Goal: Task Accomplishment & Management: Manage account settings

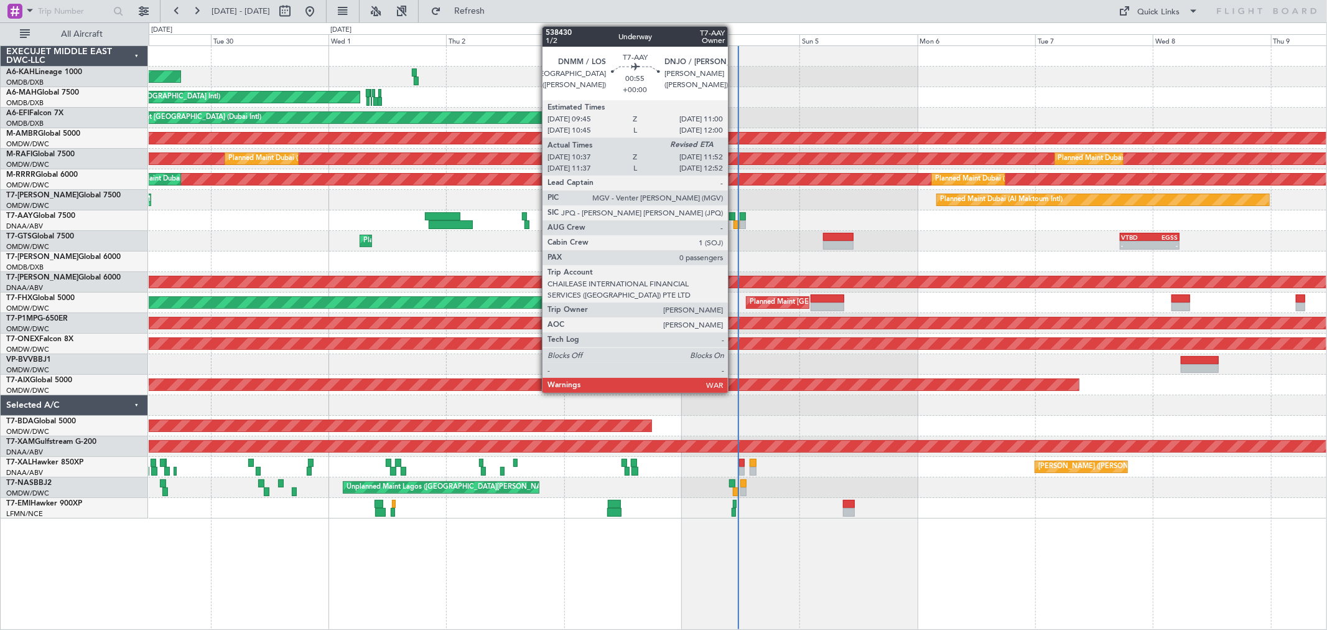
click at [734, 222] on div at bounding box center [737, 224] width 6 height 9
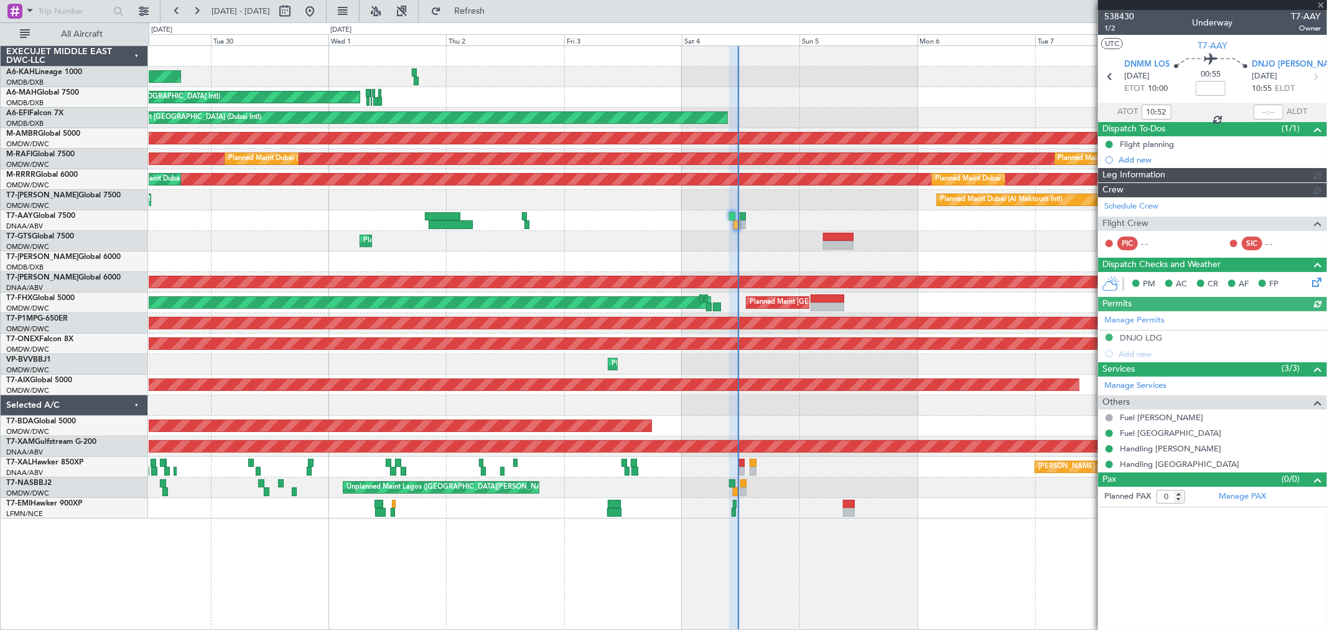
type input "[PERSON_NAME] (ANI)"
type input "7452"
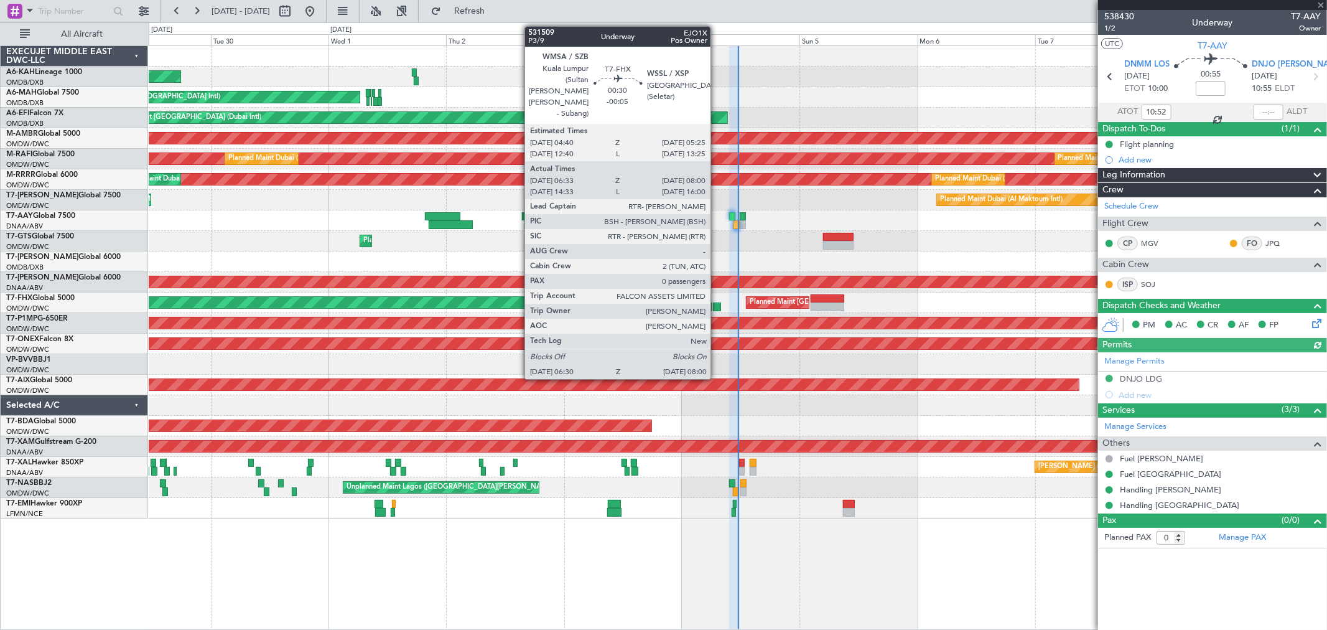
click at [717, 305] on div at bounding box center [716, 306] width 7 height 9
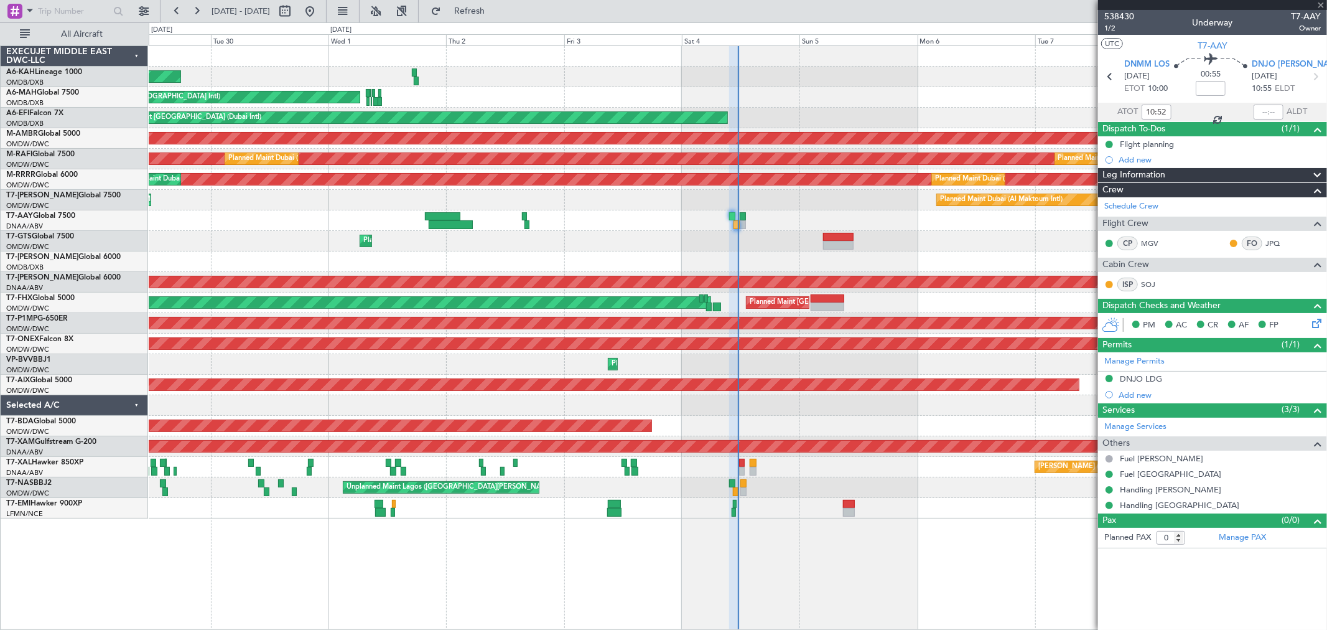
click at [826, 303] on div at bounding box center [828, 306] width 34 height 9
type input "-00:10"
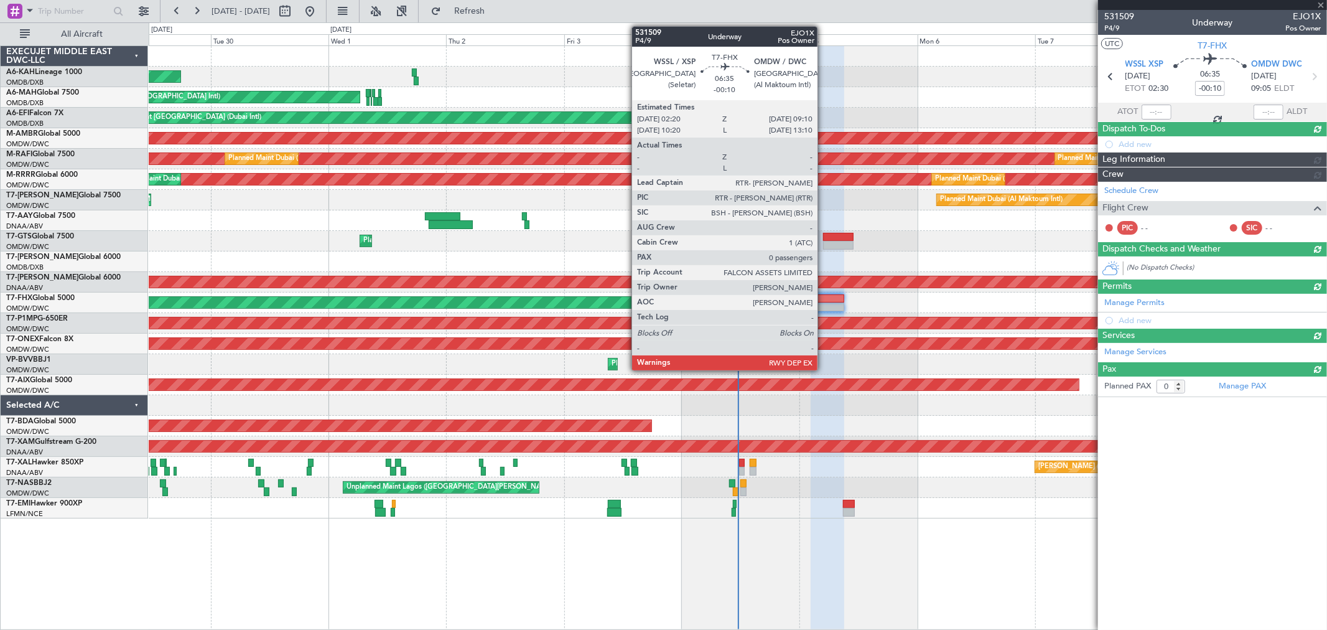
click at [824, 304] on div at bounding box center [828, 306] width 34 height 9
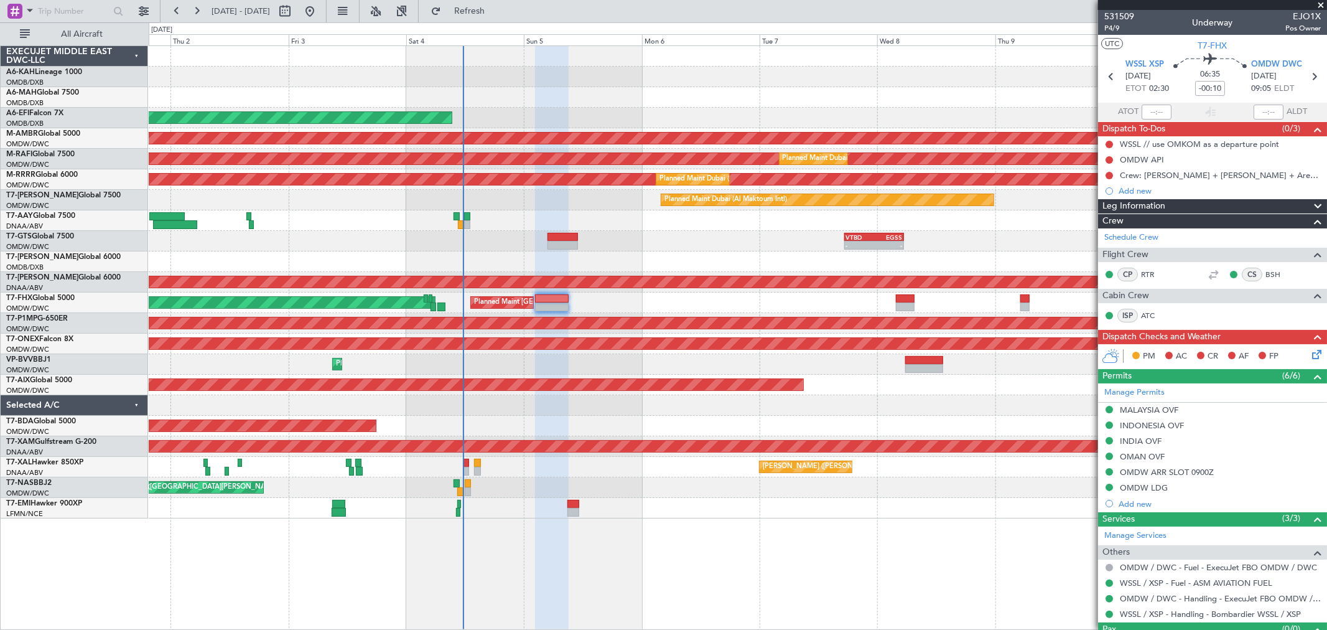
click at [645, 299] on div "Planned Maint Singapore (Seletar) Planned Maint Singapore (Changi)" at bounding box center [738, 302] width 1178 height 21
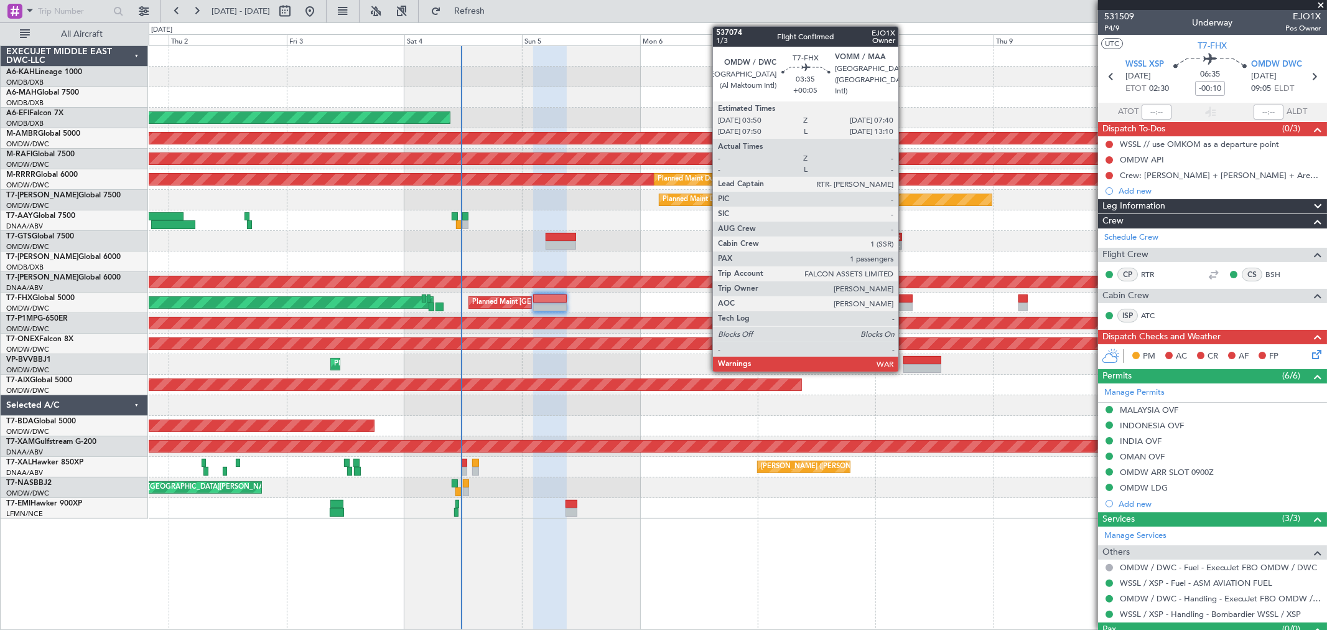
click at [905, 304] on div at bounding box center [903, 306] width 19 height 9
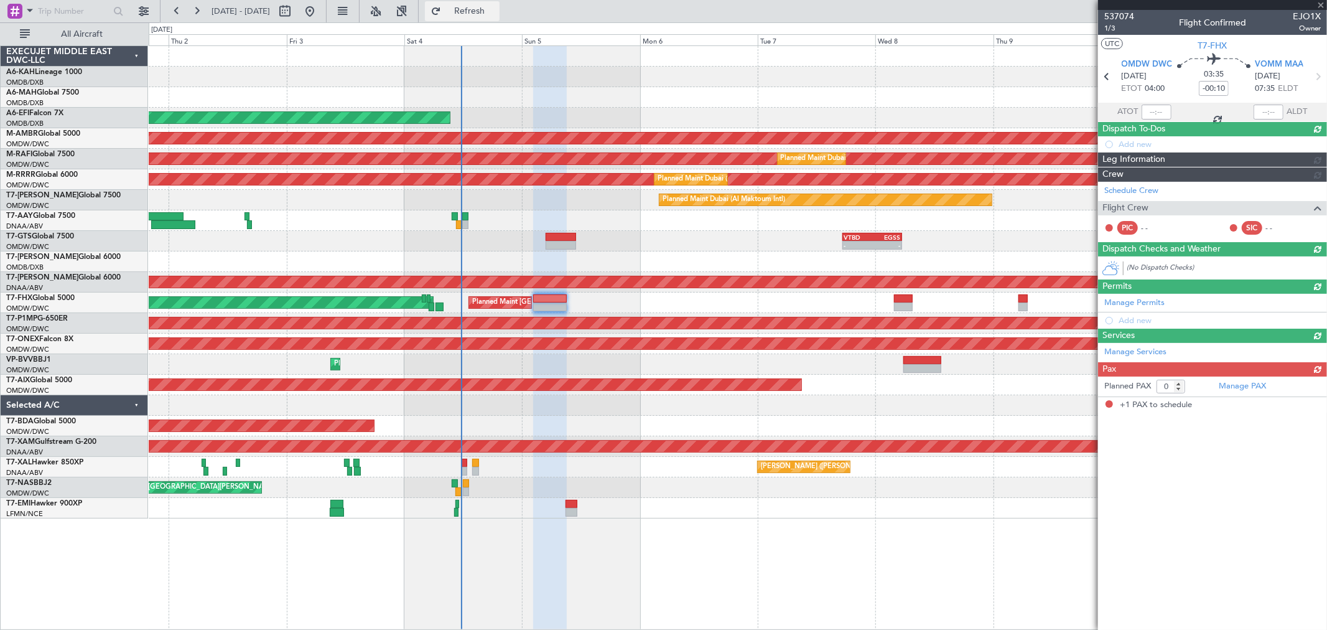
type input "+00:05"
type input "1"
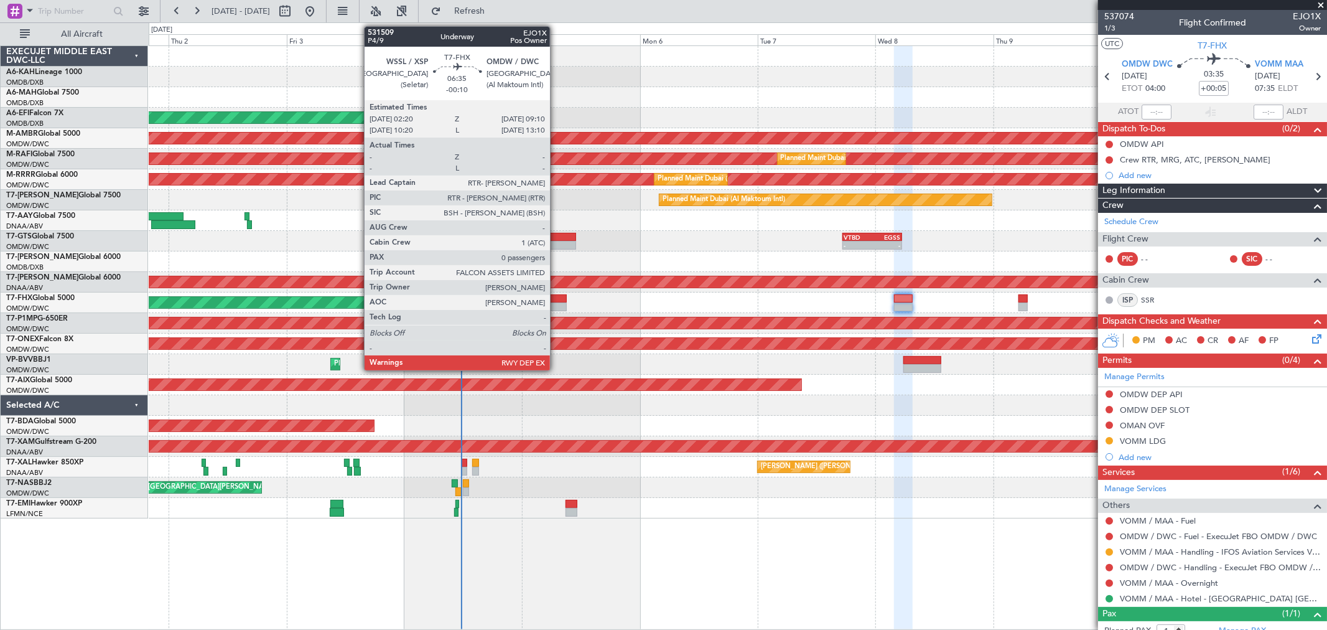
click at [556, 296] on div at bounding box center [550, 298] width 34 height 9
type input "-00:10"
type input "0"
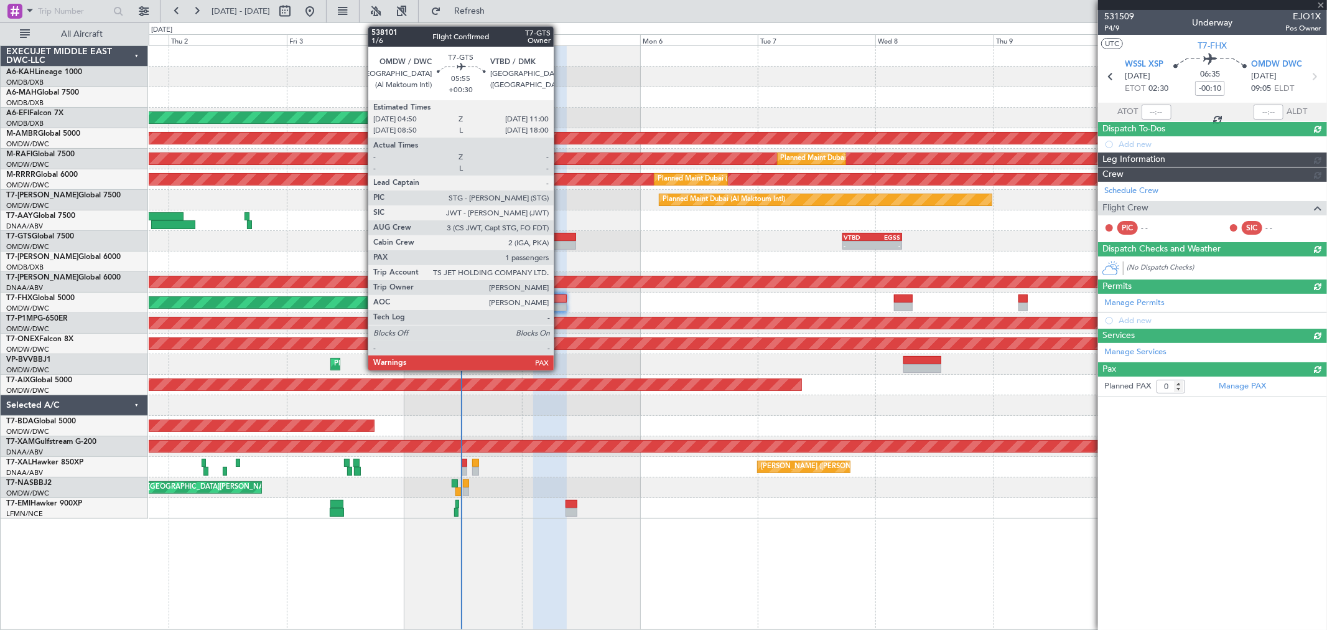
click at [560, 233] on div at bounding box center [561, 237] width 30 height 9
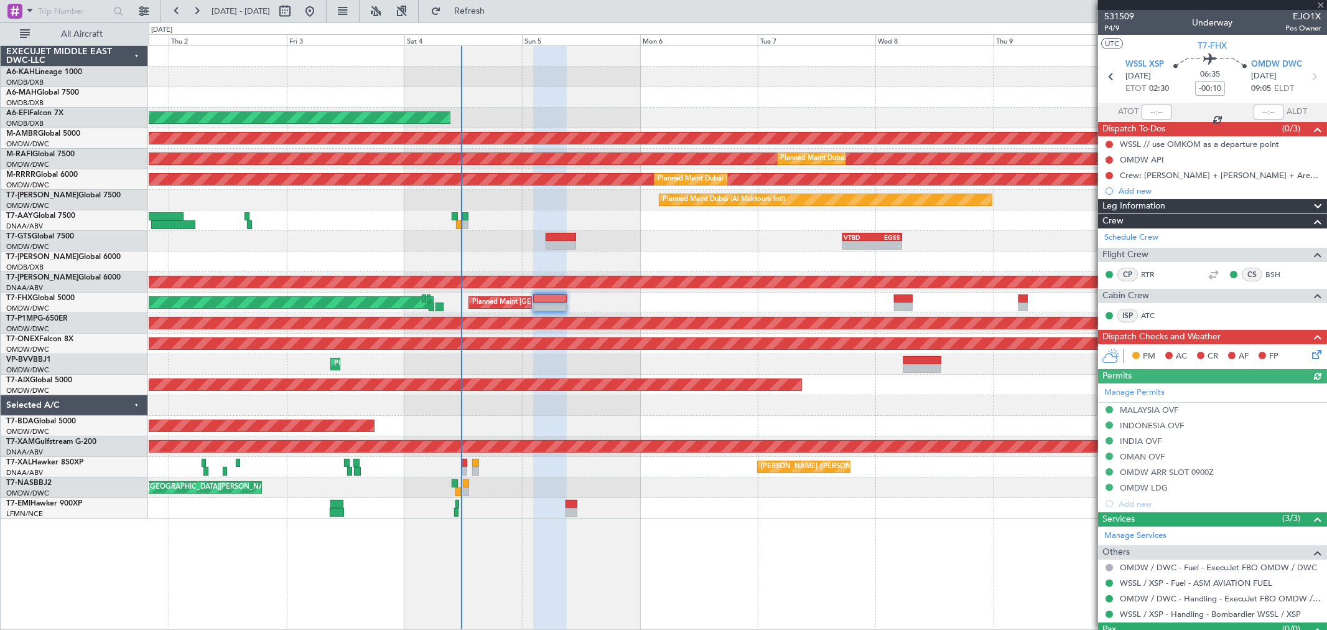
type input "+00:30"
type input "1"
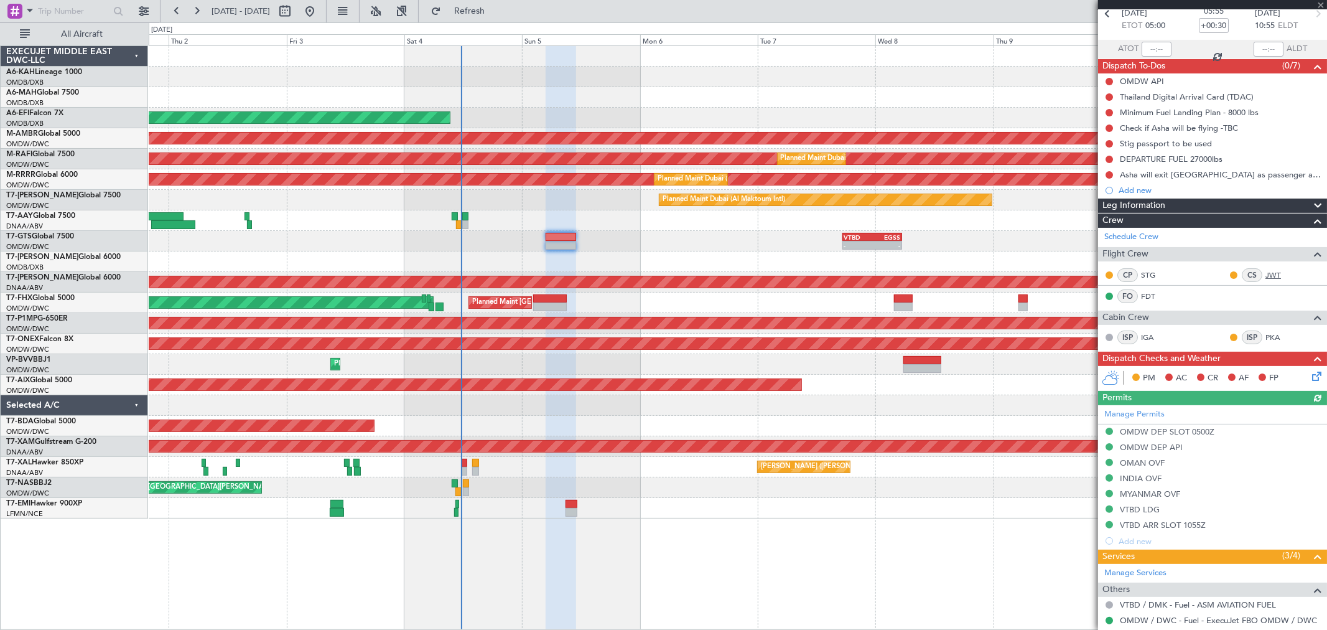
scroll to position [171, 0]
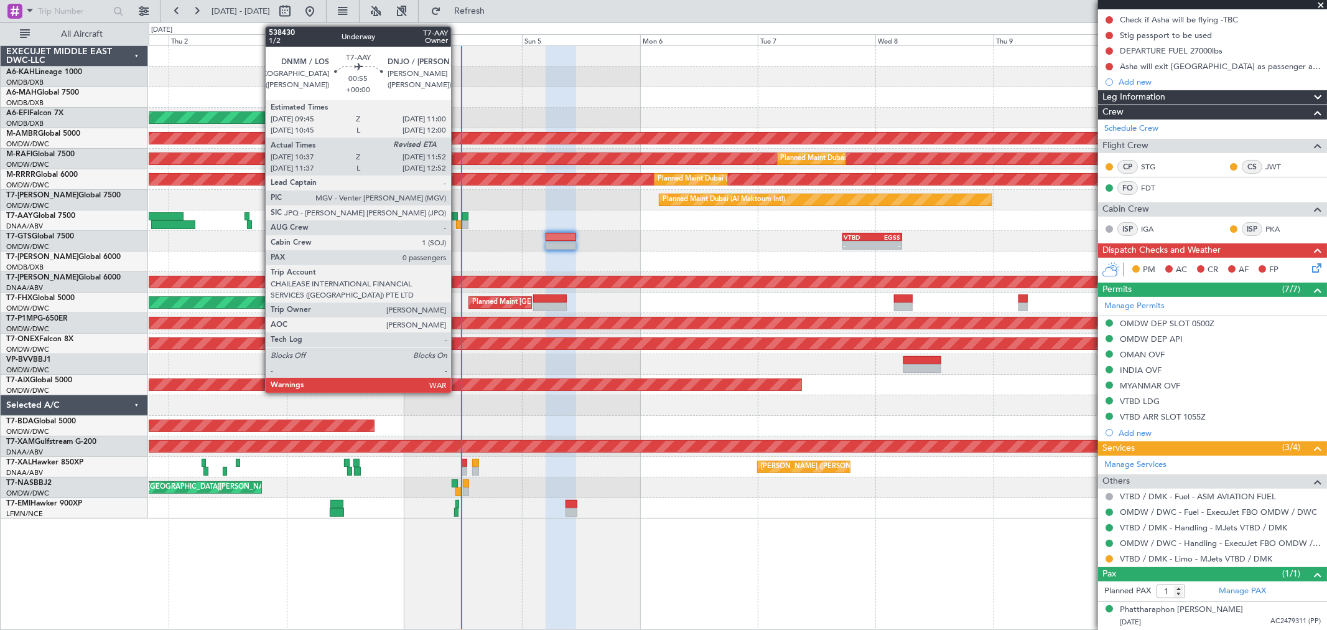
click at [457, 220] on div at bounding box center [459, 224] width 6 height 9
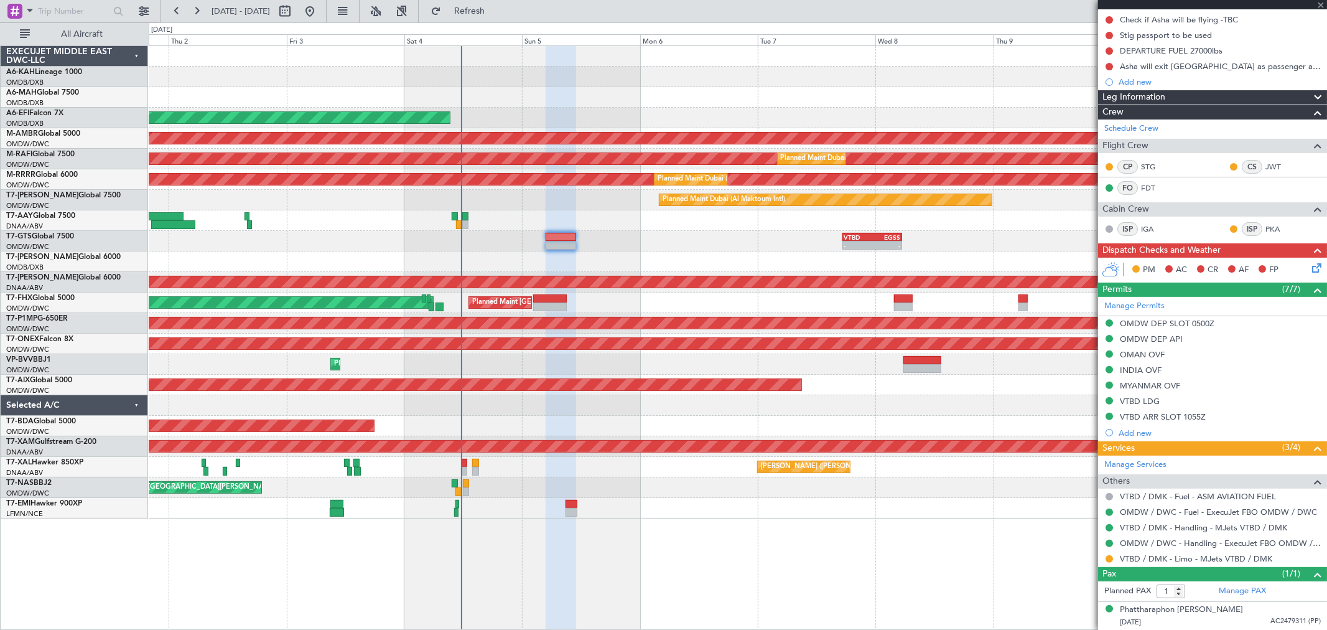
type input "10:52"
type input "0"
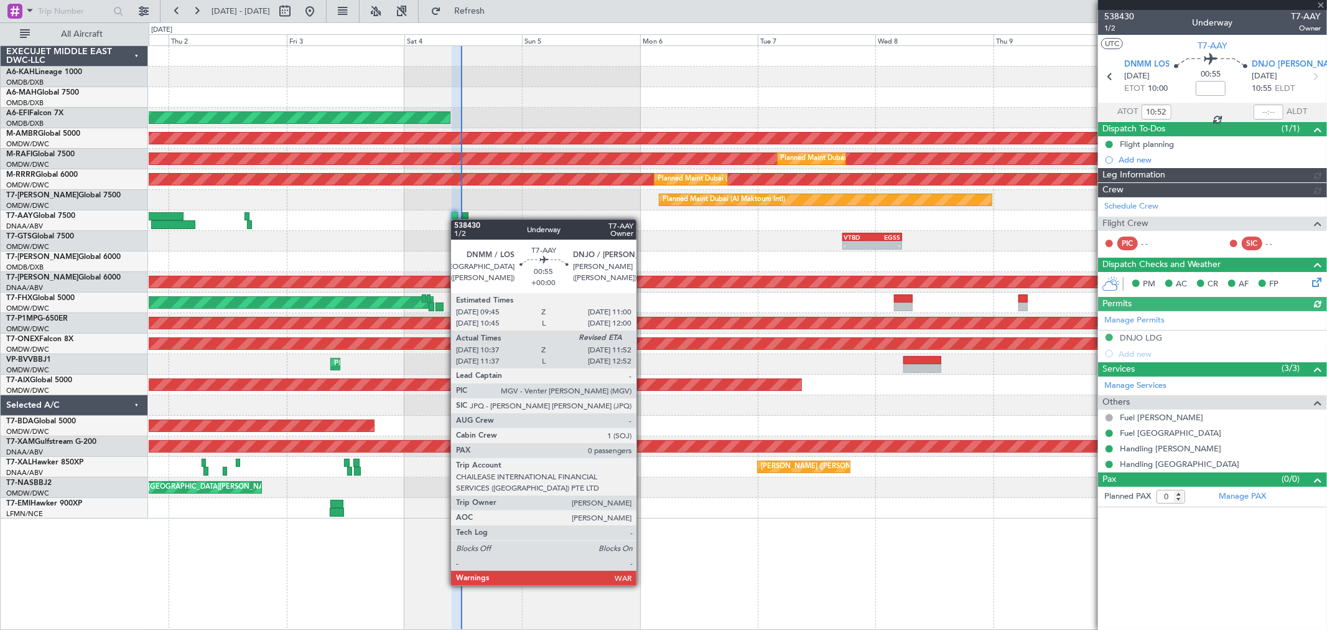
type input "Anita Mani (ANI)"
type input "7452"
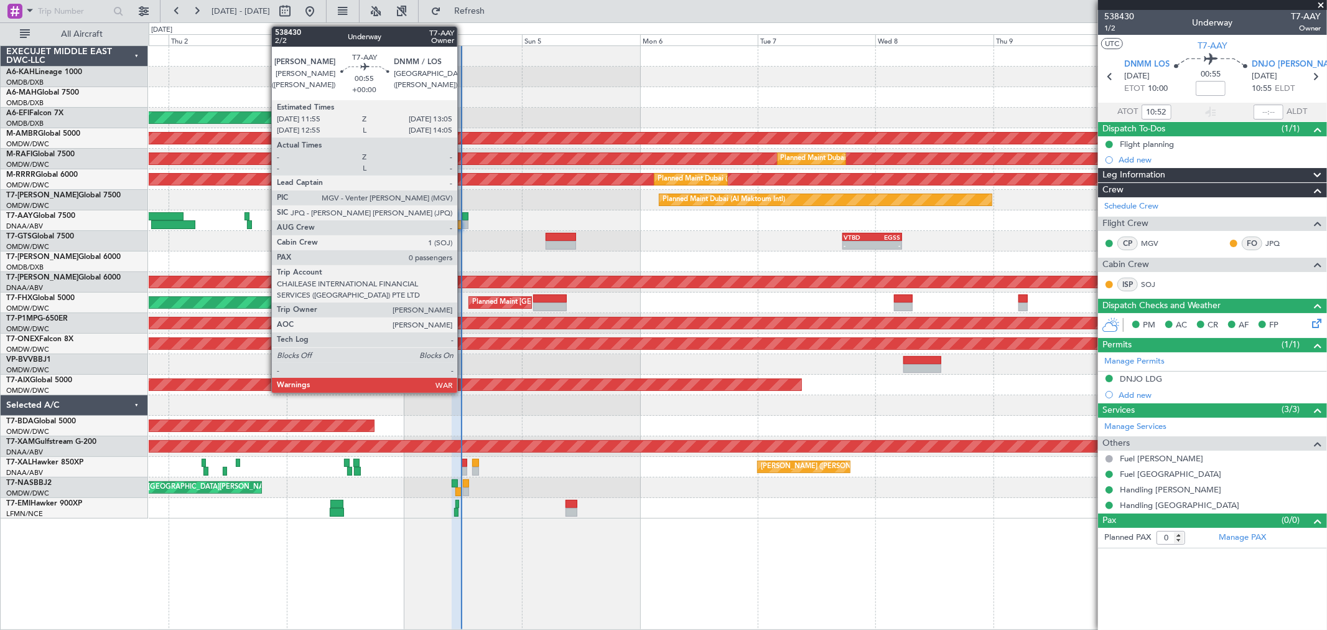
click at [464, 221] on div at bounding box center [465, 224] width 6 height 9
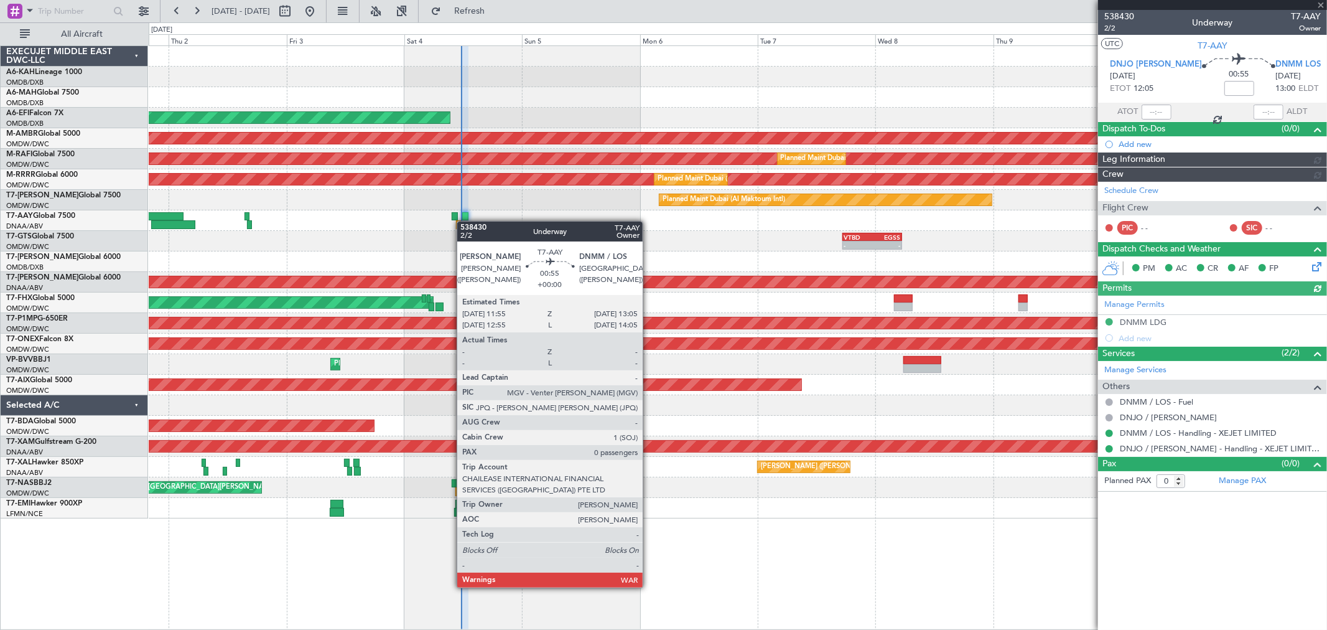
type input "Anita Mani (ANI)"
type input "7453"
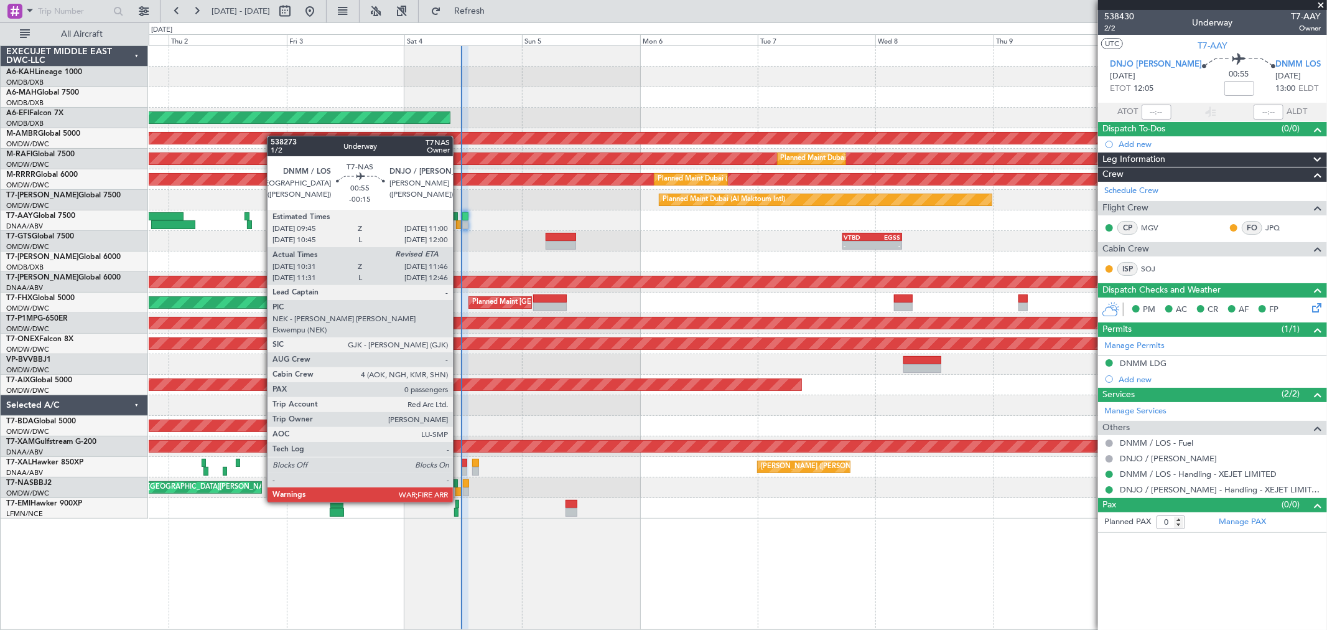
click at [459, 490] on div at bounding box center [458, 491] width 6 height 9
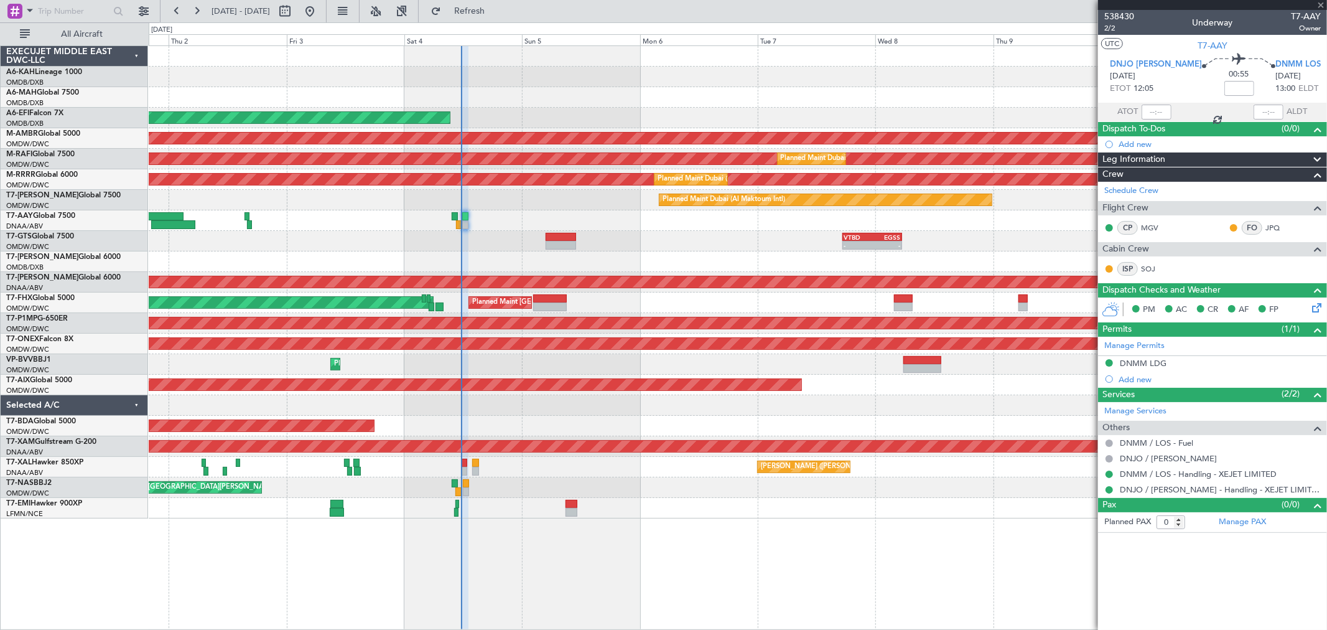
type input "-00:15"
type input "10:46"
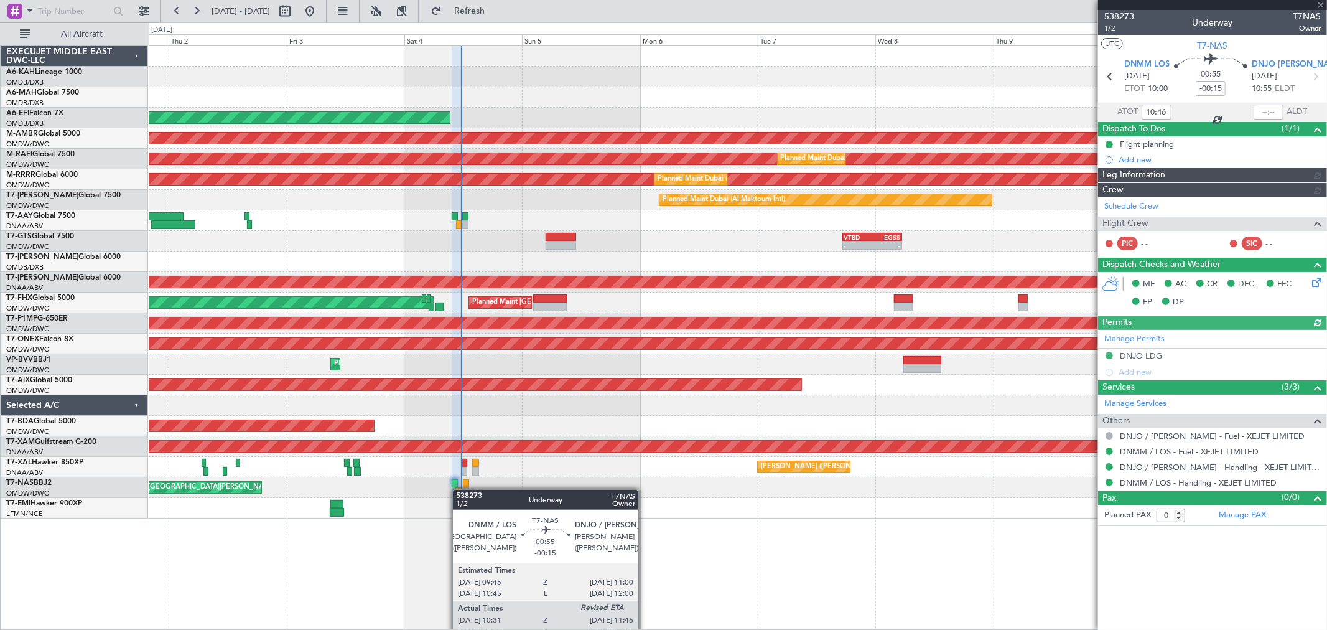
type input "Anita Mani (ANI)"
type input "7435"
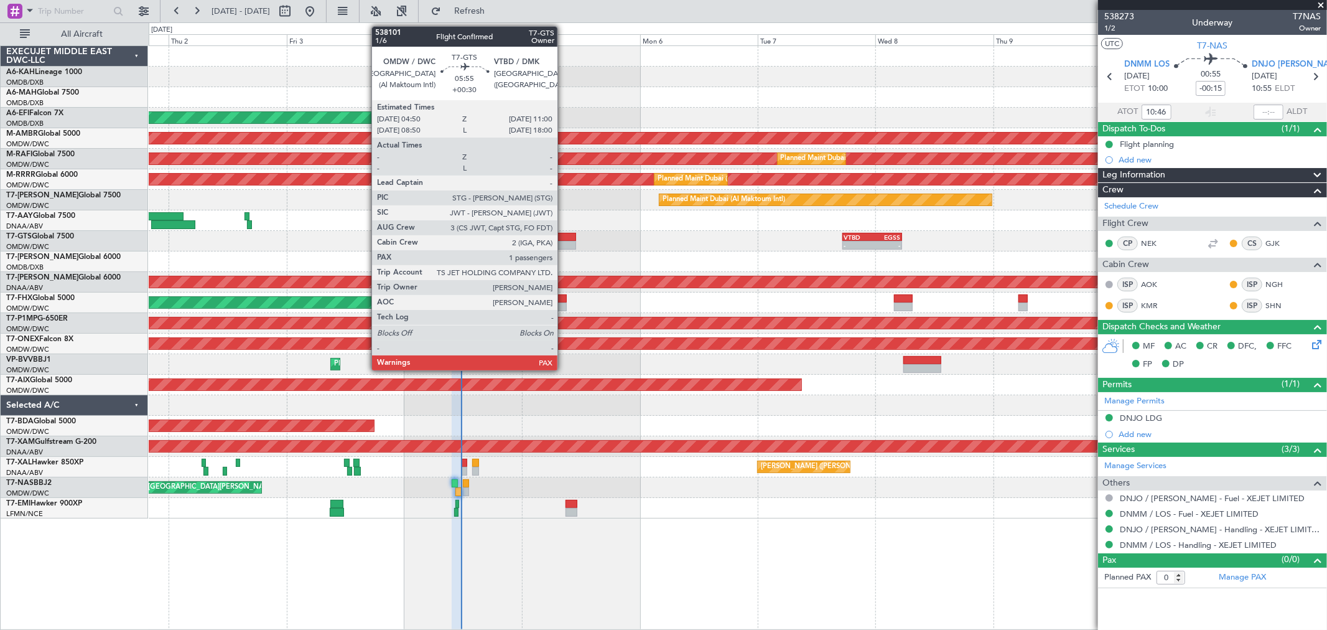
click at [564, 233] on div at bounding box center [561, 237] width 30 height 9
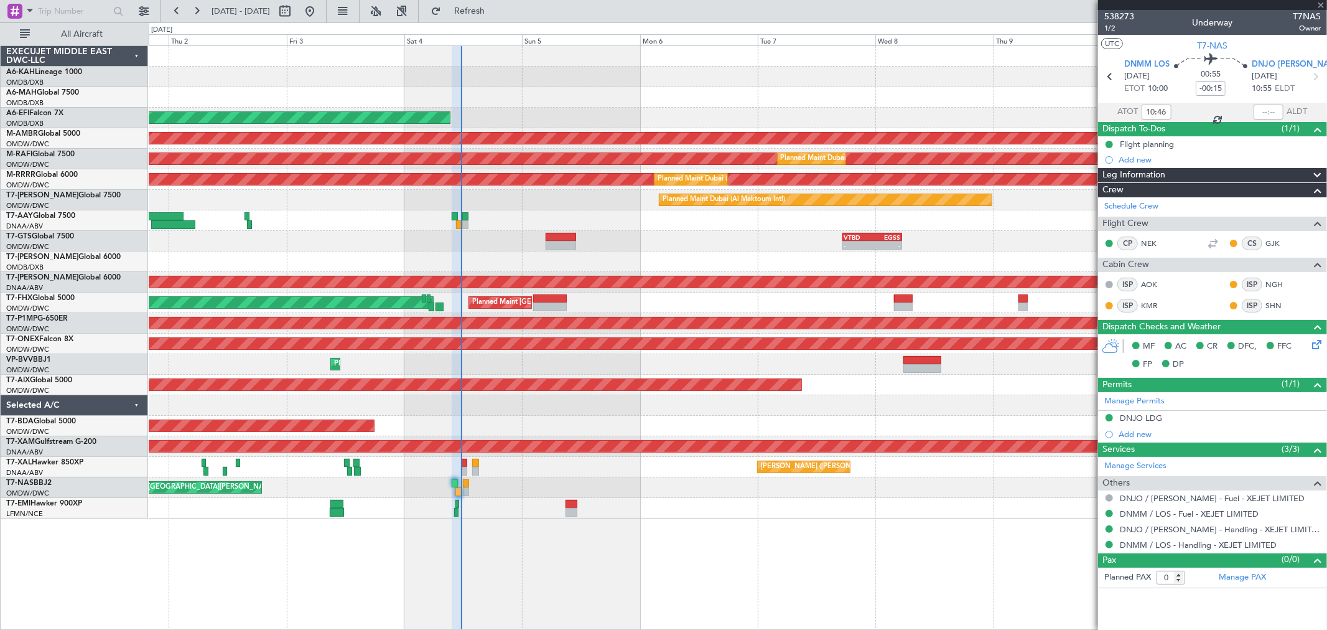
type input "+00:30"
type input "1"
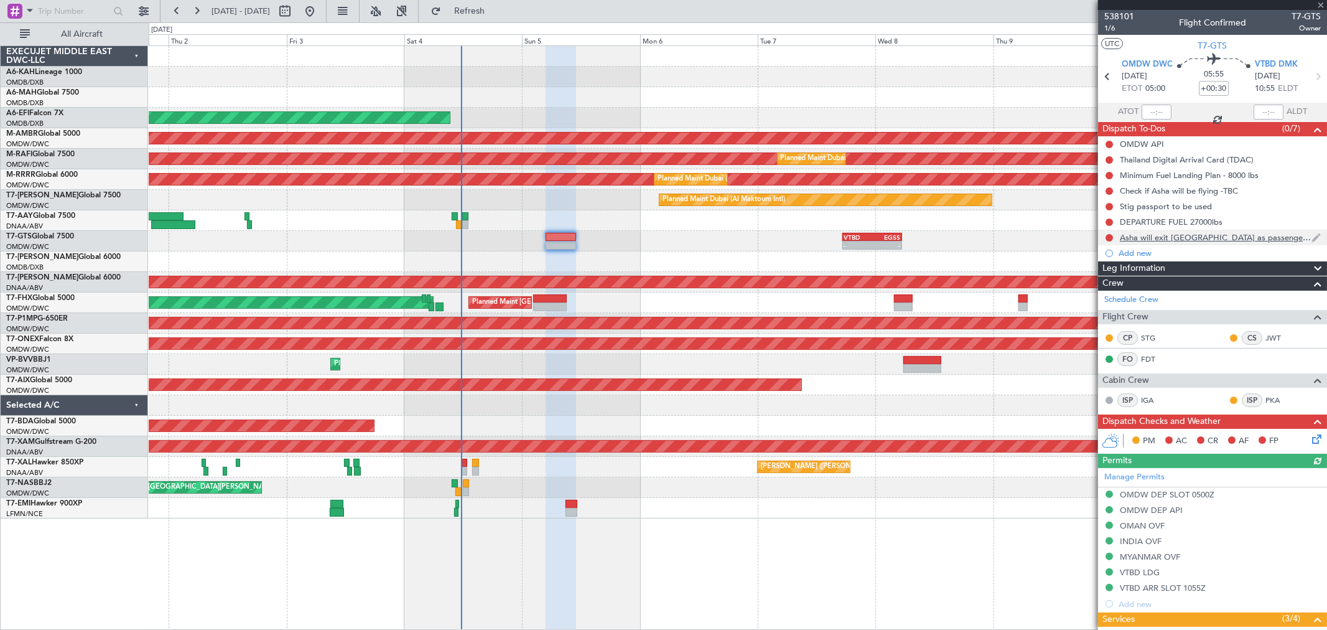
click at [1180, 233] on div "Asha will exit Dubai as passenger and enter Thailand as" at bounding box center [1216, 237] width 192 height 11
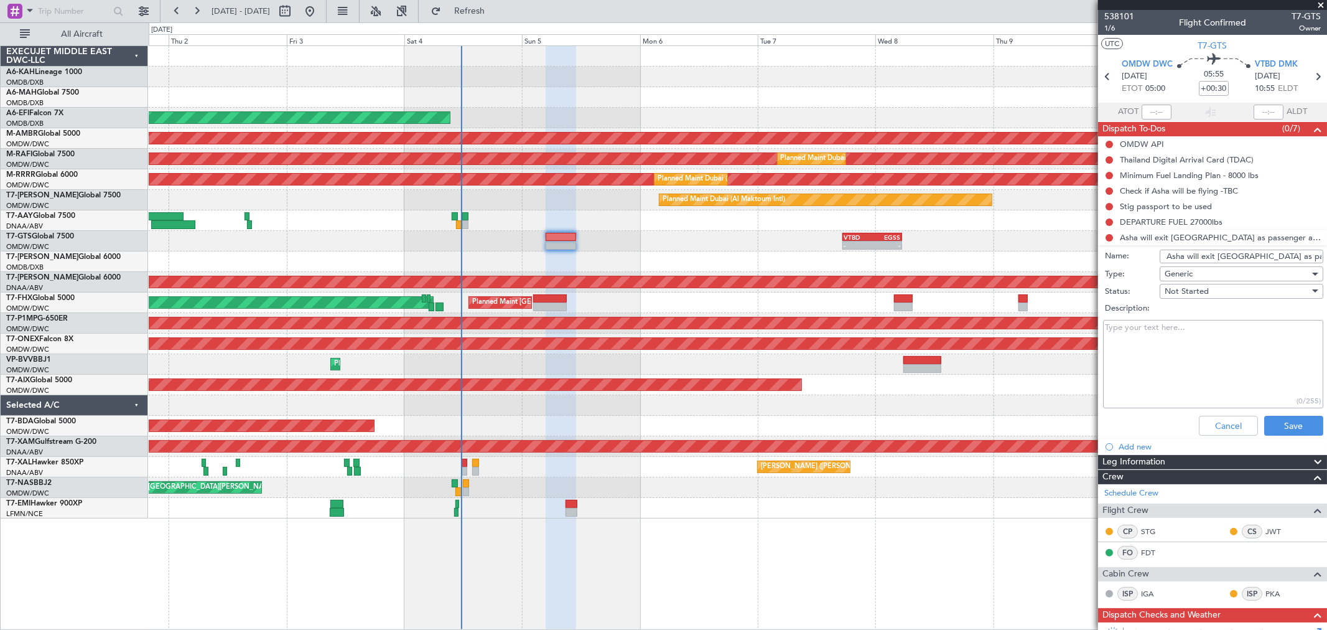
click at [1236, 260] on input "Asha will exit Dubai as passenger and enter Thailand as" at bounding box center [1242, 256] width 164 height 14
type input "Asha will exit Dubai as passenger and enter Thailand as"
click at [1192, 350] on textarea "Description:" at bounding box center [1213, 364] width 220 height 89
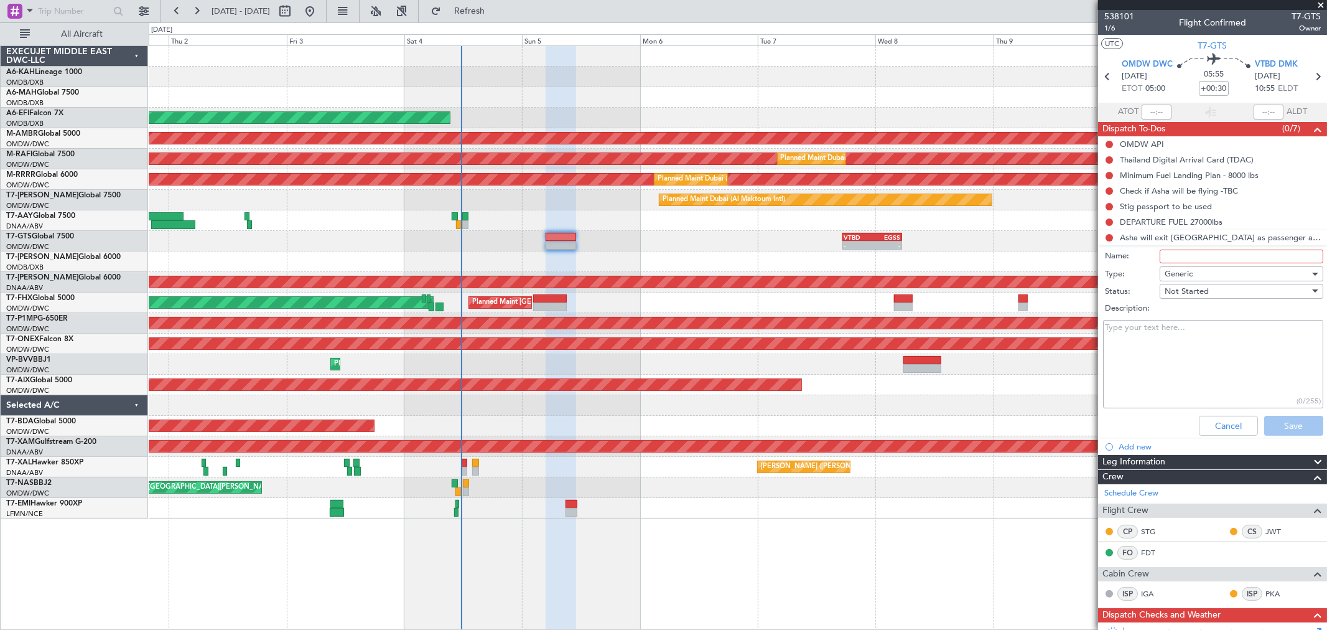
paste textarea "Asha will exit Dubai as passenger and enter Thailand as"
type textarea "Asha will exit Dubai as passenger and enter Thailand as"
click at [1210, 250] on input "Name:" at bounding box center [1242, 256] width 164 height 14
paste input "Asha will exit Dubai as passenger and enter Thailand as"
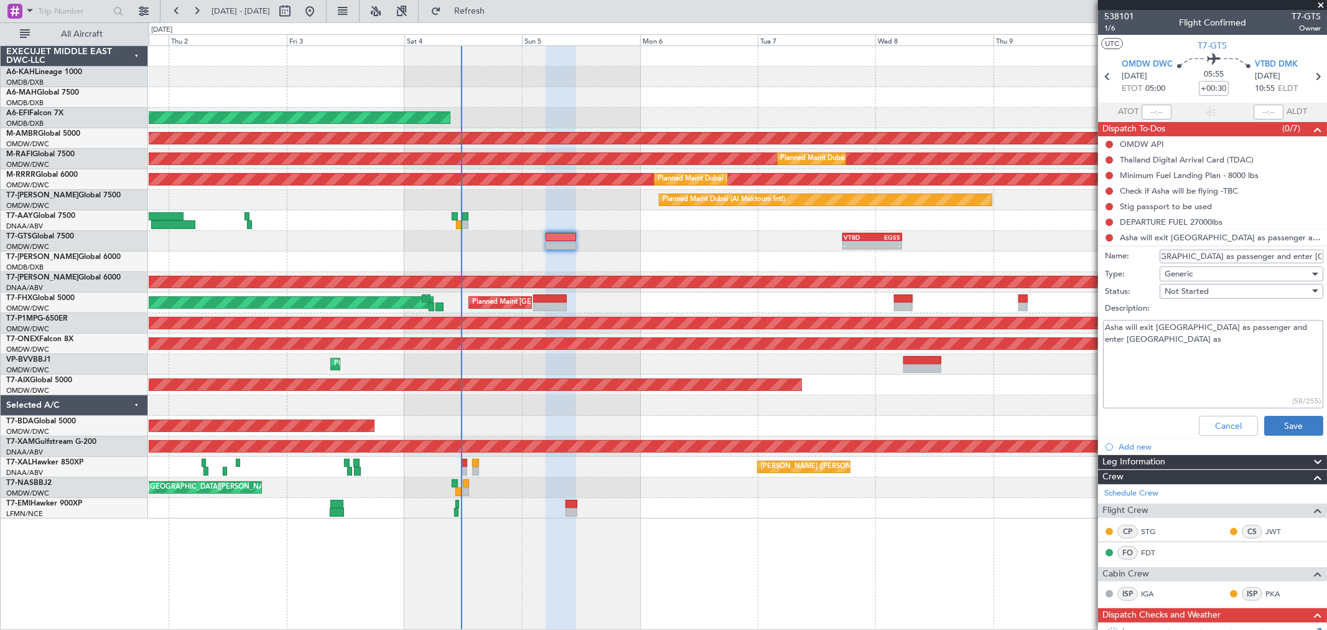
type input "Asha will exit [GEOGRAPHIC_DATA] as passenger and enter [GEOGRAPHIC_DATA] as cr…"
click at [1286, 427] on button "Save" at bounding box center [1293, 426] width 59 height 20
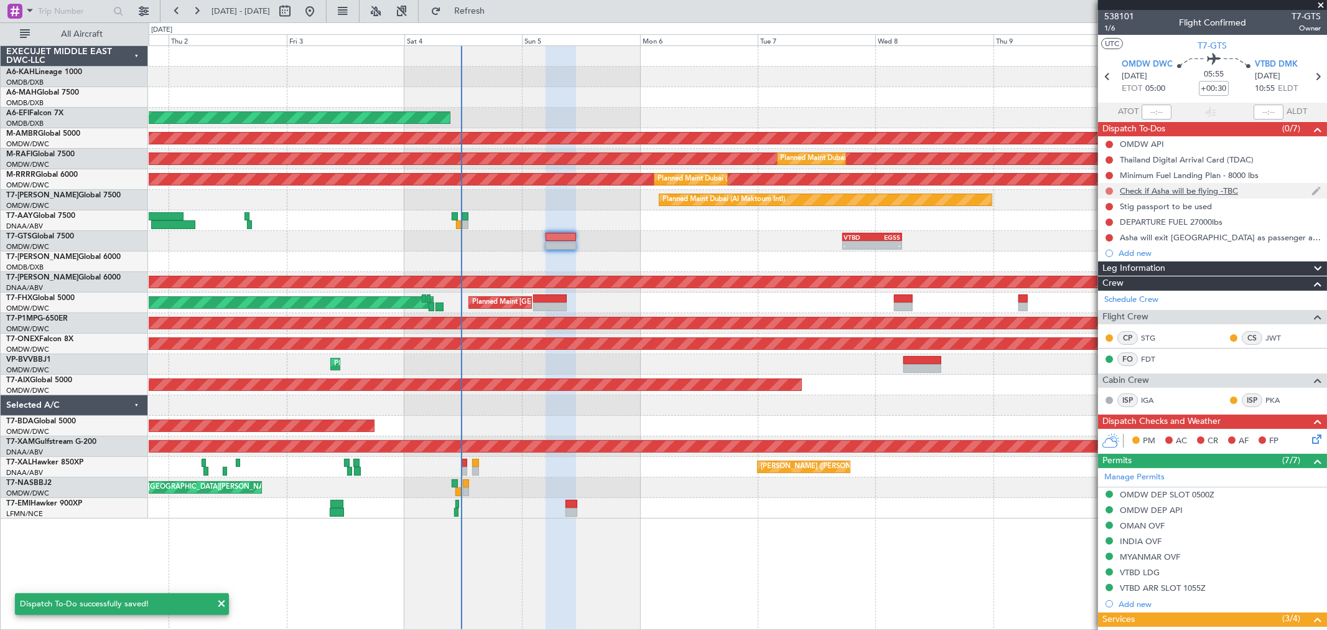
click at [1110, 189] on button at bounding box center [1109, 190] width 7 height 7
click at [1093, 246] on li "Completed" at bounding box center [1110, 245] width 66 height 19
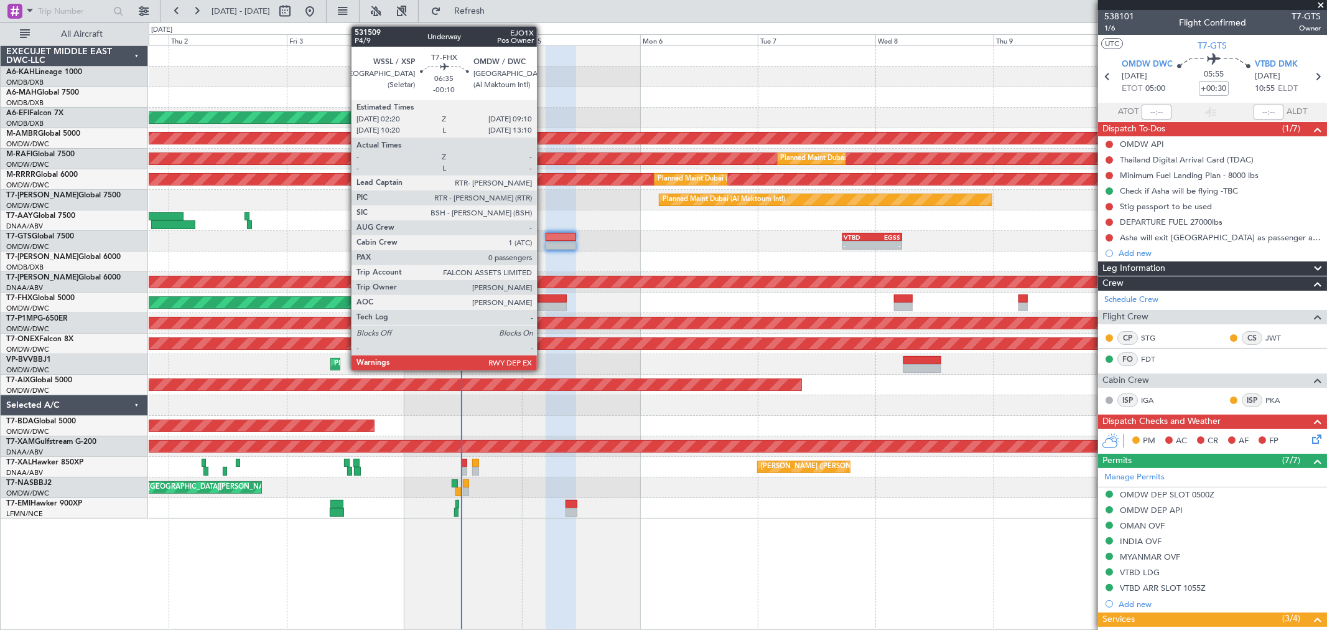
click at [543, 299] on div at bounding box center [550, 298] width 34 height 9
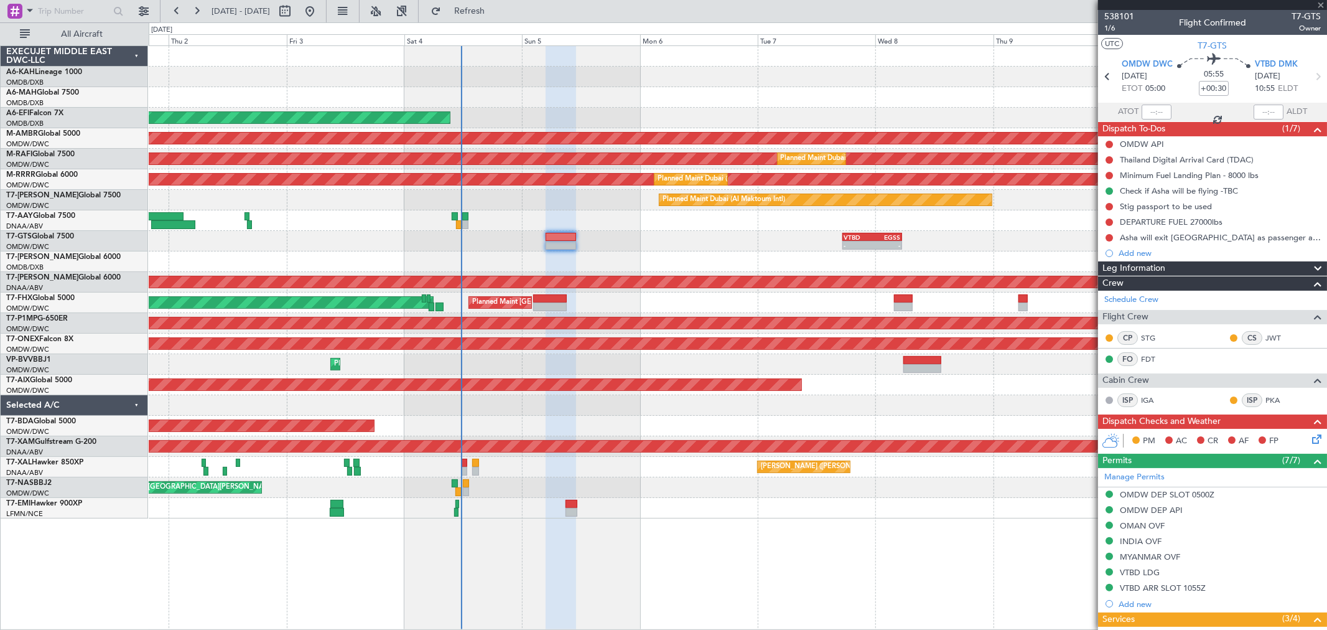
type input "-00:10"
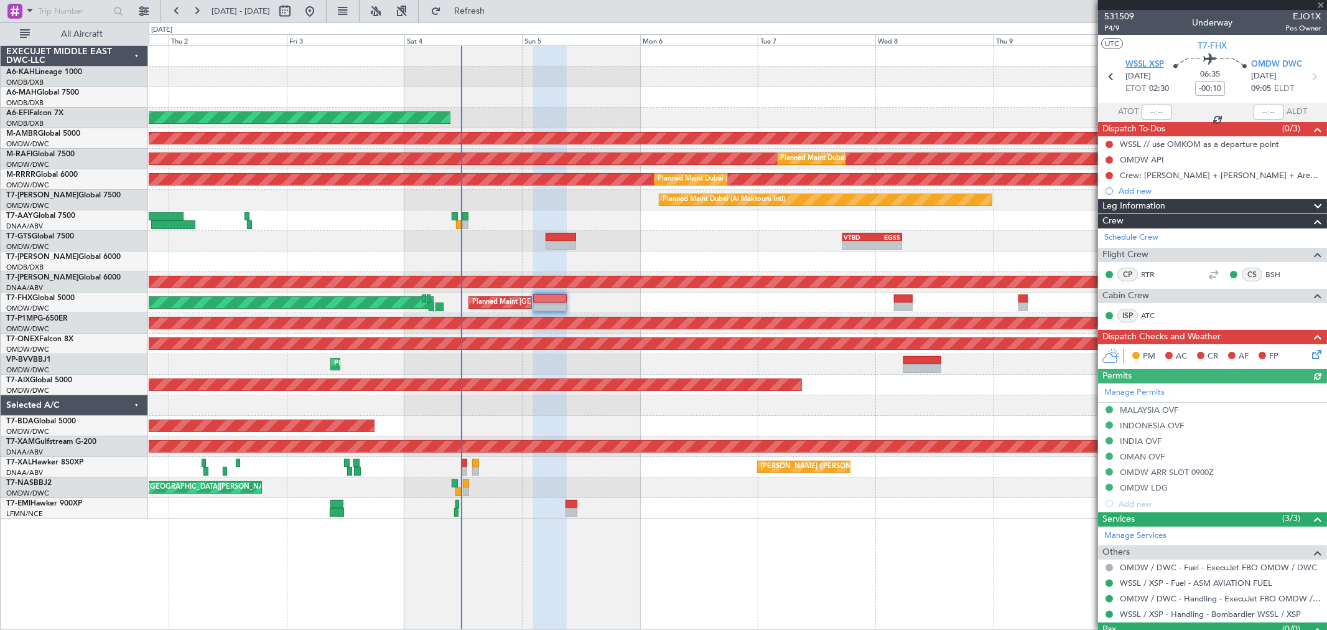
click at [1136, 63] on span "WSSL XSP" at bounding box center [1145, 64] width 39 height 12
click at [1119, 32] on span "P4/9" at bounding box center [1119, 28] width 30 height 11
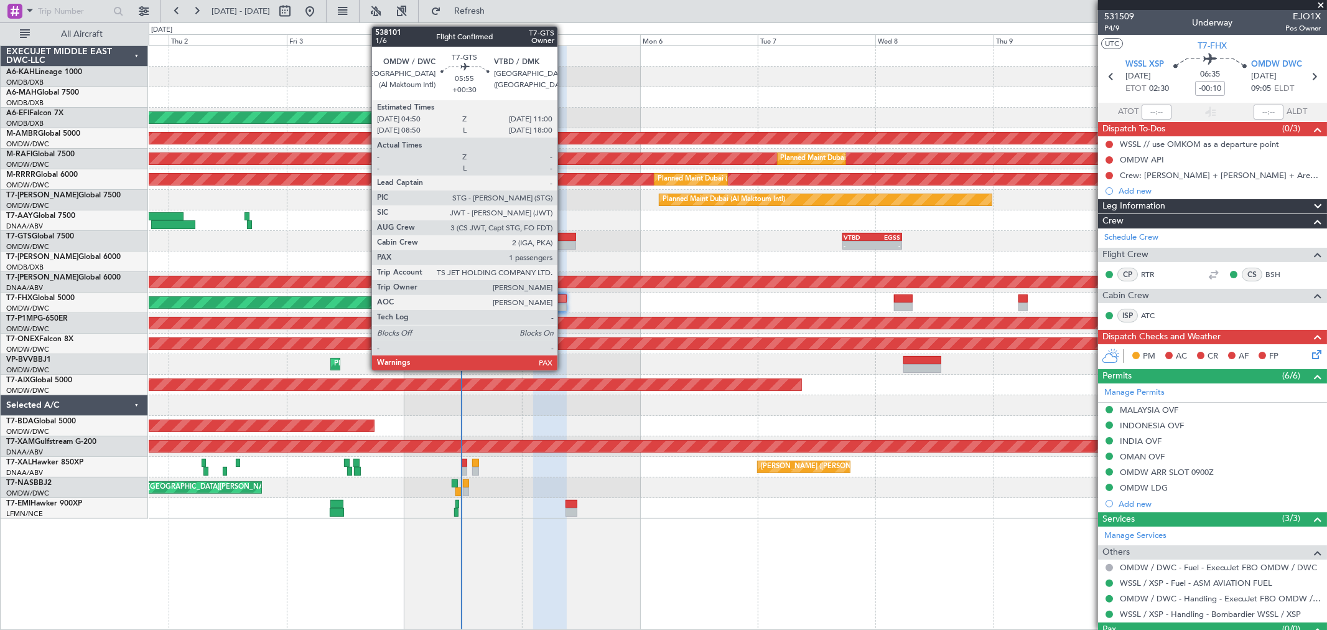
click at [564, 240] on div at bounding box center [561, 237] width 30 height 9
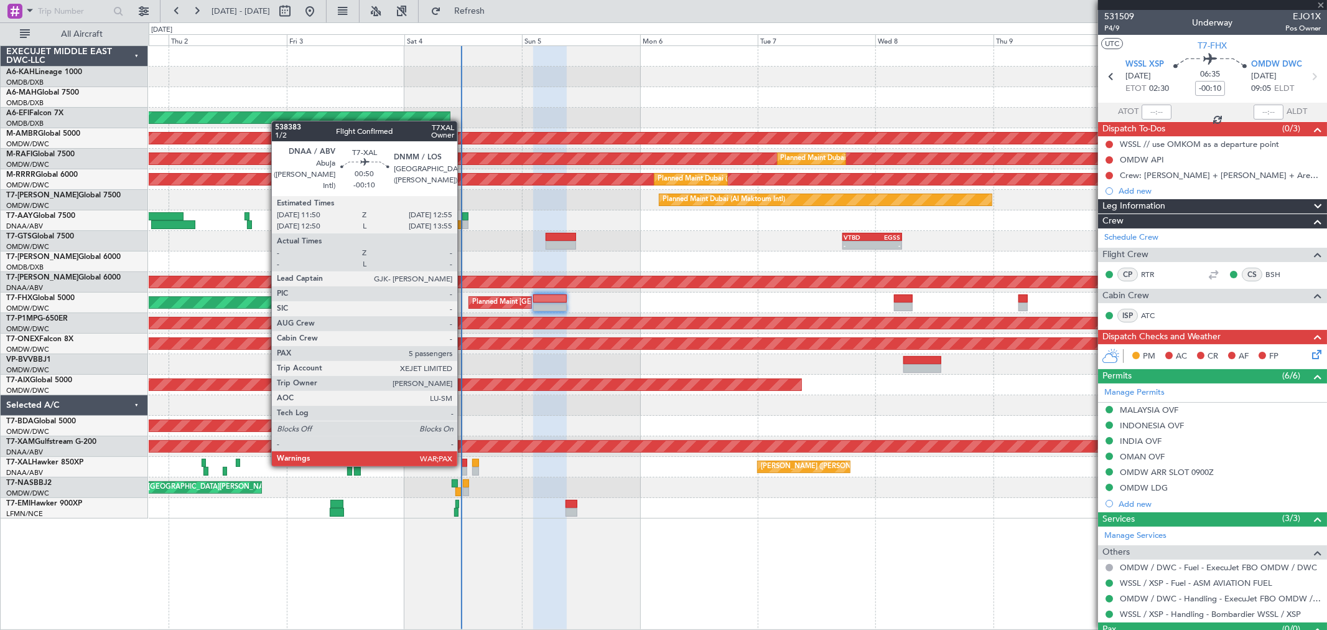
click at [464, 463] on div at bounding box center [465, 463] width 6 height 9
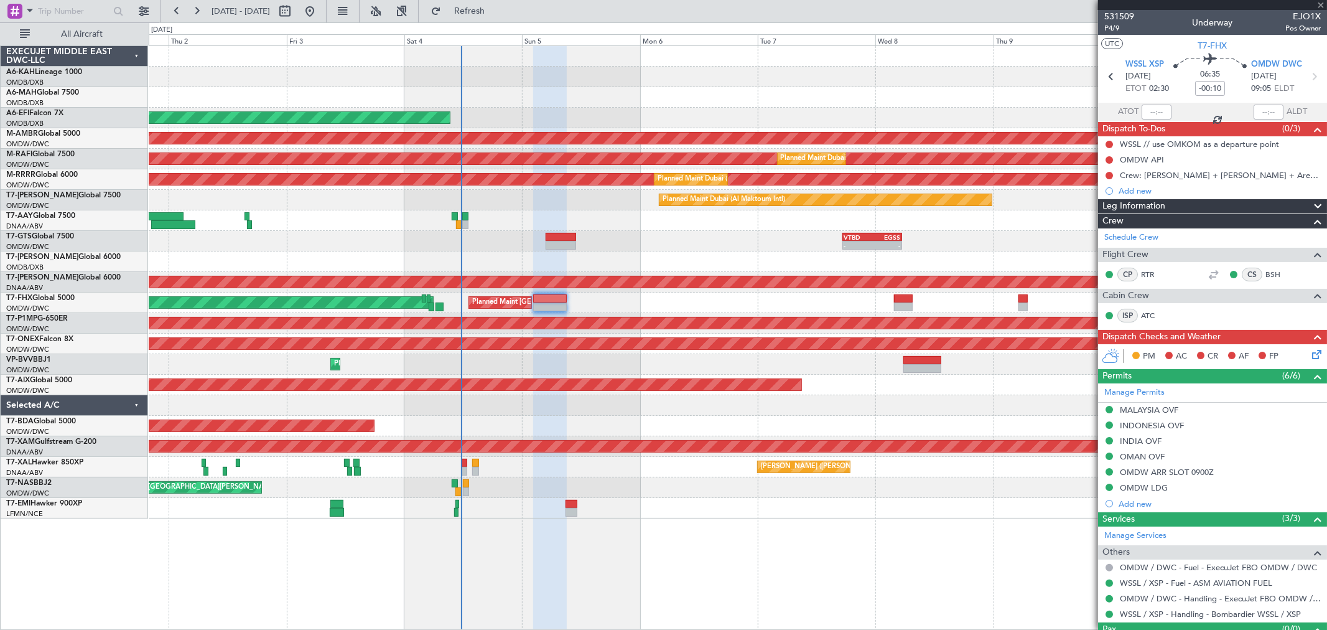
type input "5"
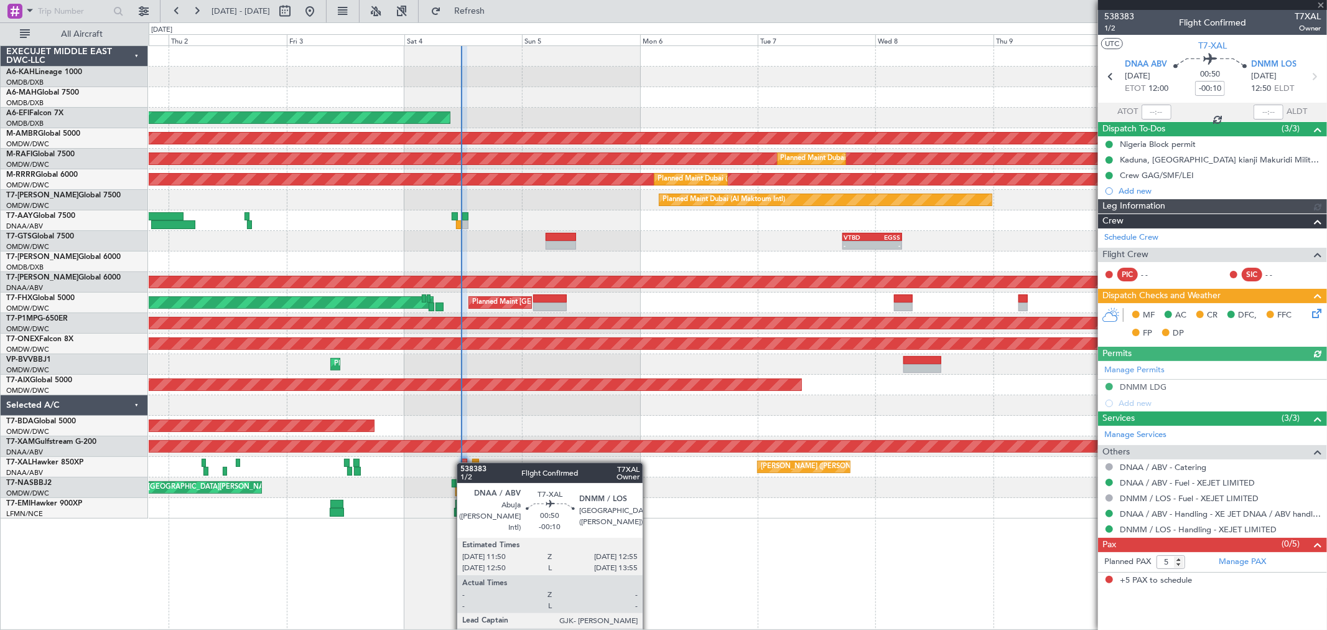
type input "Anita Mani (ANI)"
type input "7450"
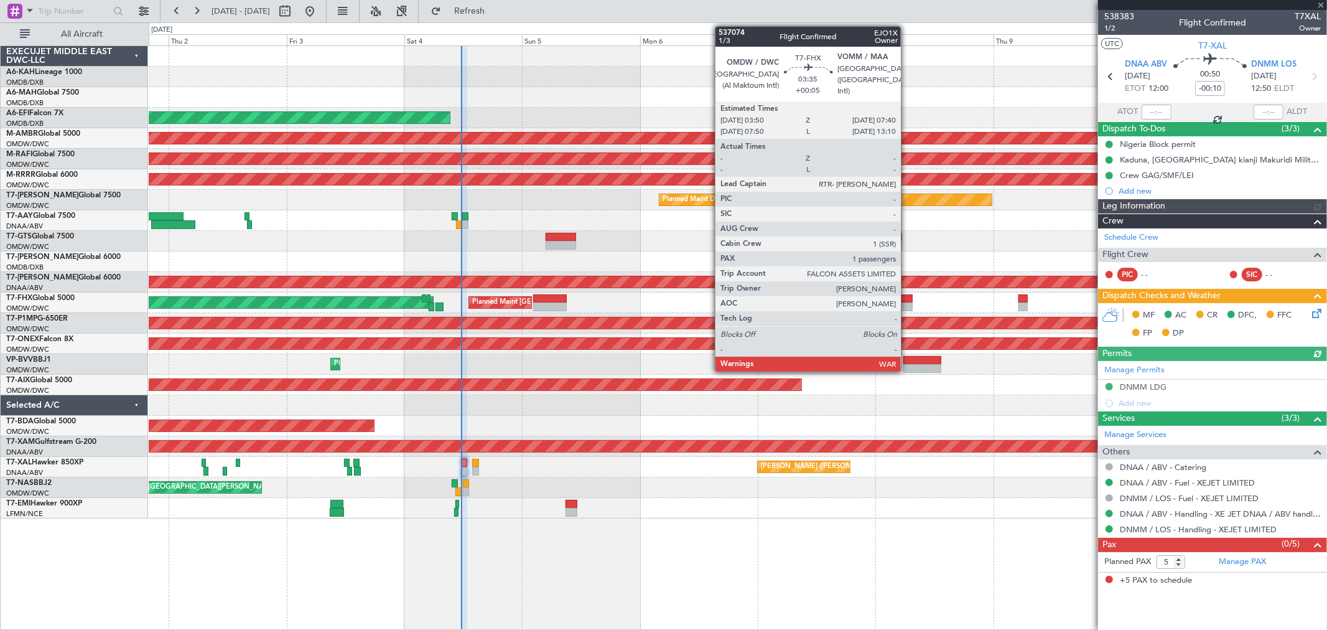
type input "Anita Mani (ANI)"
type input "7450"
click at [907, 301] on div at bounding box center [903, 298] width 19 height 9
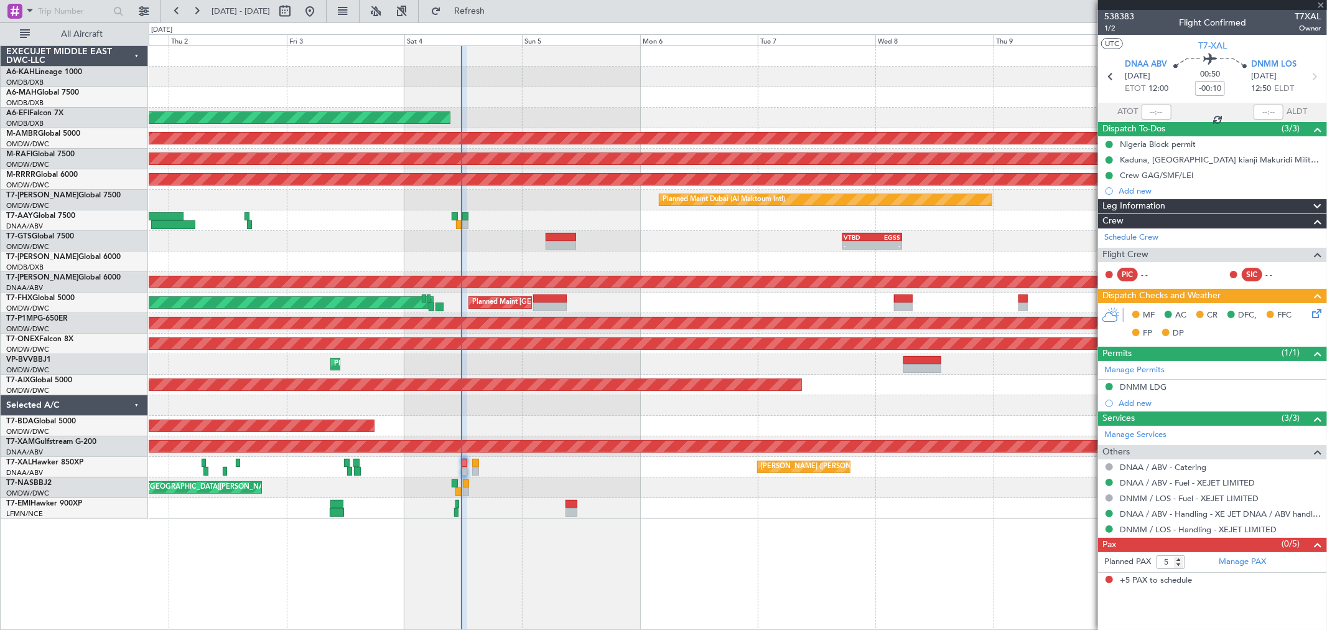
type input "+00:05"
type input "1"
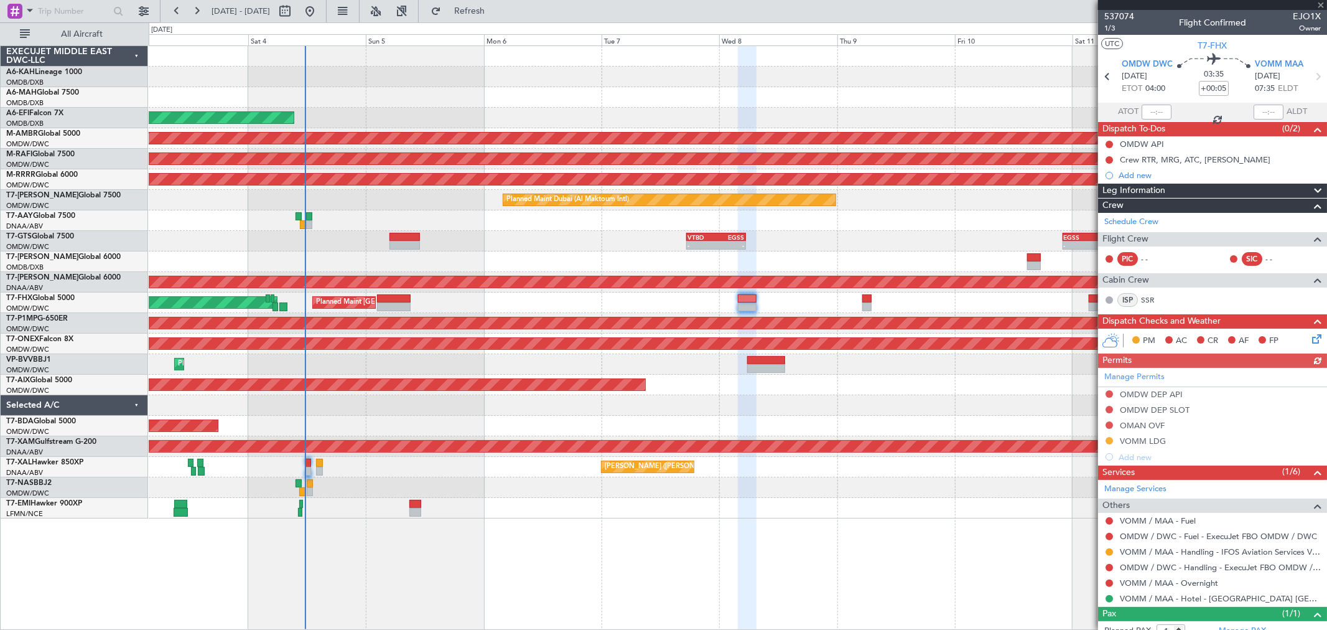
click at [641, 409] on div "Planned Maint Dubai (Dubai Intl) Planned Maint Dubai (Dubai Intl) AOG Maint Dub…" at bounding box center [738, 282] width 1178 height 472
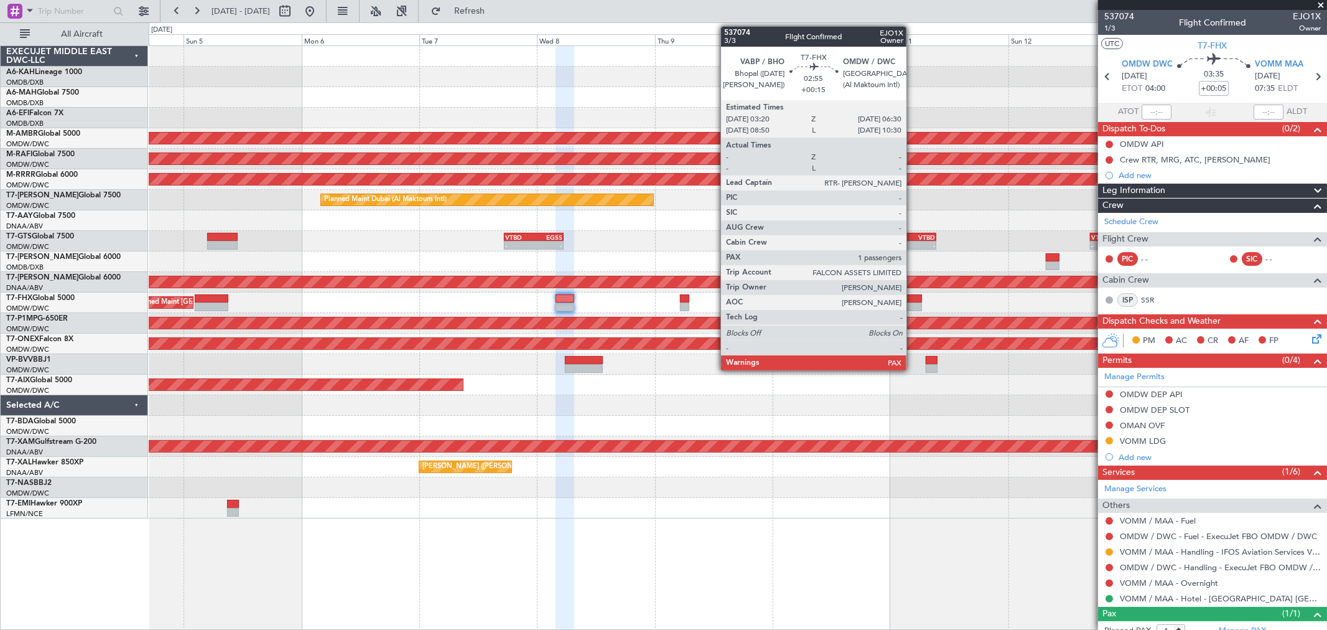
click at [913, 300] on div at bounding box center [915, 298] width 16 height 9
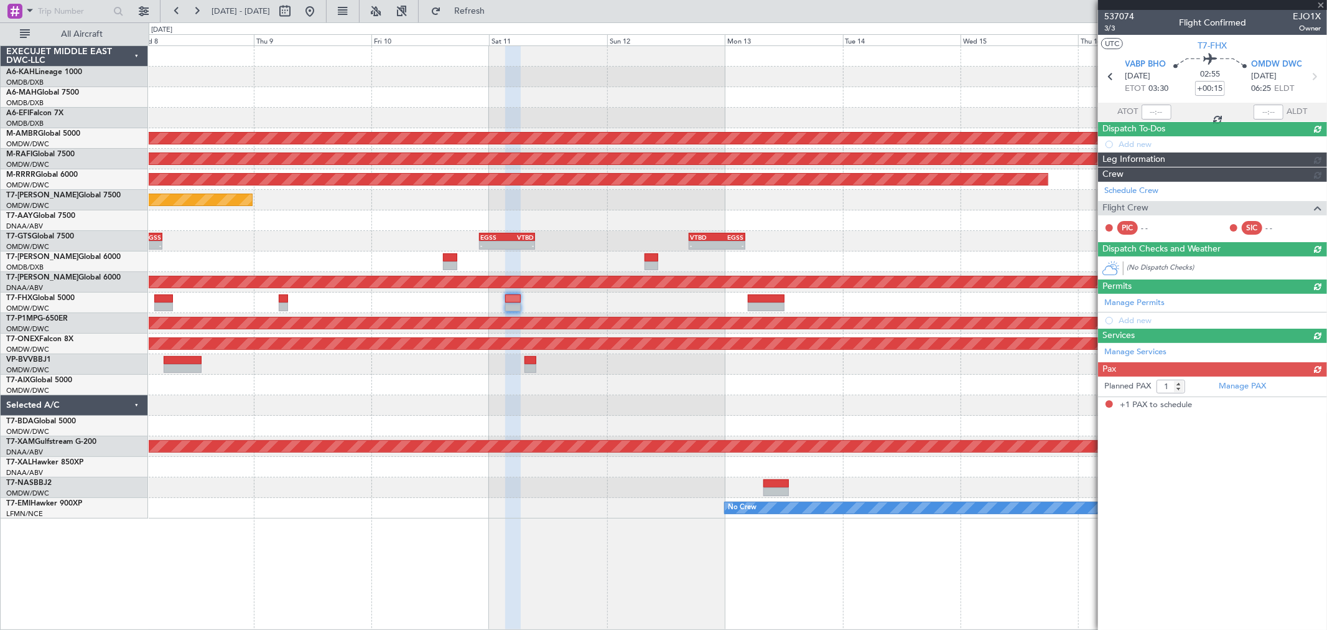
click at [579, 303] on div at bounding box center [738, 302] width 1178 height 21
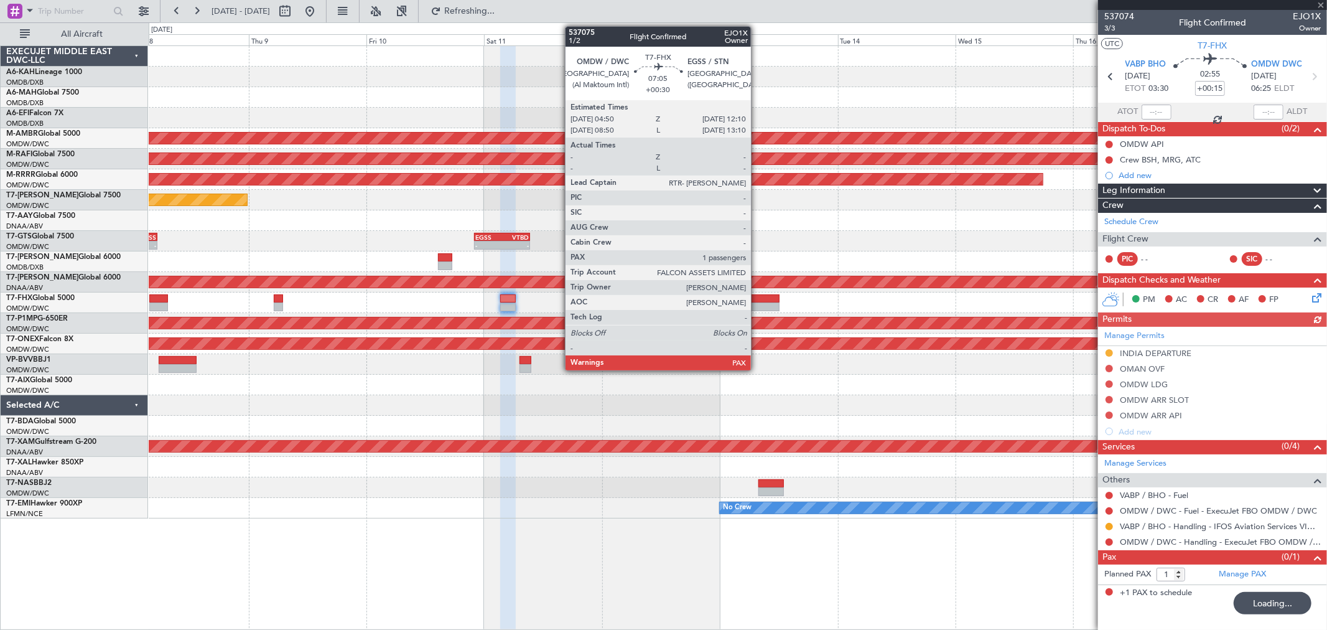
click at [757, 296] on div at bounding box center [761, 298] width 36 height 9
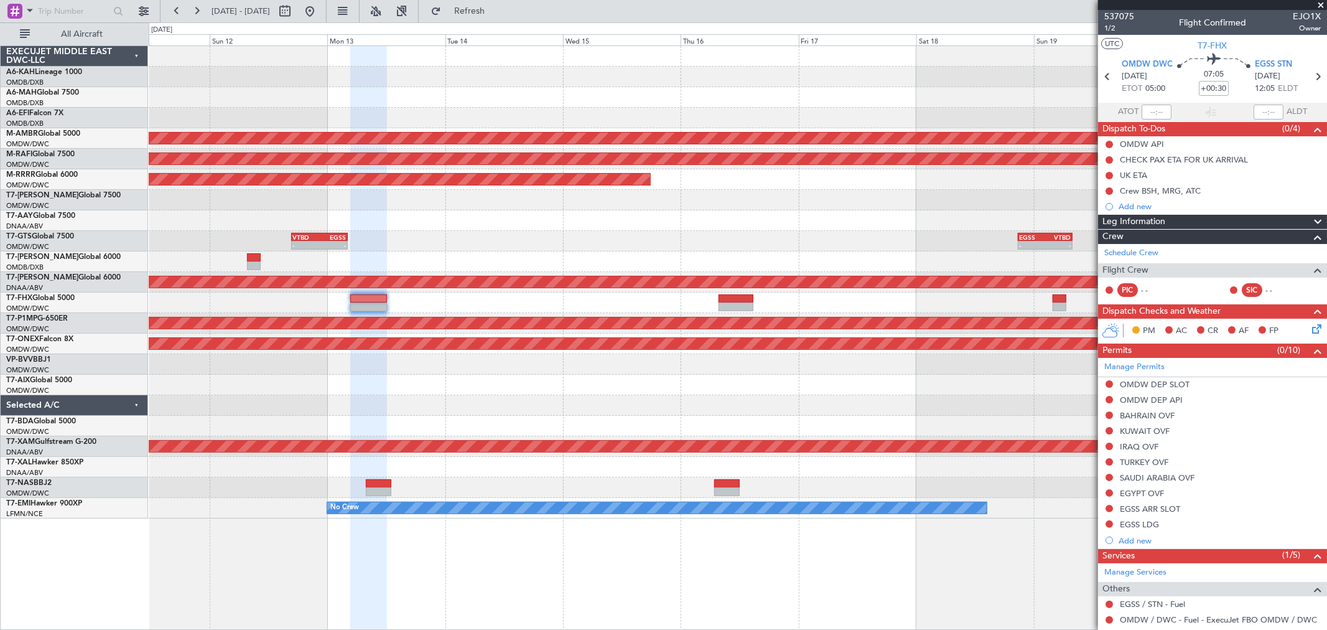
click at [501, 226] on div "Planned Maint Singapore (Seletar) Planned Maint Dubai (Al Maktoum Intl) Planned…" at bounding box center [738, 282] width 1178 height 472
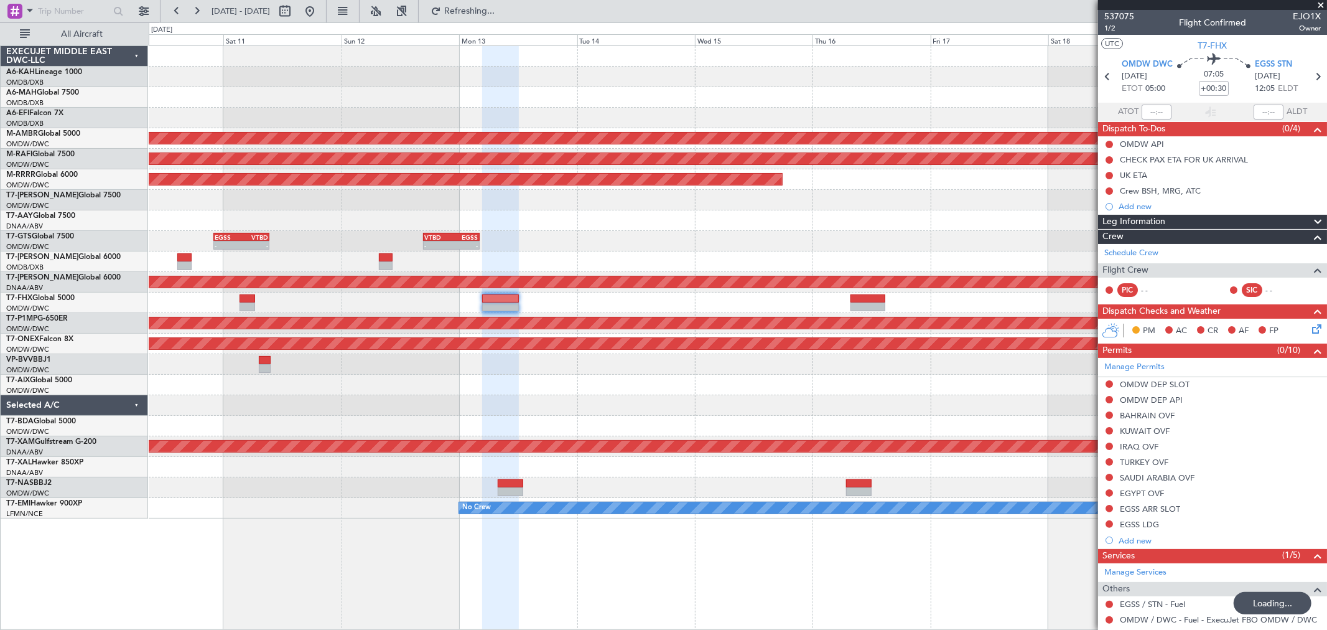
click at [760, 209] on div "Planned Maint Dubai (Al Maktoum Intl)" at bounding box center [738, 200] width 1178 height 21
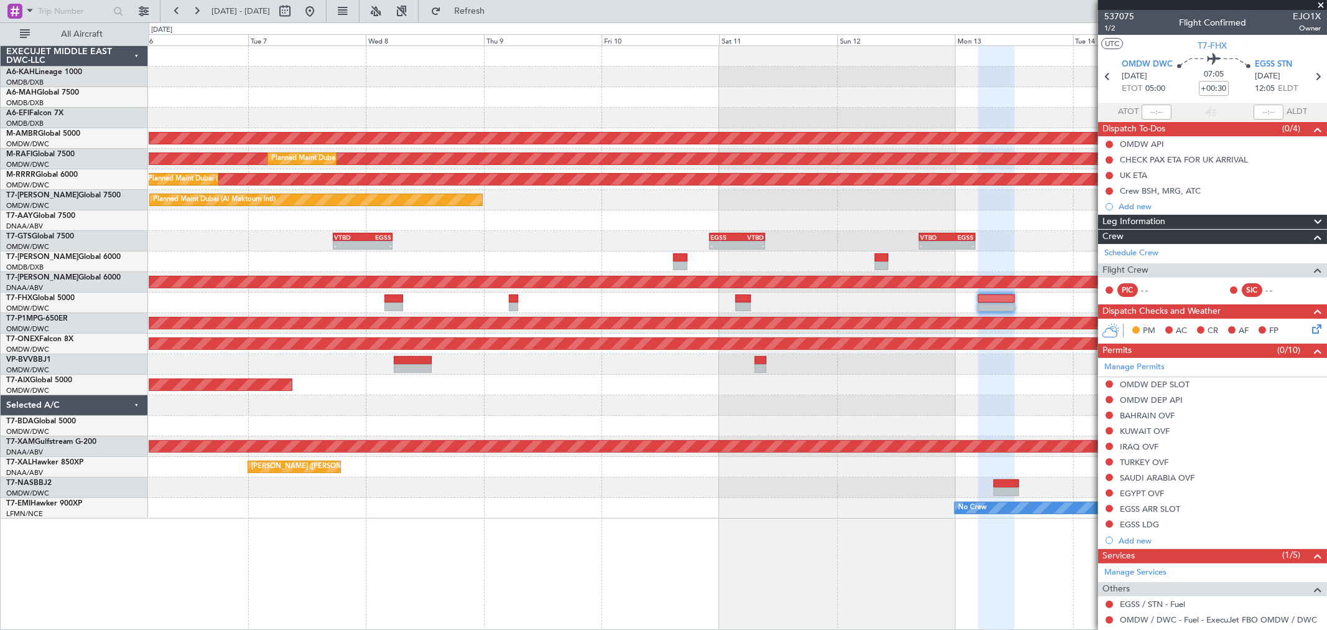
click at [963, 111] on div "AOG Maint Dubai (Dubai Intl) Planned Maint Singapore (Seletar) Planned Maint Du…" at bounding box center [738, 282] width 1178 height 472
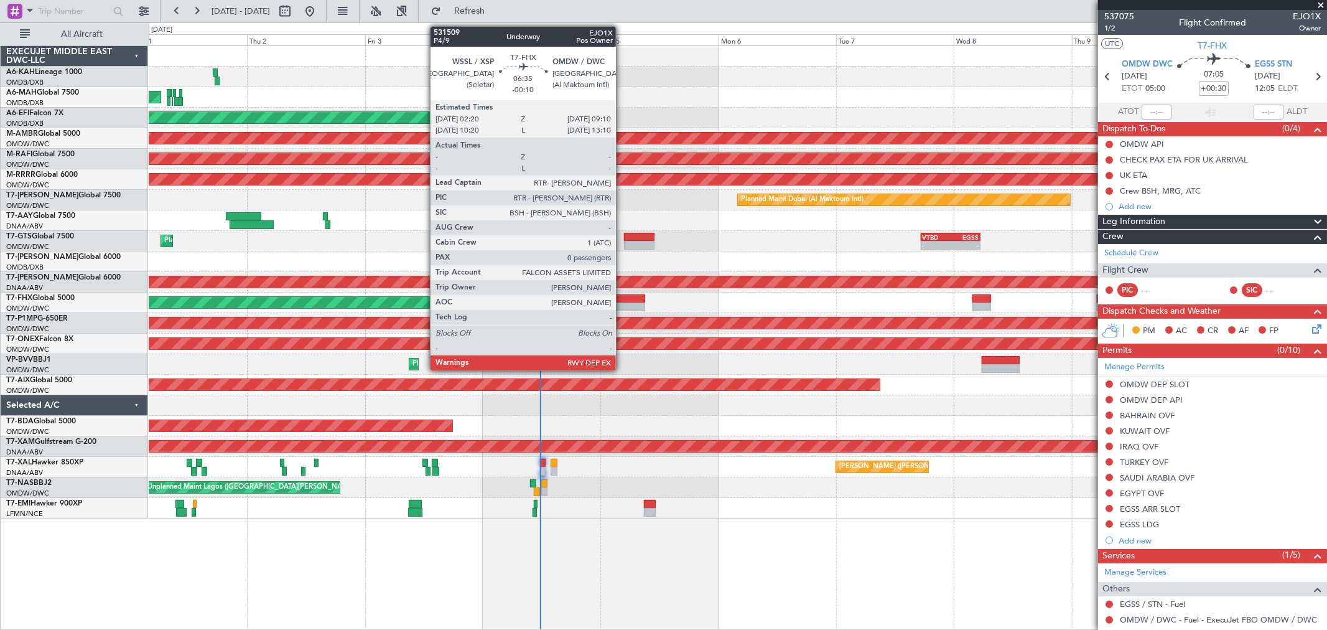
click at [622, 297] on div at bounding box center [629, 298] width 34 height 9
click at [622, 296] on div at bounding box center [629, 298] width 34 height 9
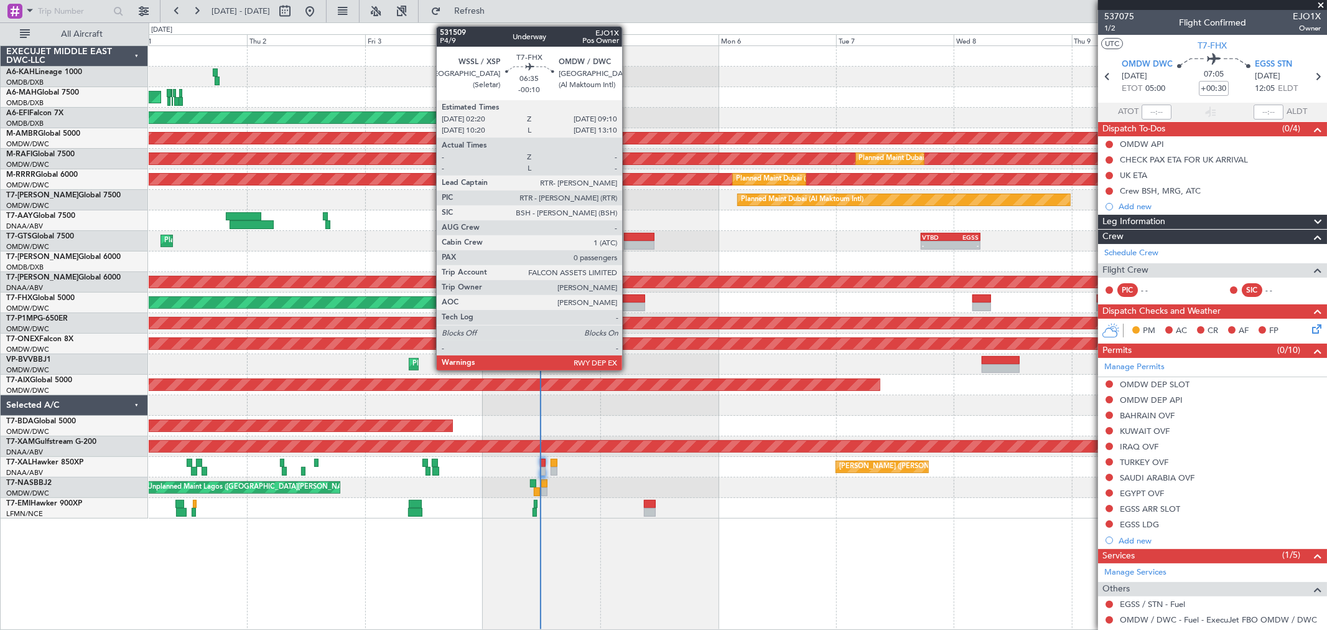
click at [628, 306] on div at bounding box center [629, 306] width 34 height 9
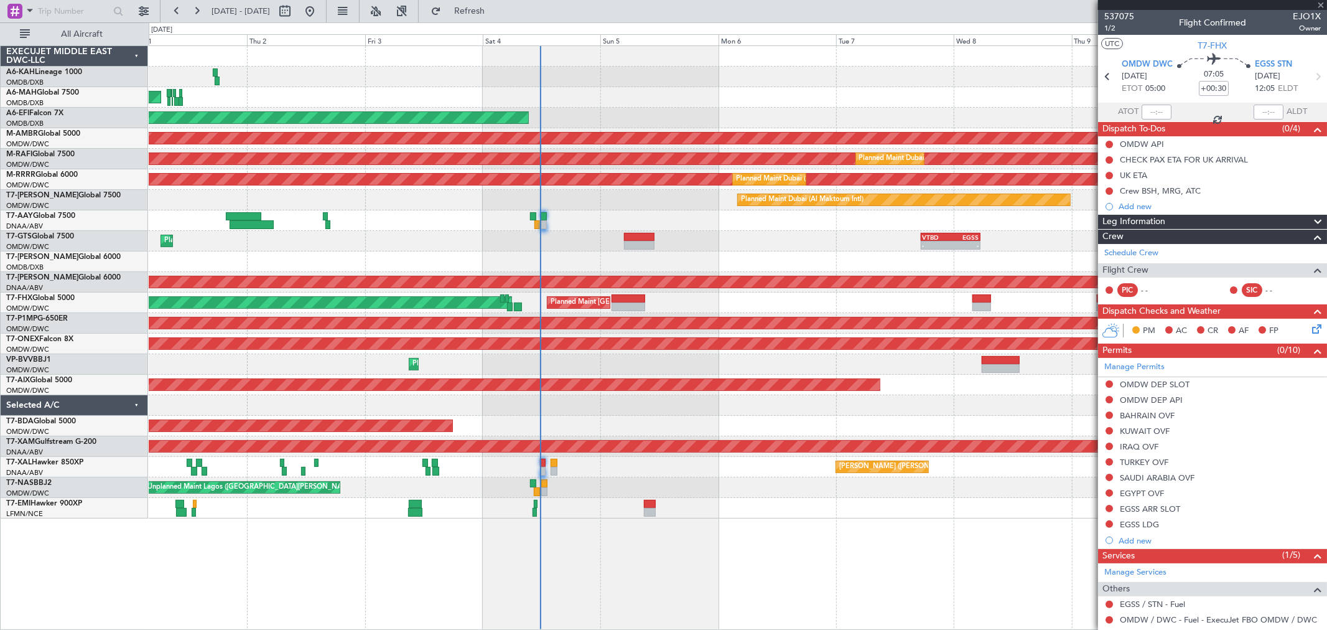
type input "-00:10"
type input "0"
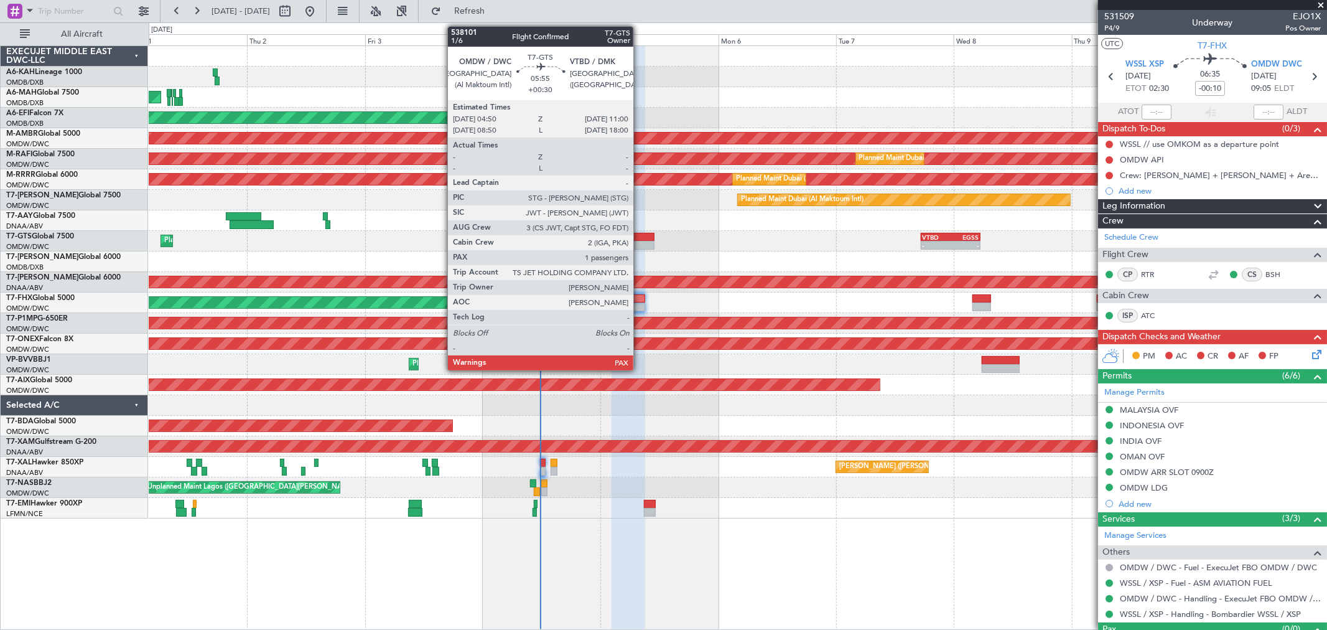
click at [640, 233] on div at bounding box center [639, 237] width 30 height 9
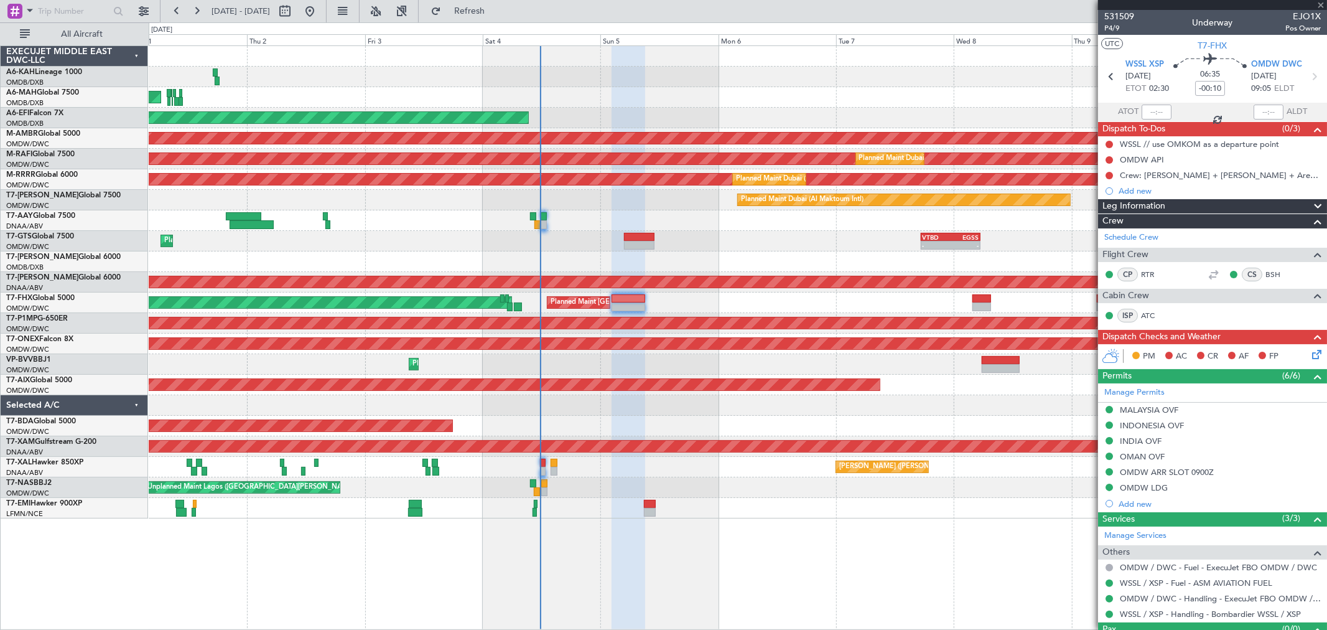
type input "+00:30"
type input "1"
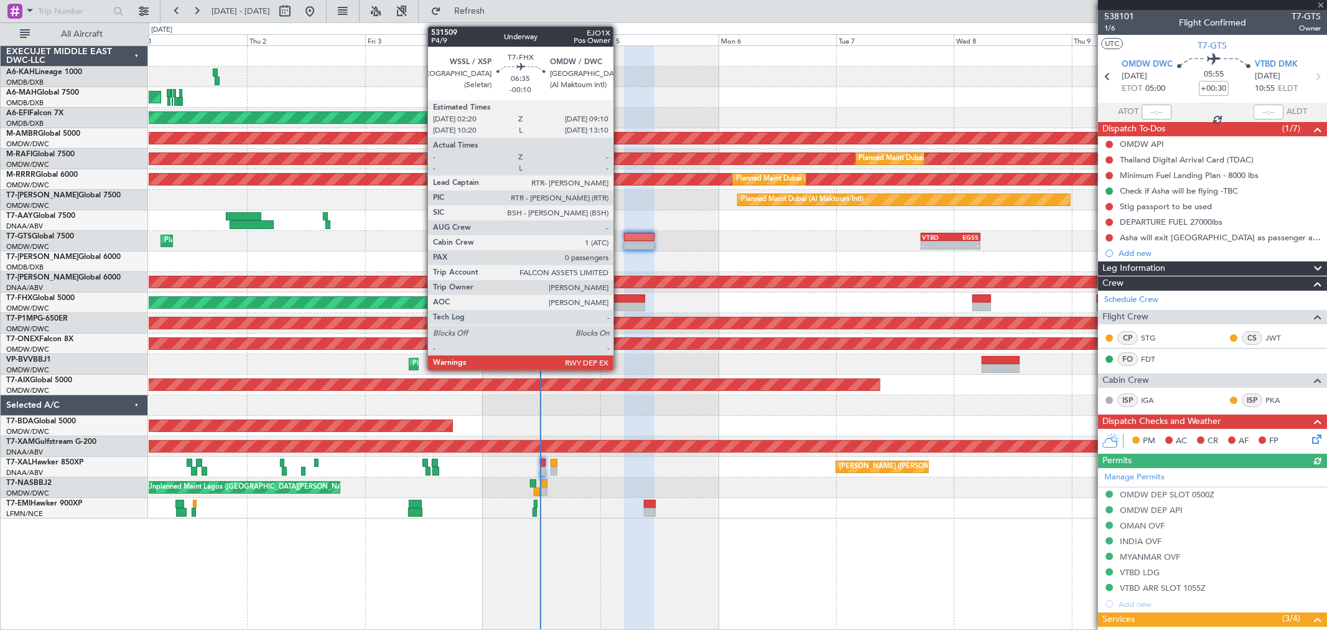
click at [620, 294] on div at bounding box center [629, 298] width 34 height 9
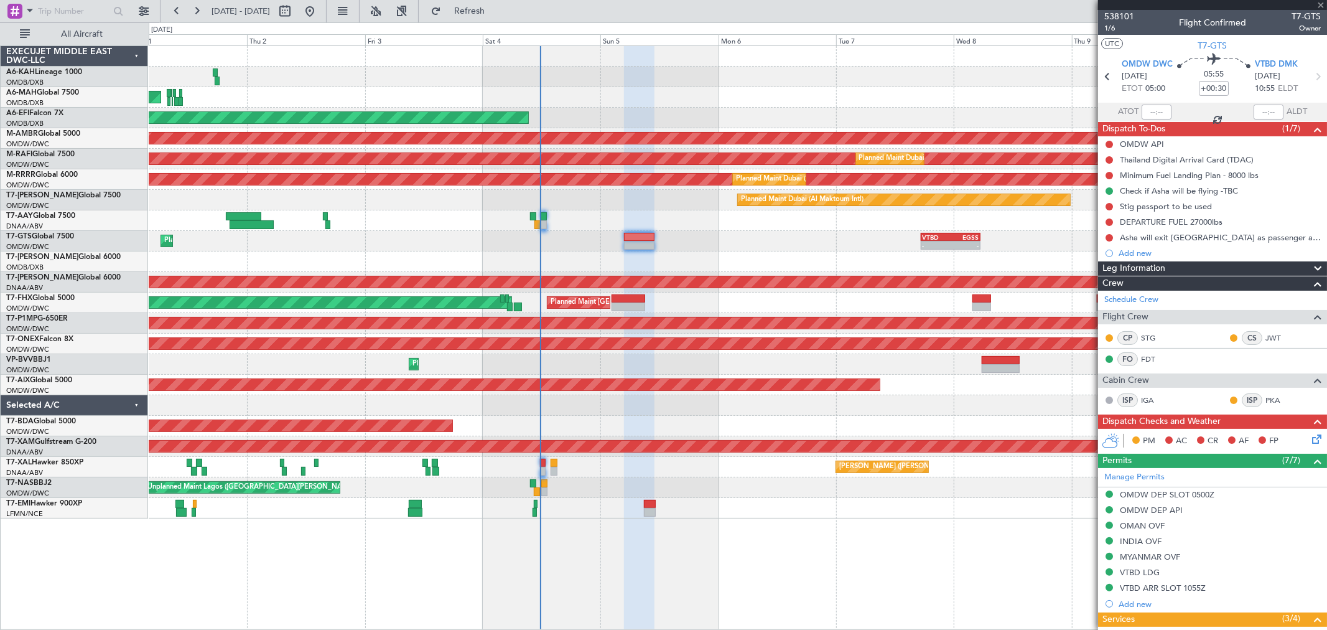
type input "-00:10"
type input "0"
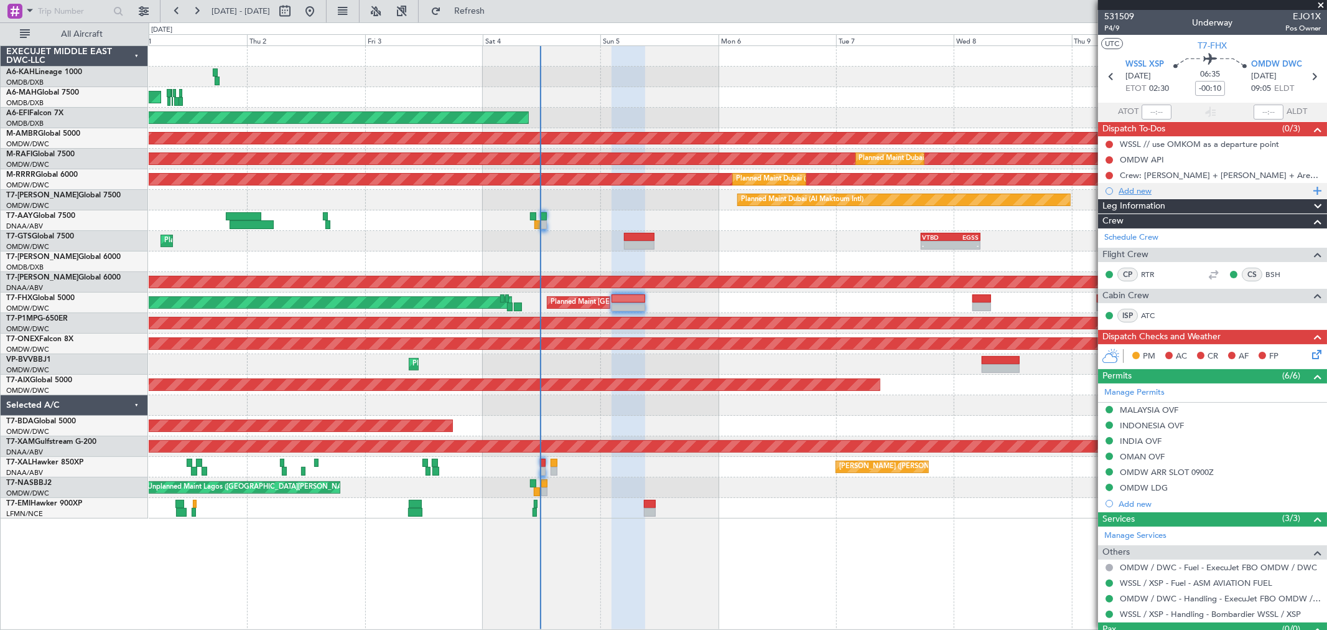
click at [1147, 188] on div "Add new" at bounding box center [1214, 190] width 191 height 11
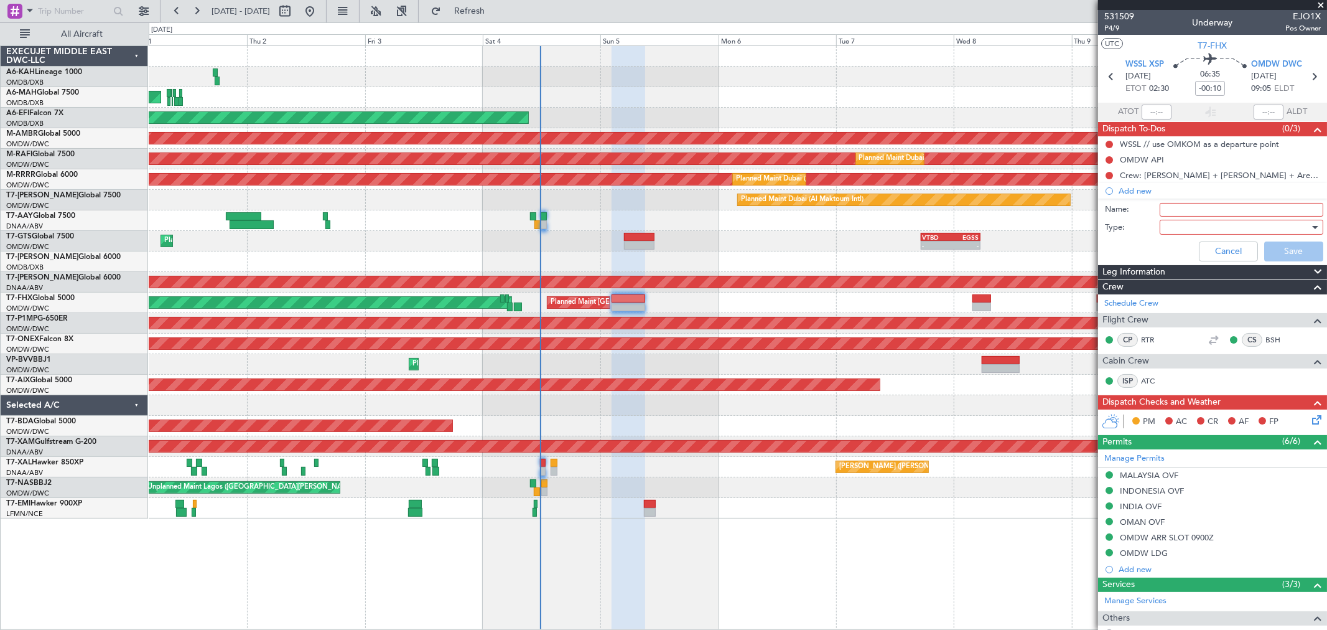
click at [1195, 213] on input "Name:" at bounding box center [1242, 210] width 164 height 14
paste input "total block of 30 000lbs"
type input "total block of 30 000lbs"
click at [1191, 224] on div at bounding box center [1237, 227] width 145 height 19
click at [1186, 248] on span "Generic" at bounding box center [1235, 252] width 145 height 19
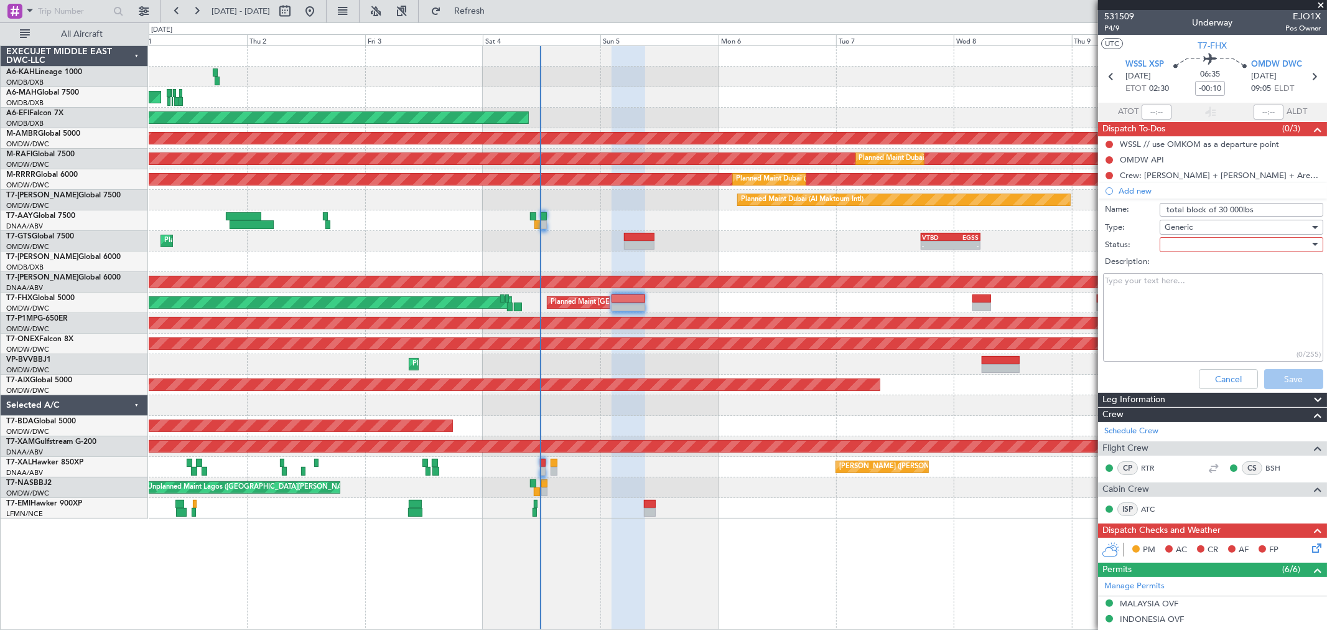
click at [1185, 240] on div at bounding box center [1237, 244] width 145 height 19
click at [1183, 269] on span "Not Started" at bounding box center [1235, 269] width 145 height 19
click at [1285, 365] on div "Cancel Save" at bounding box center [1209, 379] width 235 height 30
click at [1283, 372] on button "Save" at bounding box center [1293, 379] width 59 height 20
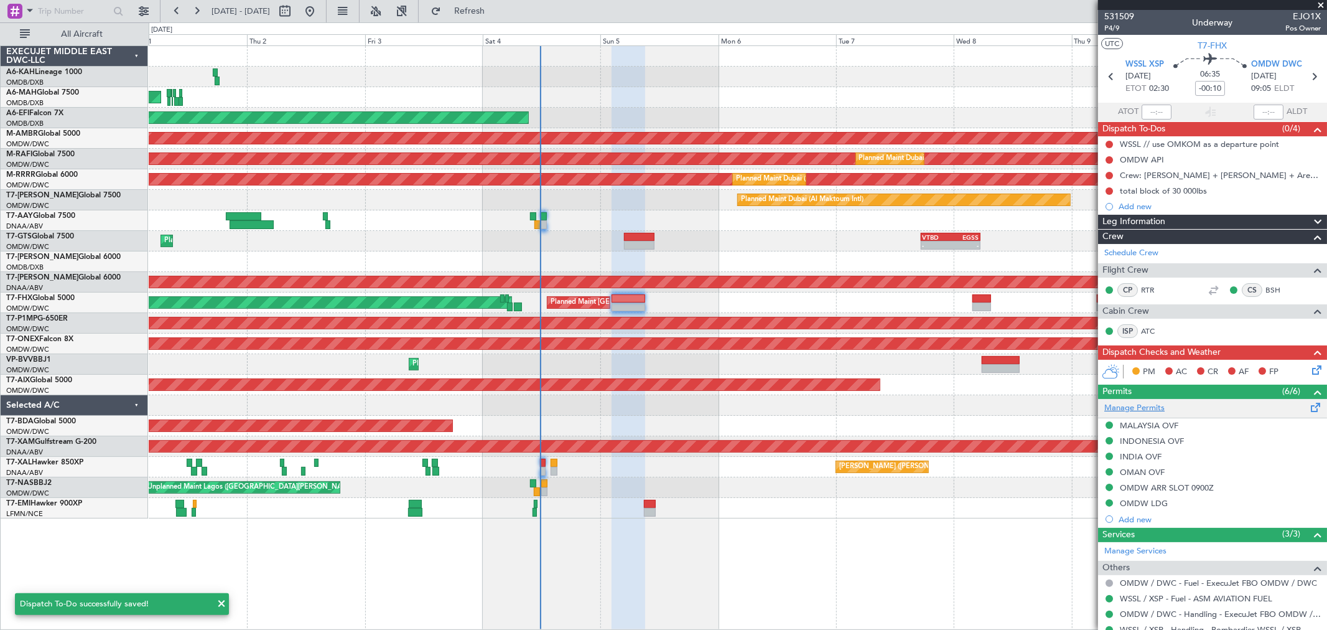
click at [1142, 408] on link "Manage Permits" at bounding box center [1134, 408] width 60 height 12
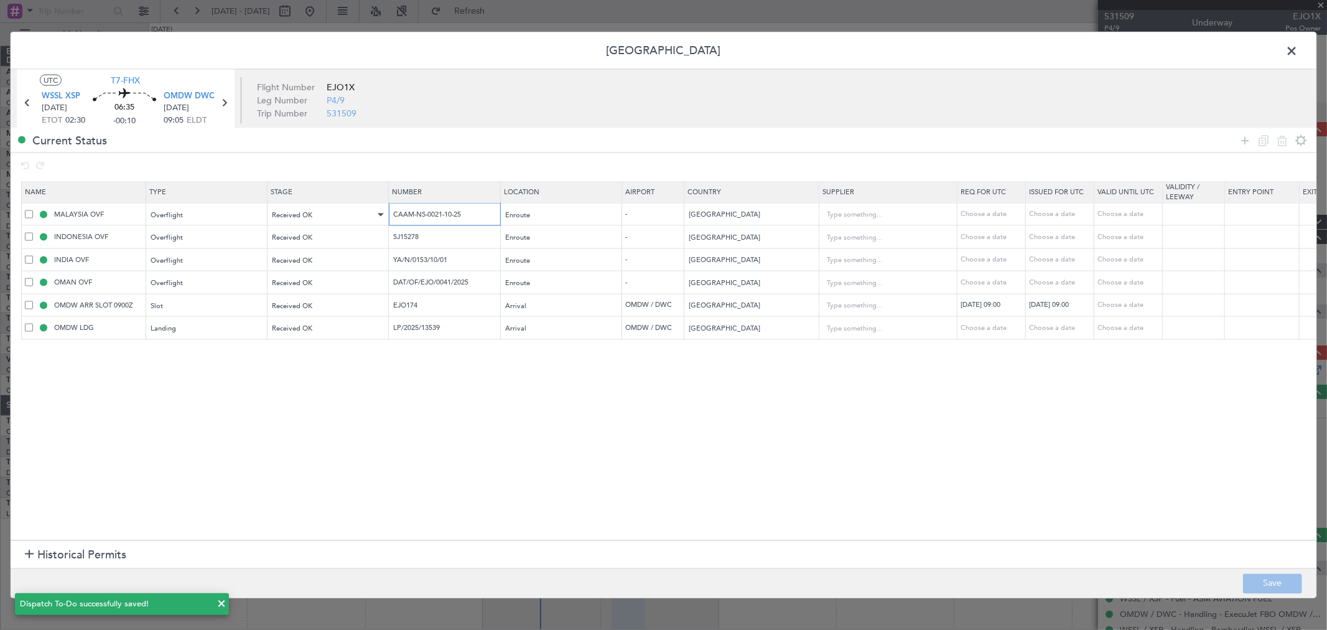
drag, startPoint x: 470, startPoint y: 213, endPoint x: 324, endPoint y: 219, distance: 146.3
click at [324, 217] on tr "MALAYSIA OVF Overflight Received OK CAAM-NS-0021-10-25 Enroute - Malaysia Choos…" at bounding box center [815, 214] width 1587 height 23
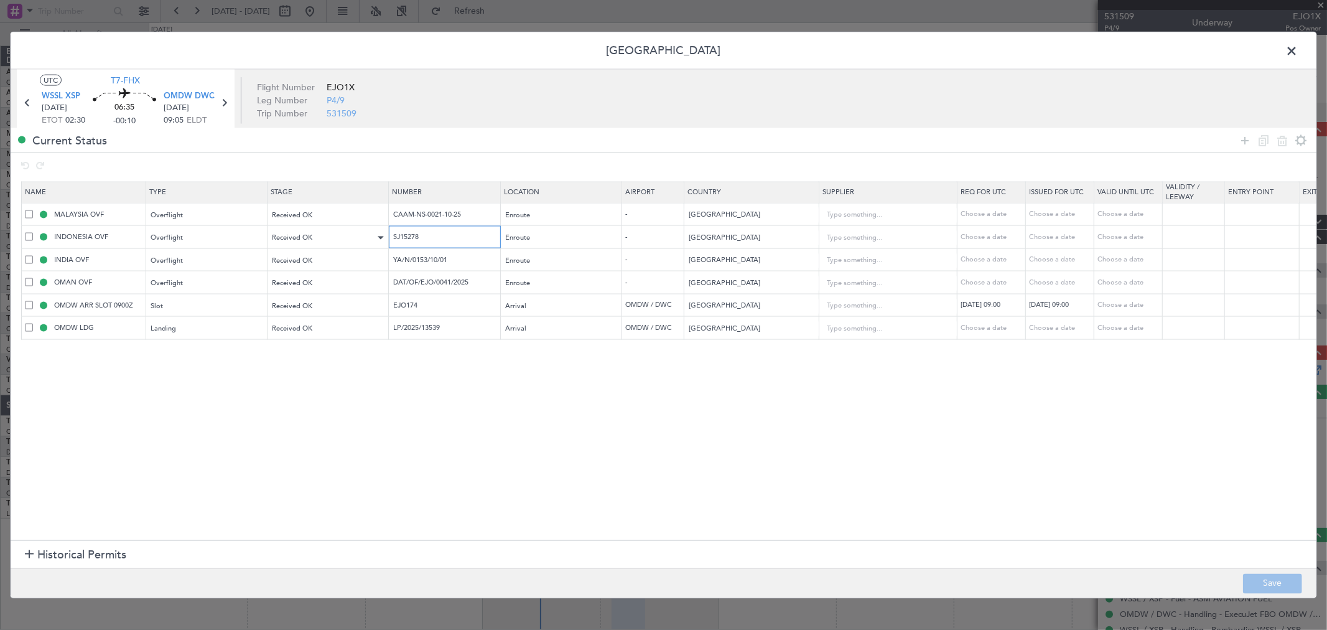
drag, startPoint x: 430, startPoint y: 233, endPoint x: 276, endPoint y: 238, distance: 153.8
click at [289, 236] on tr "INDONESIA OVF Overflight Received OK SJ15278 Enroute - Indonesia Choose a date …" at bounding box center [815, 236] width 1587 height 23
drag, startPoint x: 475, startPoint y: 258, endPoint x: 202, endPoint y: 245, distance: 274.1
click at [217, 245] on table "Name Type Stage Number Location Airport Country Supplier Req For Utc Issued For…" at bounding box center [815, 260] width 1588 height 158
drag, startPoint x: 479, startPoint y: 278, endPoint x: 300, endPoint y: 268, distance: 179.5
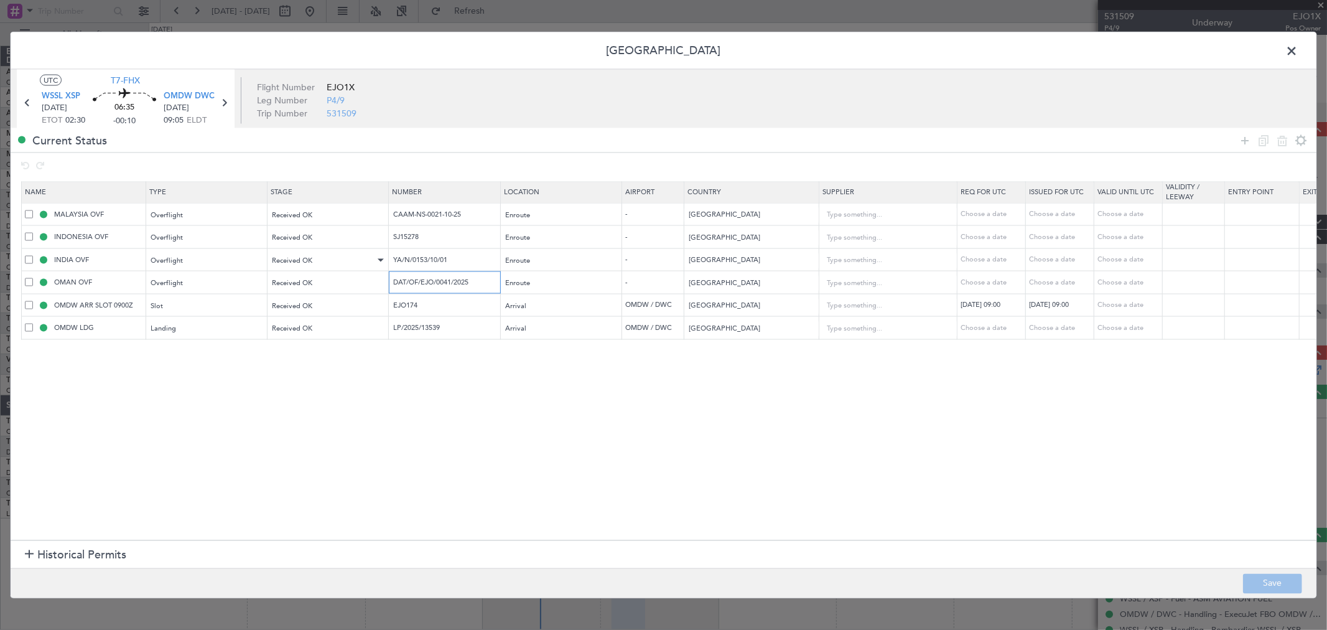
click at [301, 269] on table "Name Type Stage Number Location Airport Country Supplier Req For Utc Issued For…" at bounding box center [815, 260] width 1588 height 158
drag, startPoint x: 469, startPoint y: 325, endPoint x: 97, endPoint y: 350, distance: 372.9
click at [122, 350] on section "Name Type Stage Number Location Airport Country Supplier Req For Utc Issued For…" at bounding box center [664, 358] width 1306 height 361
click at [551, 403] on section "Name Type Stage Number Location Airport Country Supplier Req For Utc Issued For…" at bounding box center [664, 358] width 1306 height 361
click at [1298, 52] on span at bounding box center [1298, 54] width 0 height 25
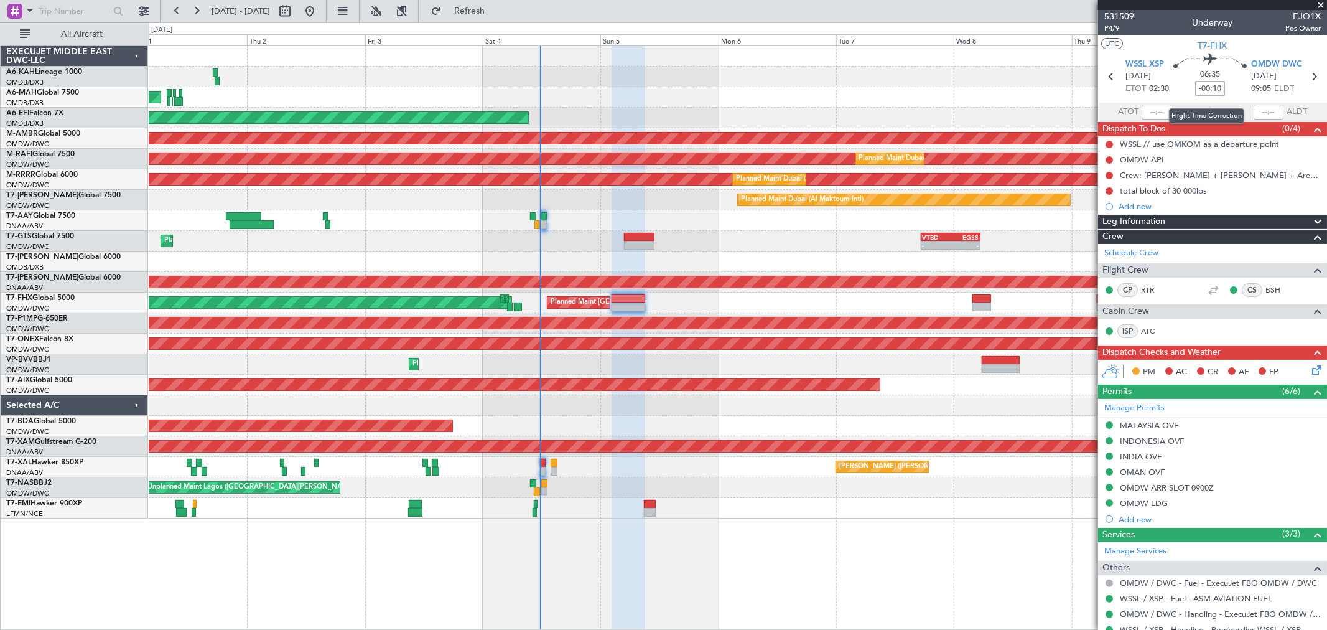
click at [1210, 83] on input "-00:10" at bounding box center [1210, 88] width 30 height 15
click at [1137, 409] on link "Manage Permits" at bounding box center [1134, 408] width 60 height 12
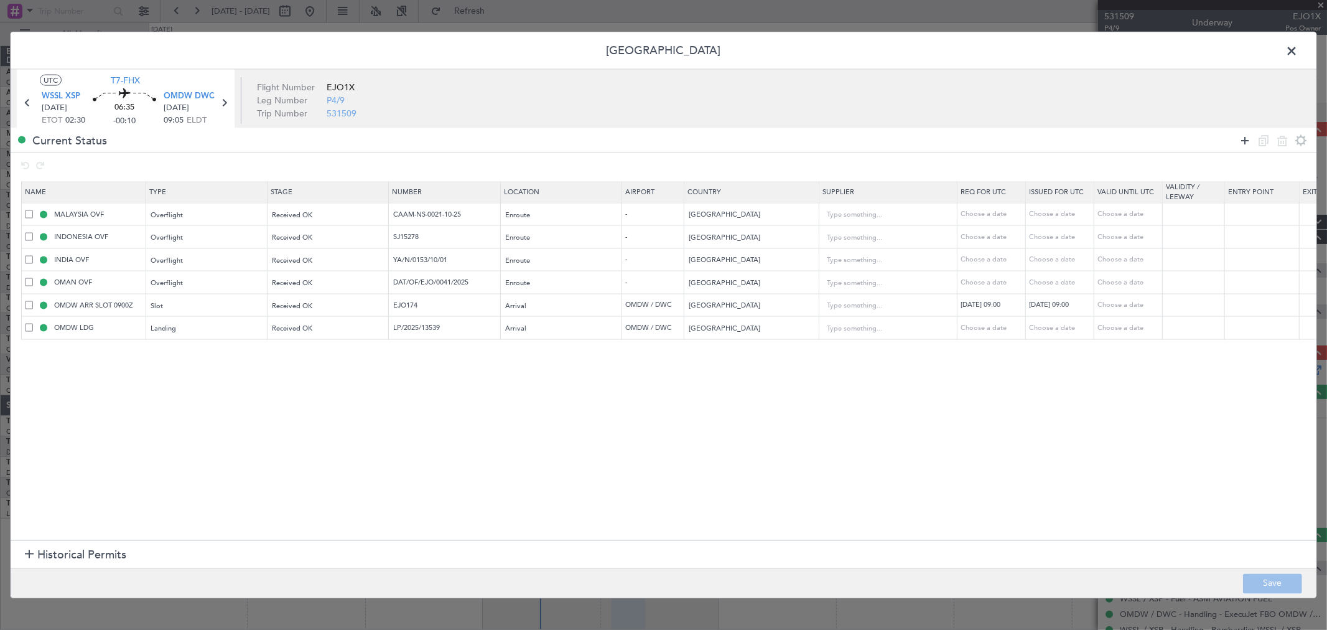
click at [1242, 139] on icon at bounding box center [1245, 140] width 15 height 15
click at [230, 346] on div "Type" at bounding box center [203, 351] width 103 height 19
click at [179, 409] on span "API" at bounding box center [207, 415] width 111 height 19
click at [341, 347] on div "Select an option" at bounding box center [324, 351] width 103 height 19
click at [304, 432] on span "Requested" at bounding box center [328, 434] width 111 height 19
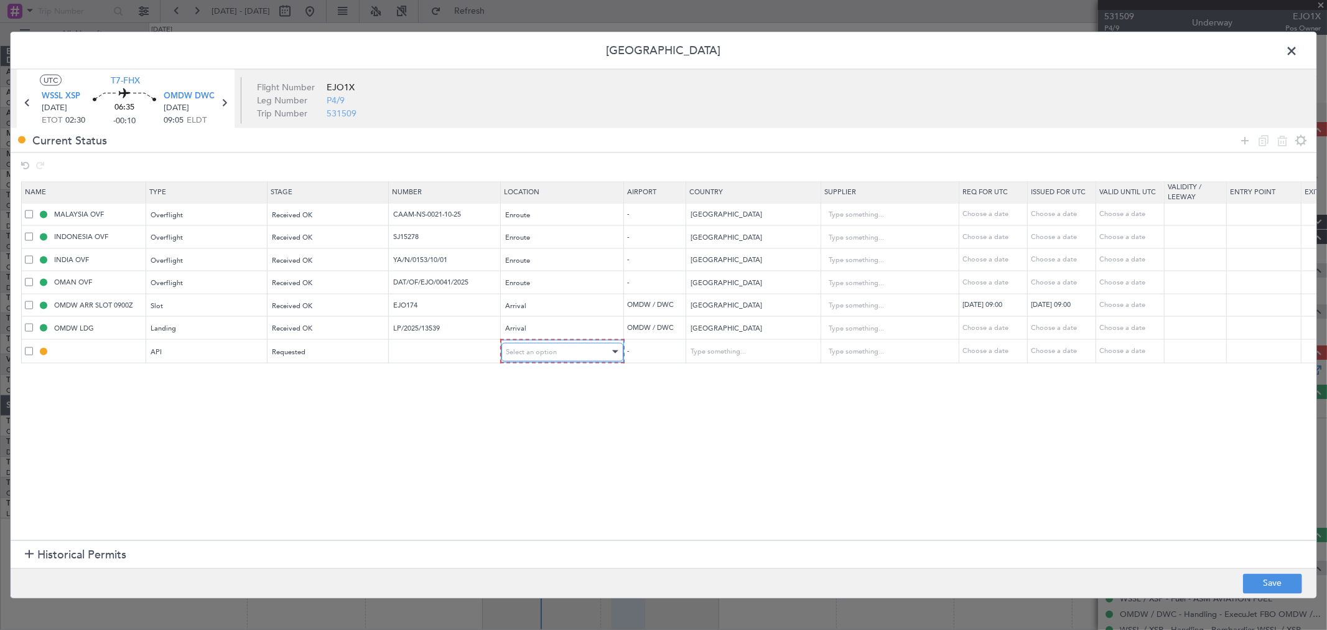
click at [557, 355] on div "Select an option" at bounding box center [557, 351] width 103 height 19
click at [542, 417] on span "Arrival" at bounding box center [562, 415] width 111 height 19
click at [537, 360] on mat-form-field "Arrival" at bounding box center [561, 350] width 121 height 22
click at [536, 355] on div "Arrival" at bounding box center [557, 351] width 103 height 19
click at [541, 417] on span "Arrival" at bounding box center [562, 415] width 111 height 19
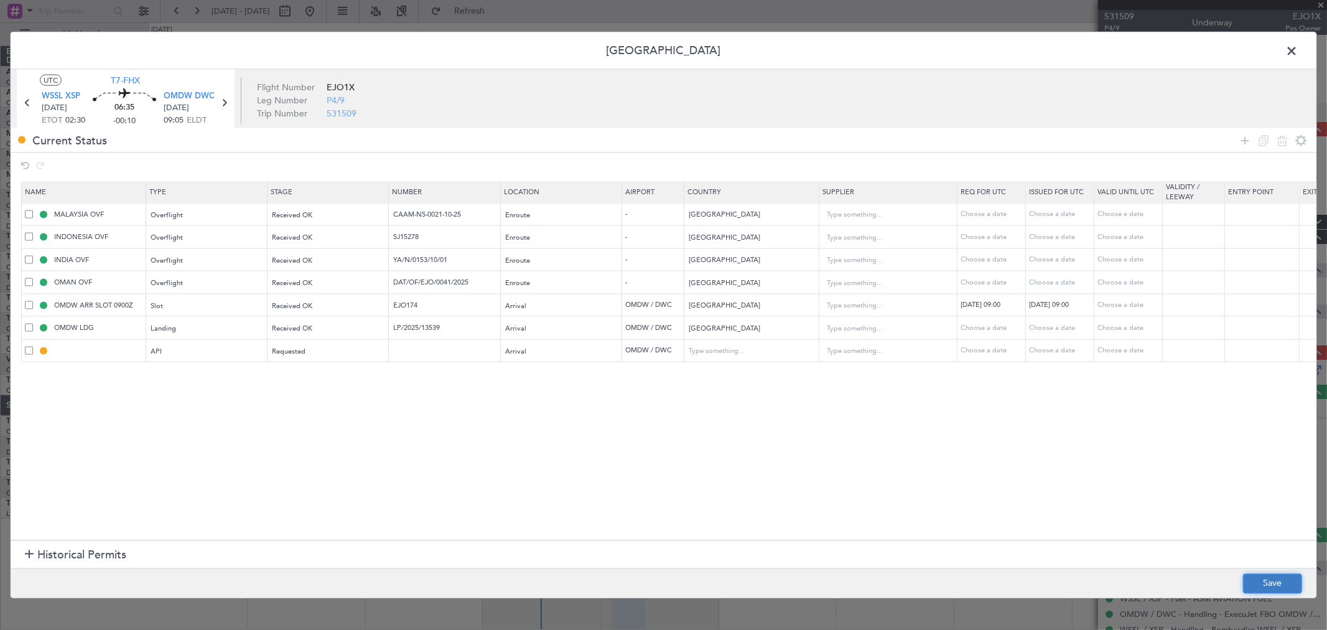
click at [1260, 576] on button "Save" at bounding box center [1272, 583] width 59 height 20
click at [1291, 47] on div at bounding box center [664, 315] width 1306 height 566
type input "OMDW ARR API"
type input "United Arab Emirates"
type input "NNN"
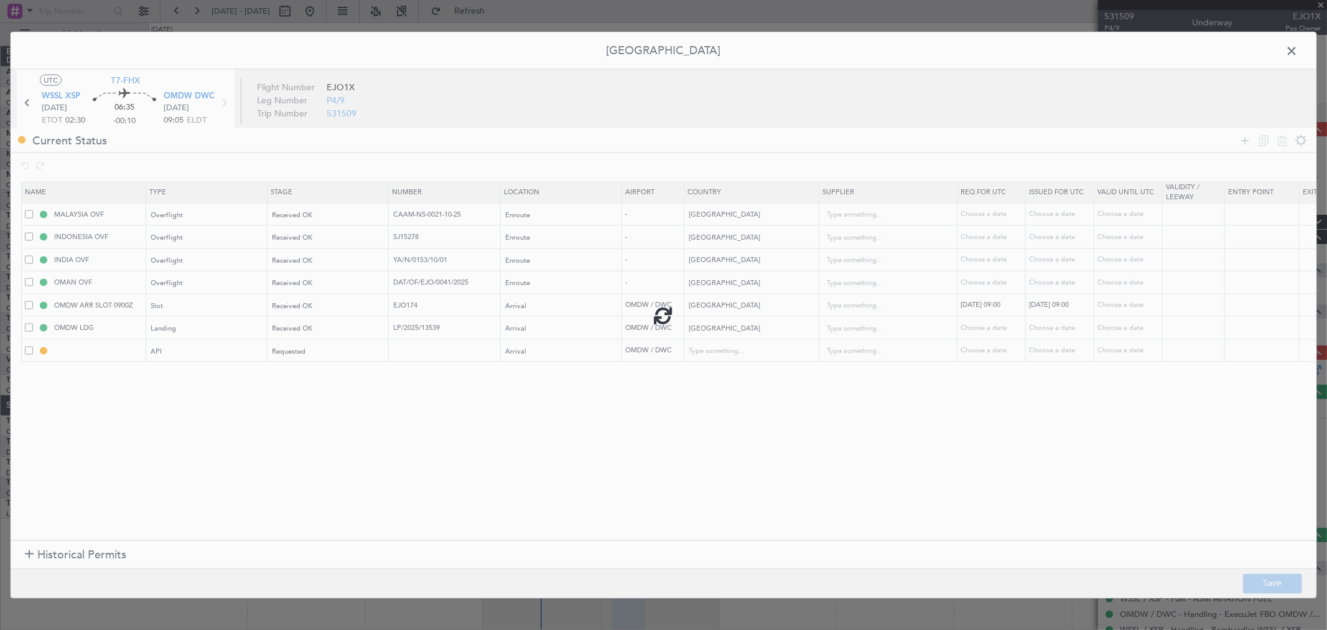
type input "1"
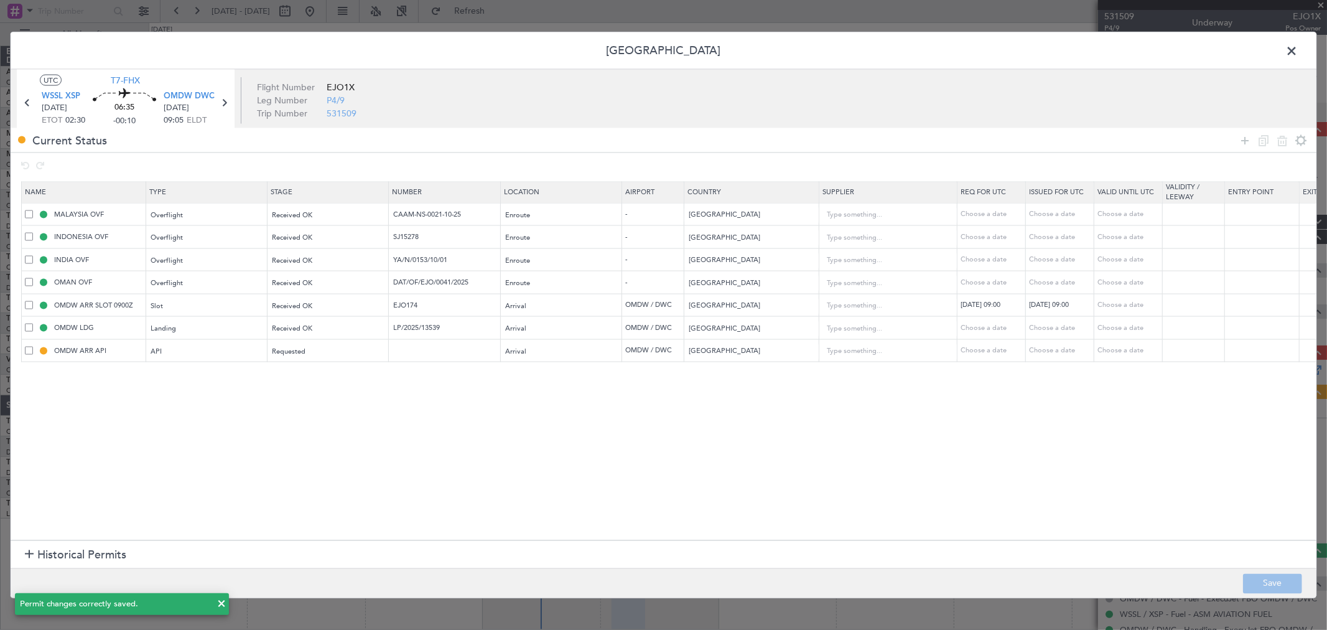
click at [1298, 47] on span at bounding box center [1298, 54] width 0 height 25
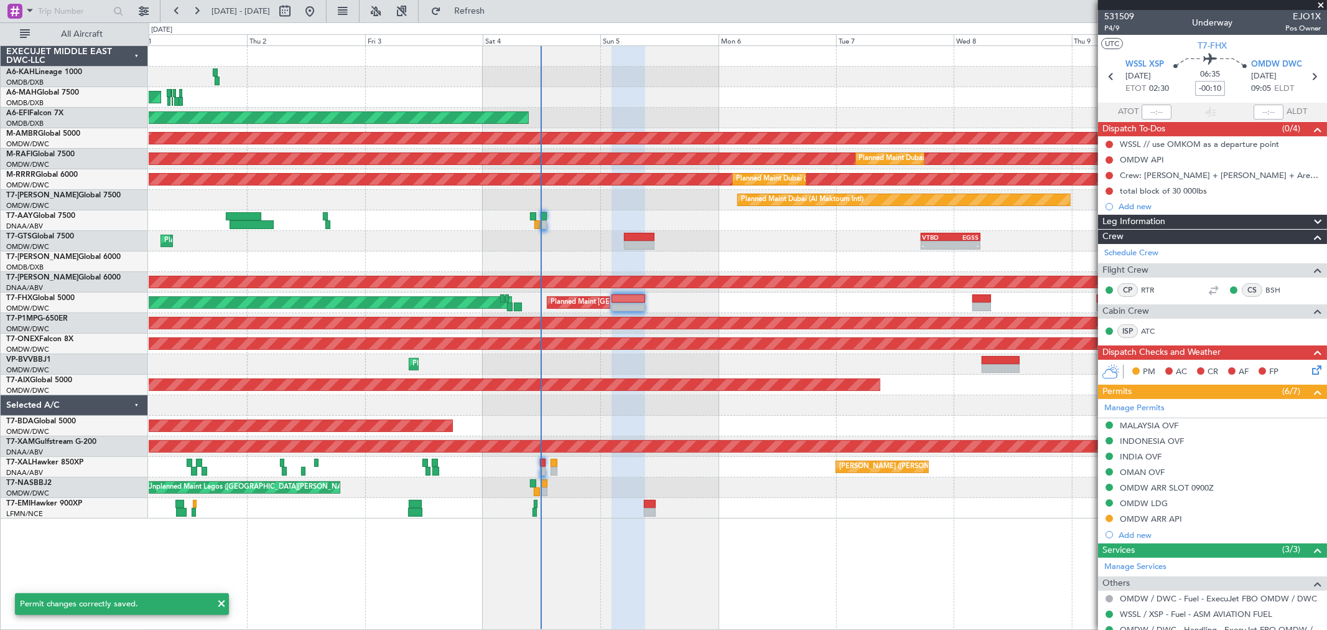
click at [1215, 84] on input "-00:10" at bounding box center [1210, 88] width 30 height 15
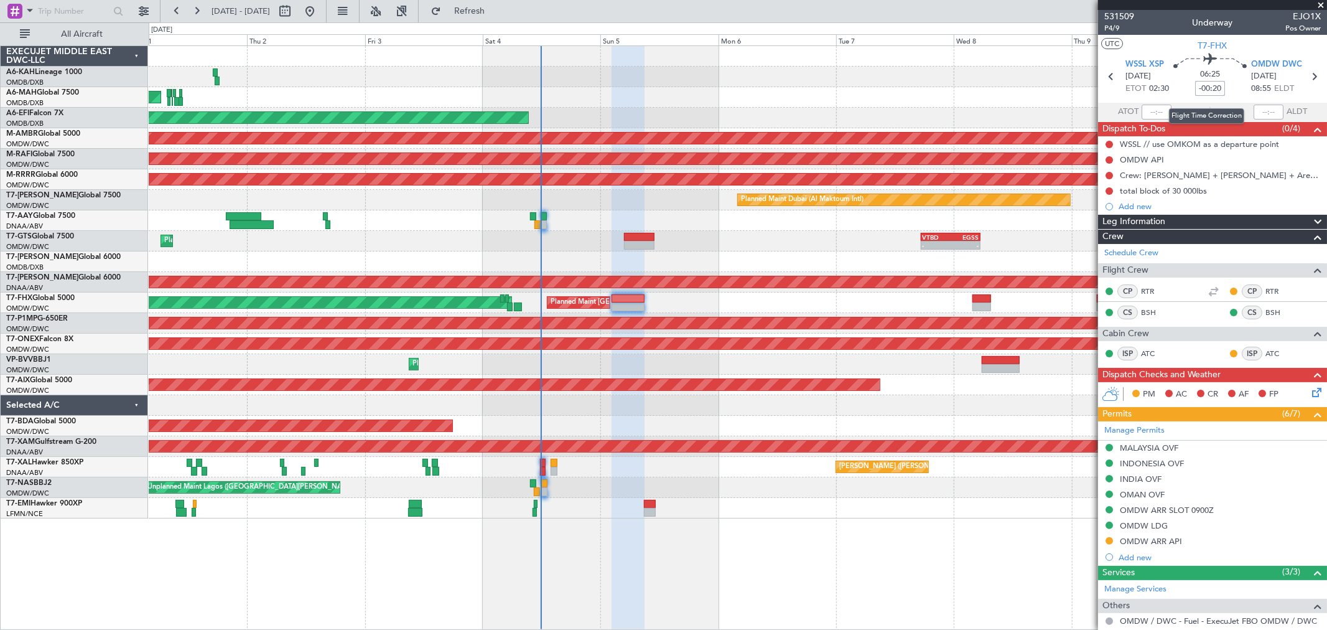
click at [1206, 87] on input "-00:20" at bounding box center [1210, 88] width 30 height 15
click at [1207, 85] on input "-00:20" at bounding box center [1210, 88] width 30 height 15
drag, startPoint x: 1196, startPoint y: 83, endPoint x: 1224, endPoint y: 87, distance: 28.2
click at [1224, 87] on div "06:25 -00:20" at bounding box center [1210, 77] width 82 height 46
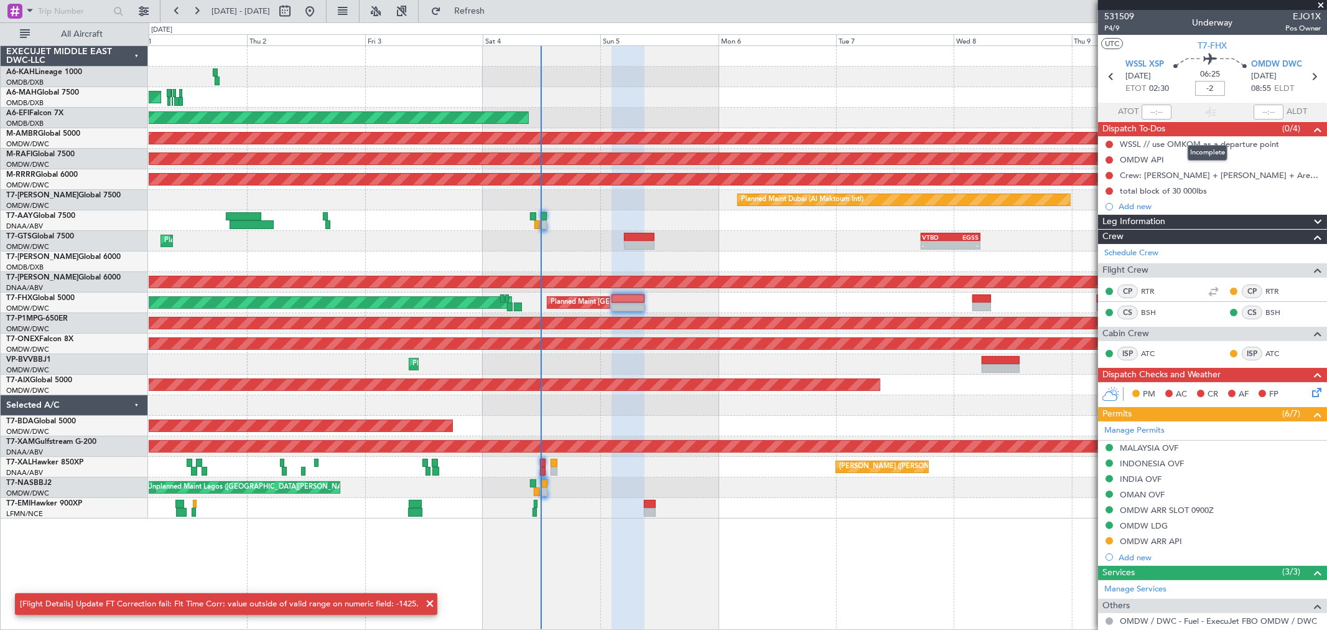
type input "-"
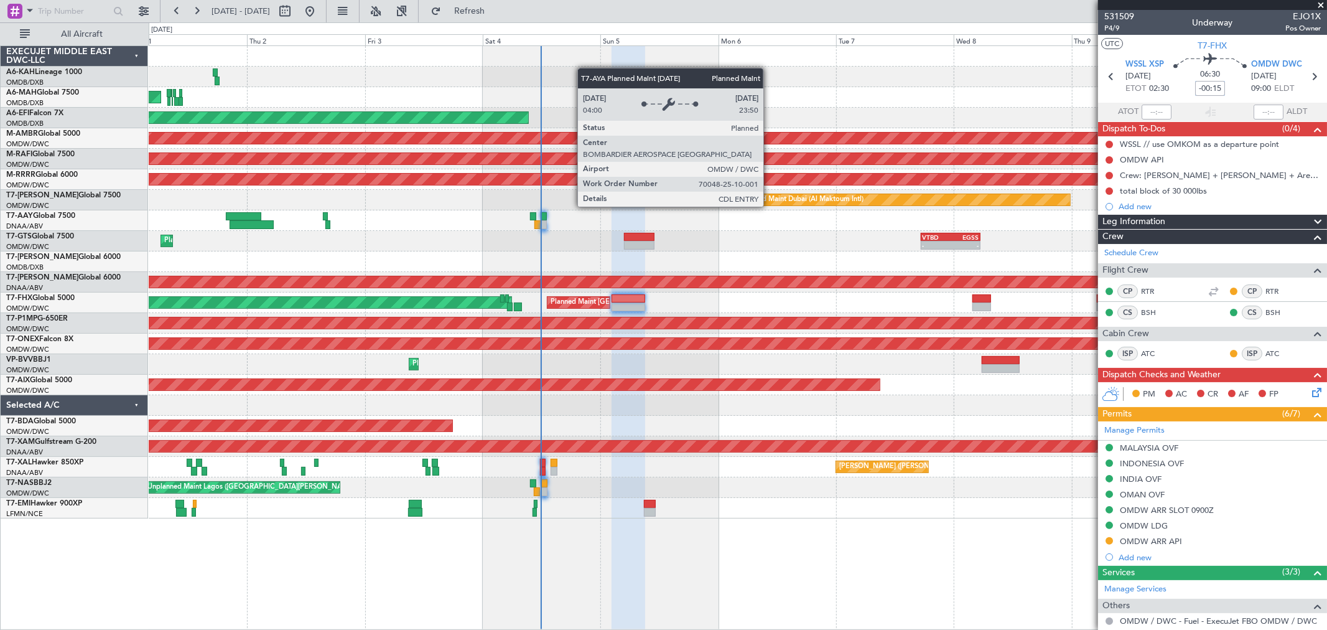
click at [770, 192] on div "Planned Maint Dubai (Al Maktoum Intl) Planned Maint Dubai (Al Maktoum Intl)" at bounding box center [738, 200] width 1178 height 21
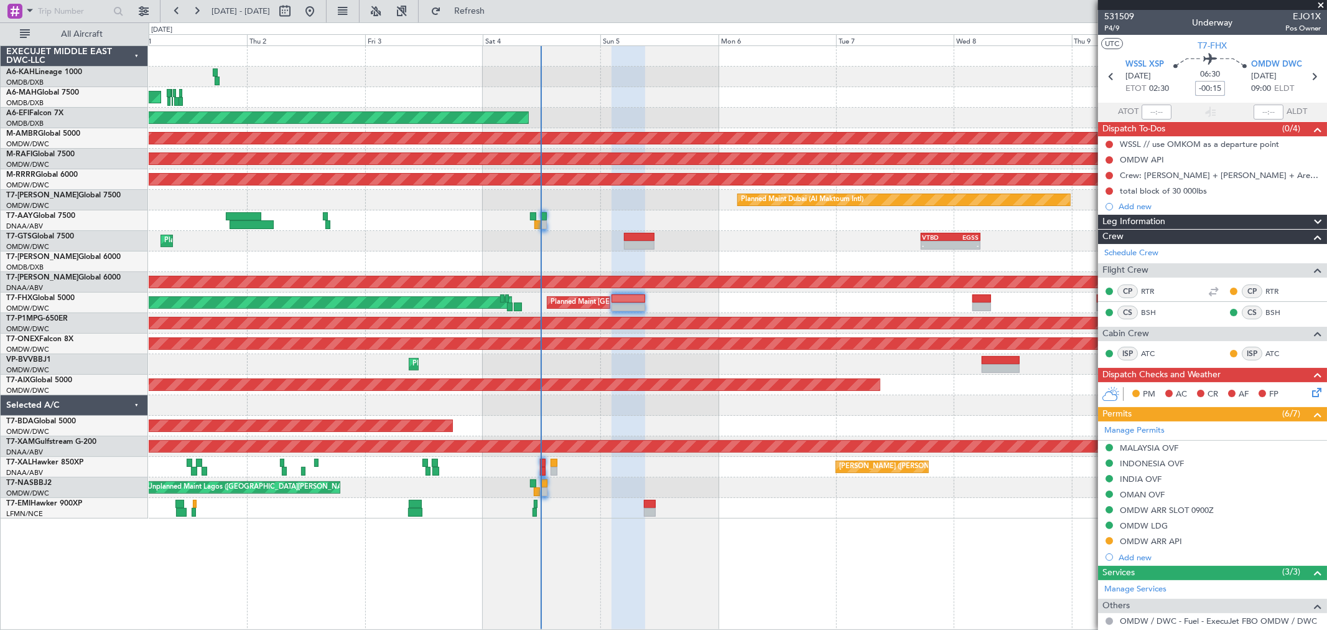
type input "-00:15"
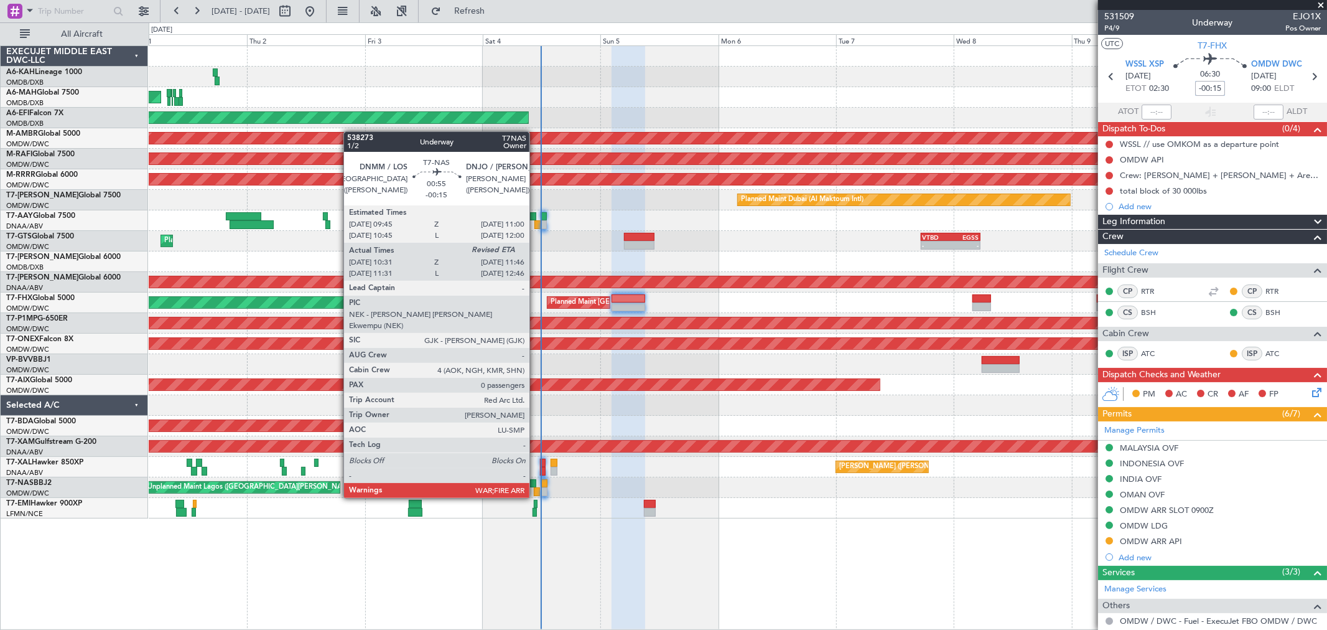
click at [536, 483] on div at bounding box center [533, 483] width 6 height 9
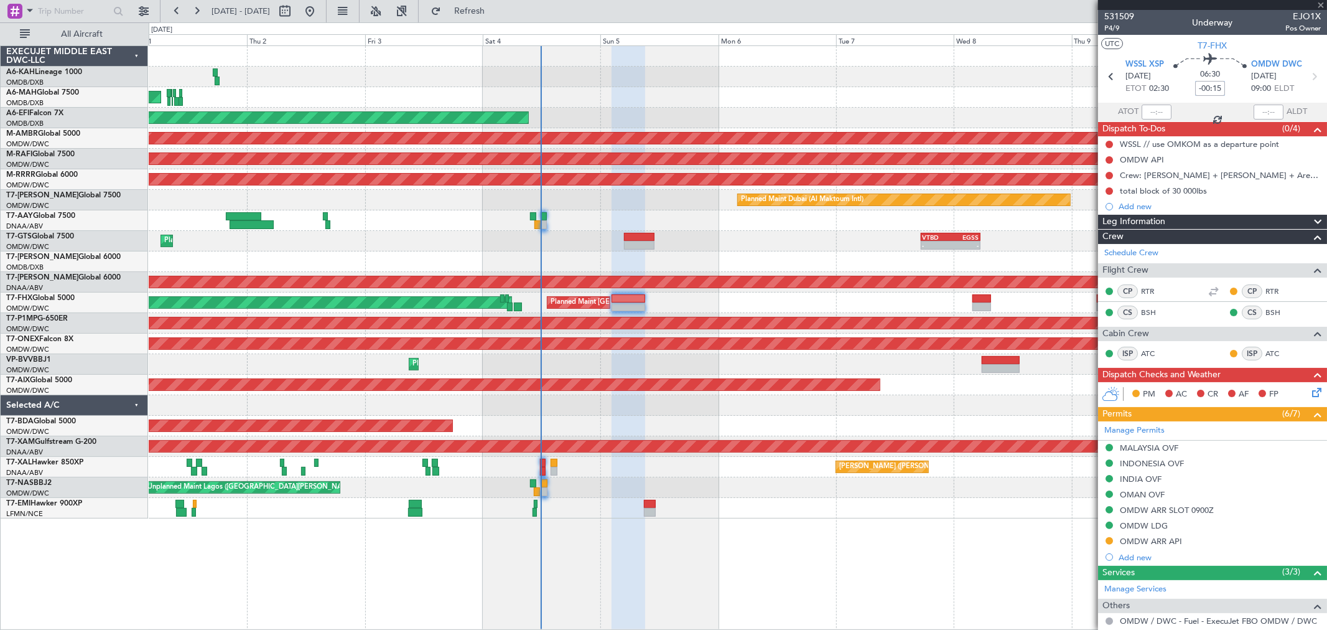
type input "10:46"
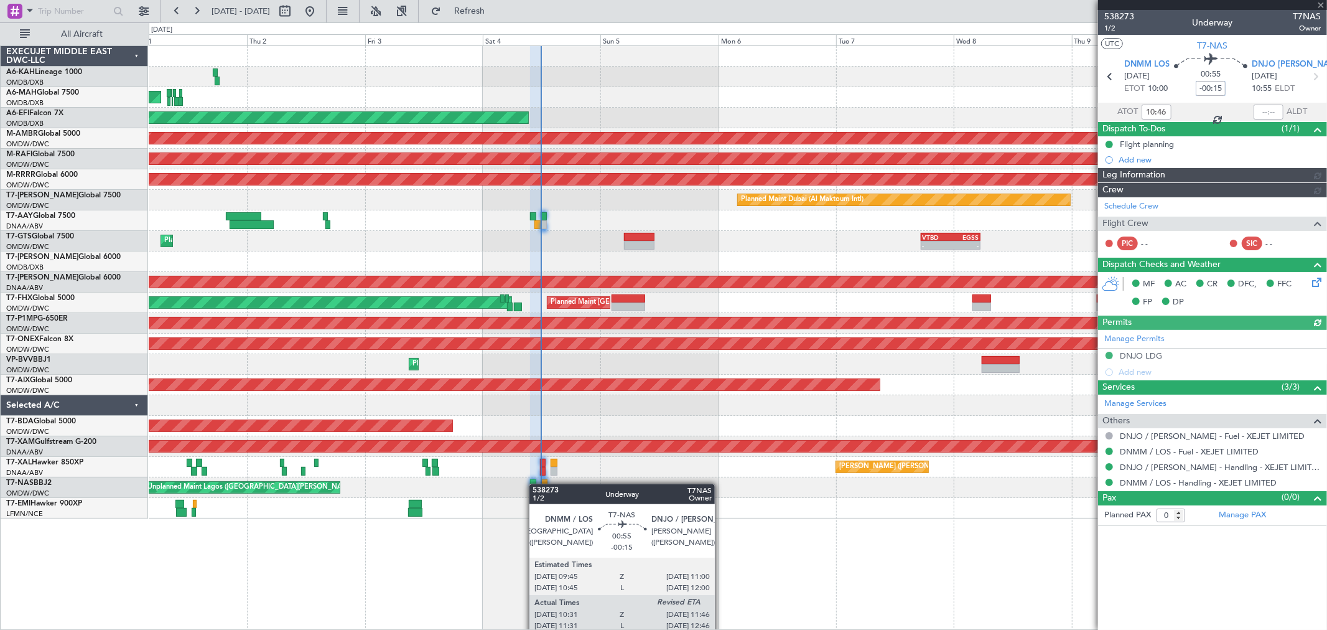
type input "Anita Mani (ANI)"
type input "7435"
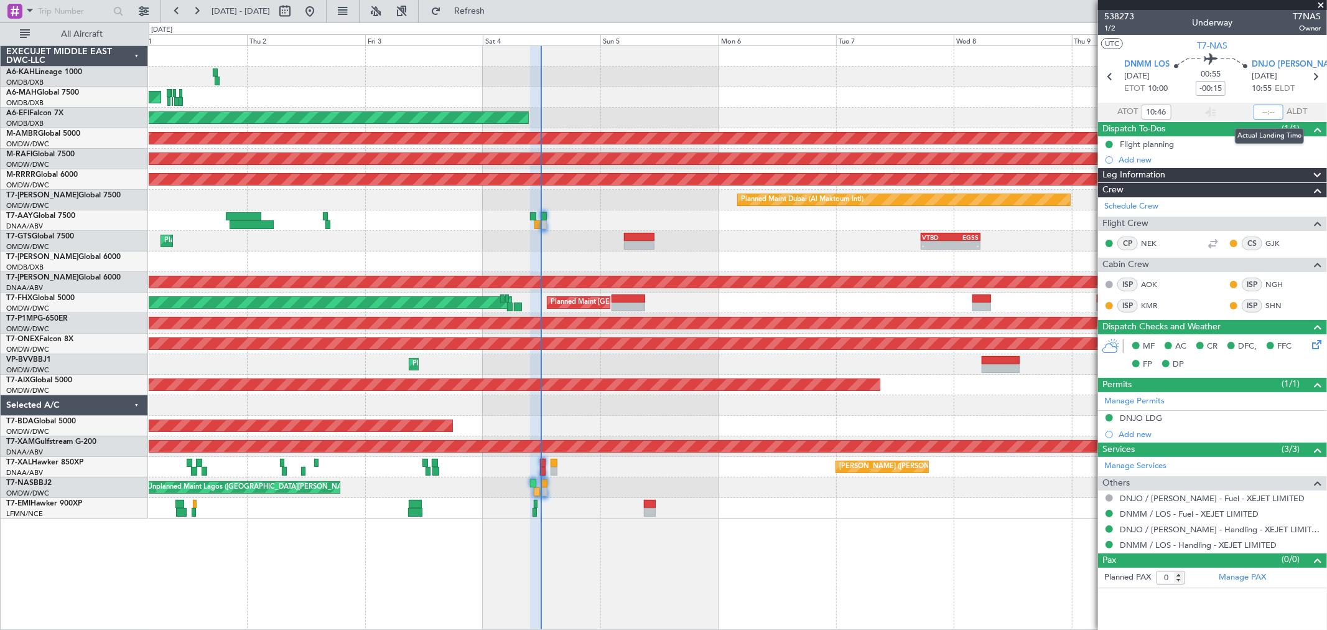
click at [1268, 106] on input "text" at bounding box center [1269, 112] width 30 height 15
type input "11:49"
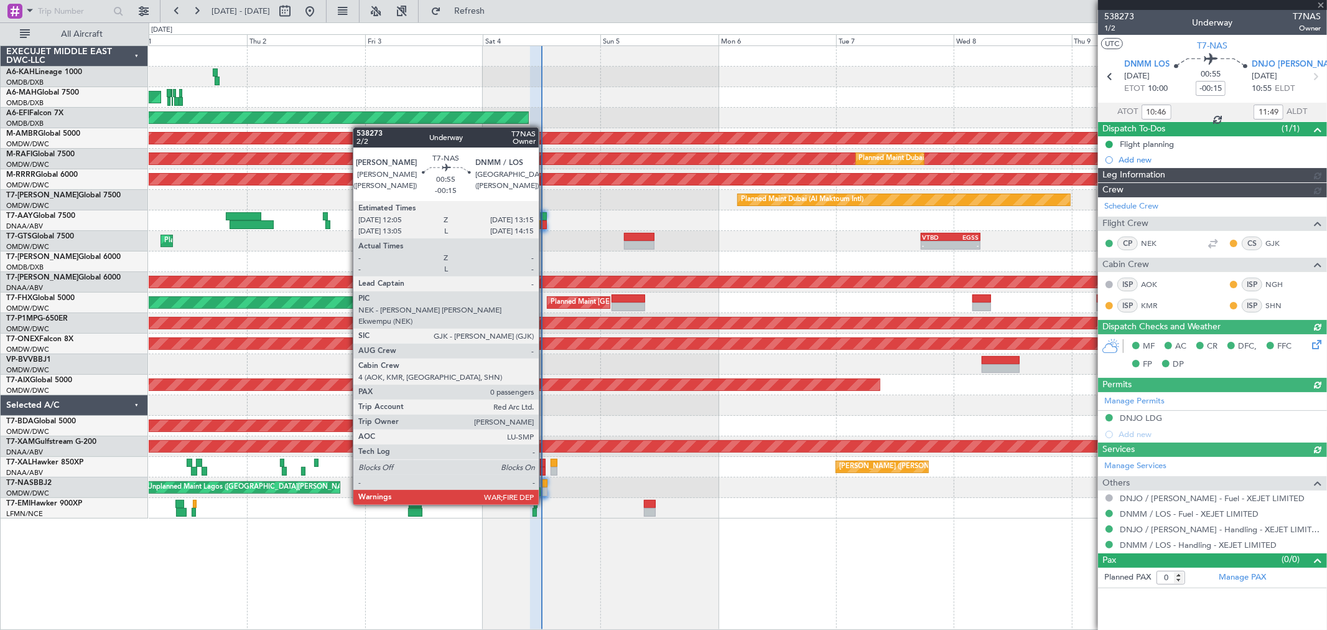
click at [545, 481] on div at bounding box center [544, 483] width 6 height 9
click at [545, 480] on div at bounding box center [544, 483] width 6 height 9
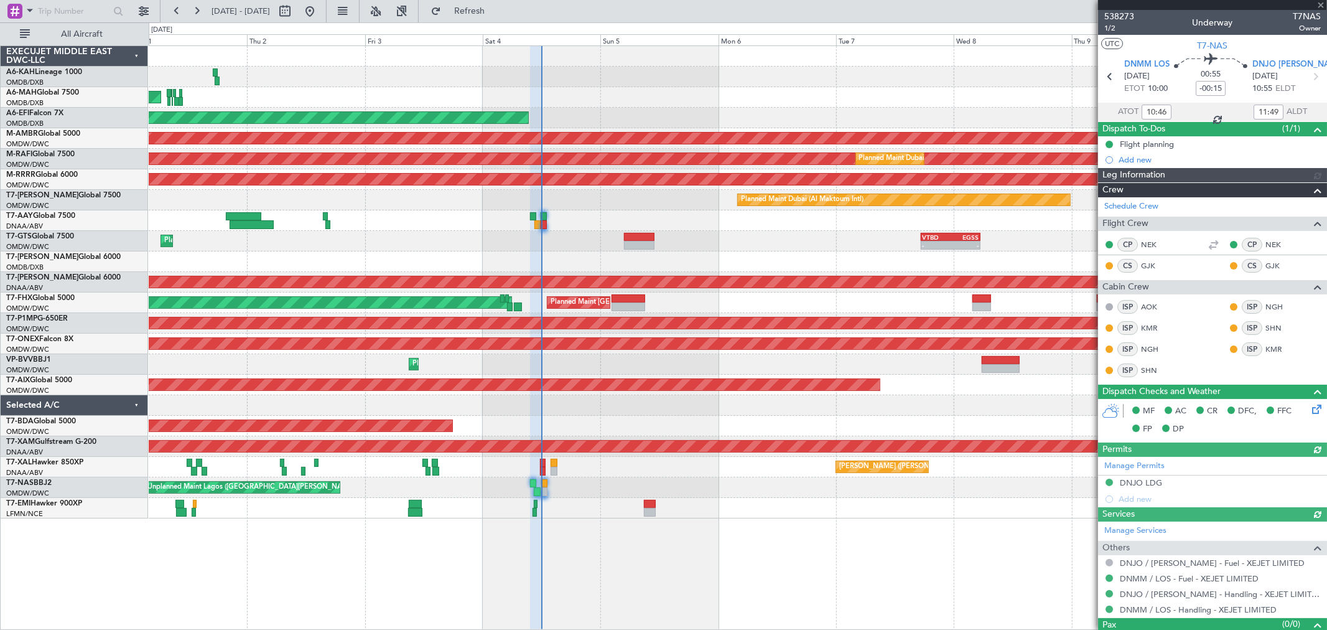
type input "Anita Mani (ANI)"
type input "7435"
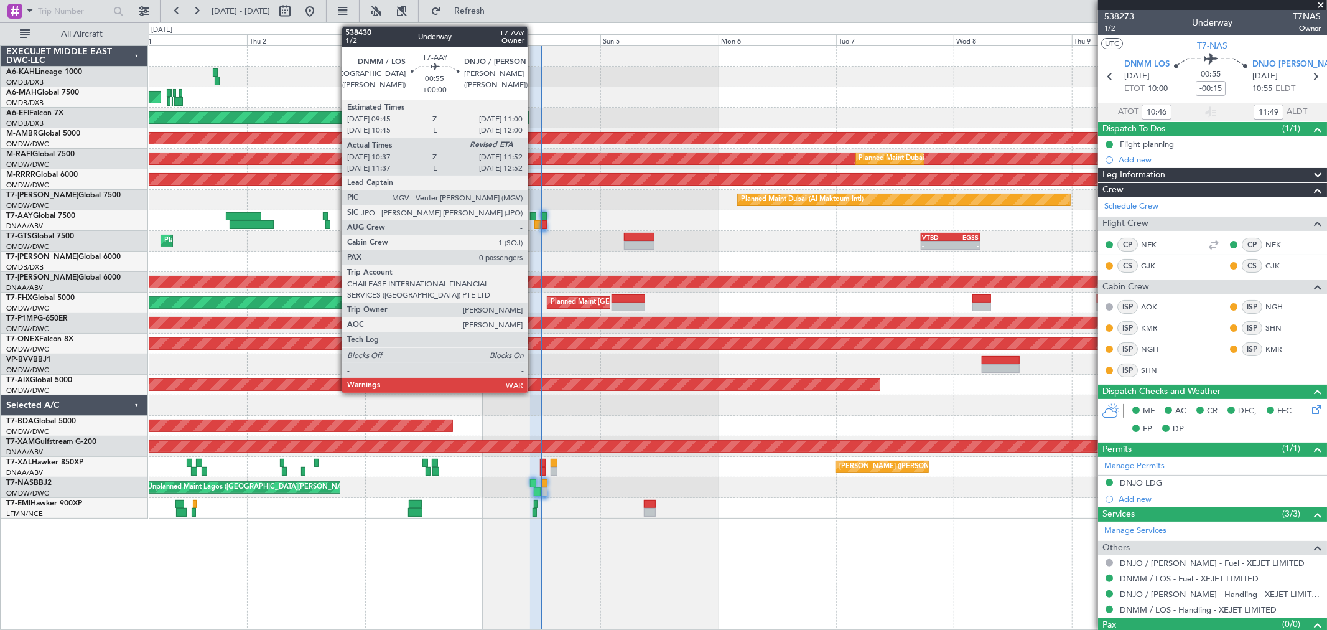
click at [534, 218] on div at bounding box center [533, 216] width 6 height 9
click at [530, 215] on div at bounding box center [533, 216] width 6 height 9
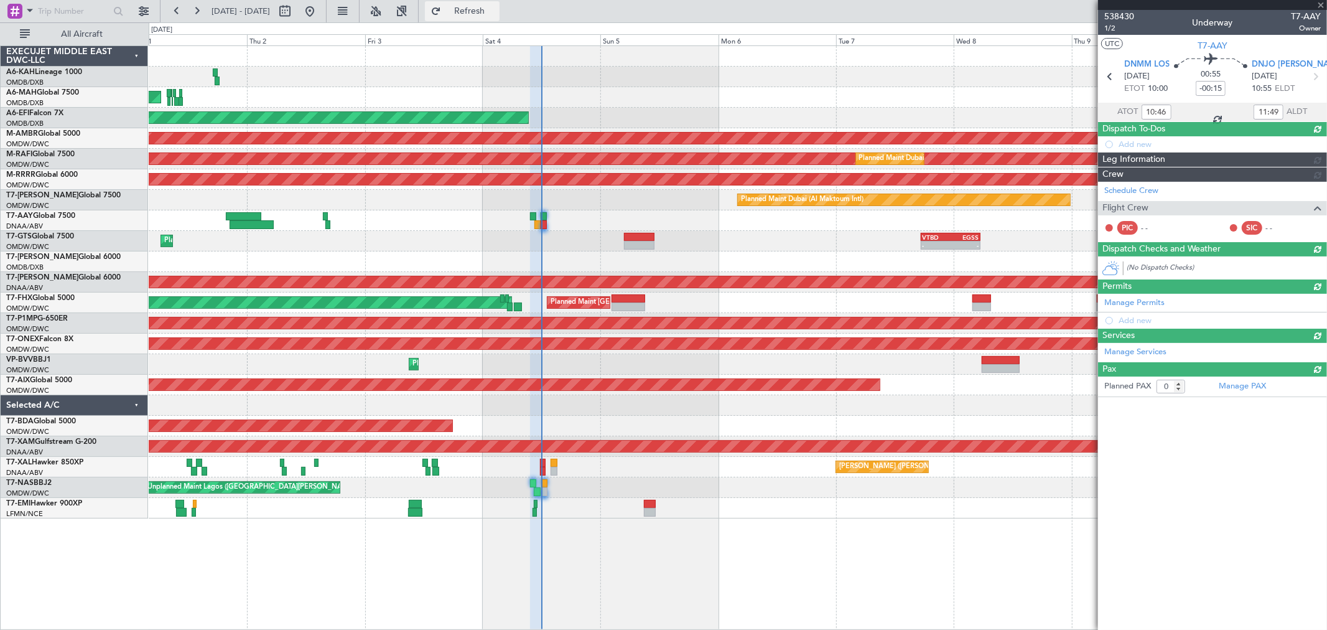
type input "10:52"
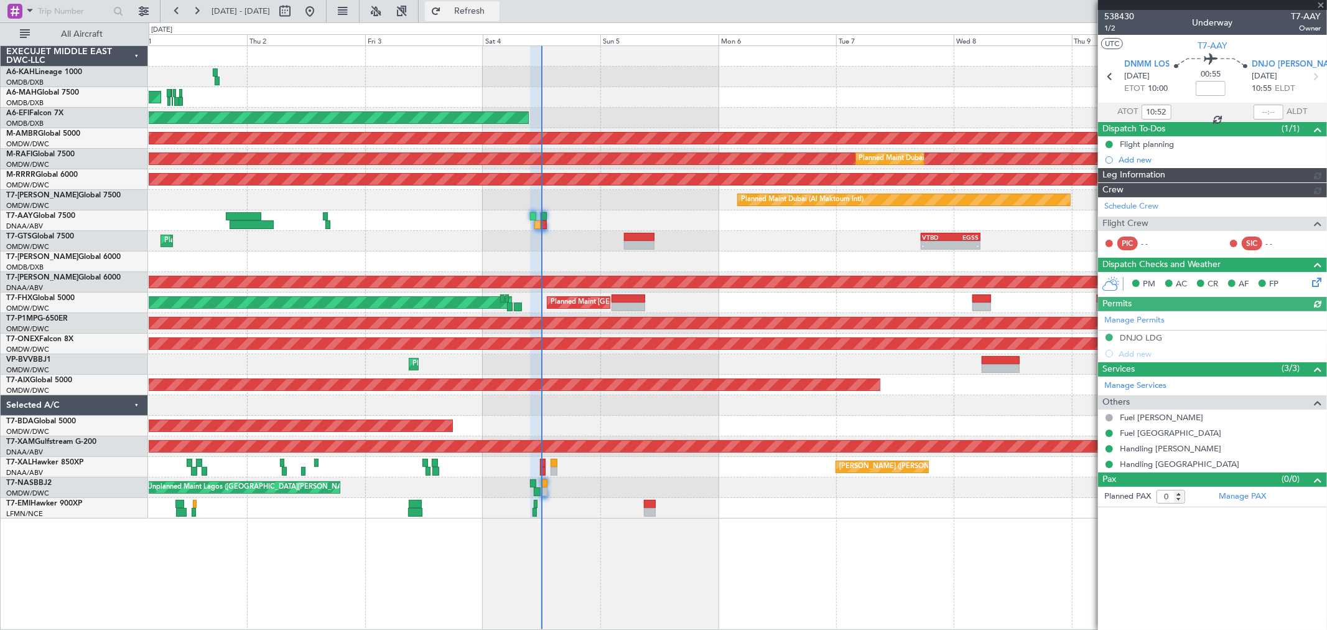
type input "Anita Mani (ANI)"
type input "7452"
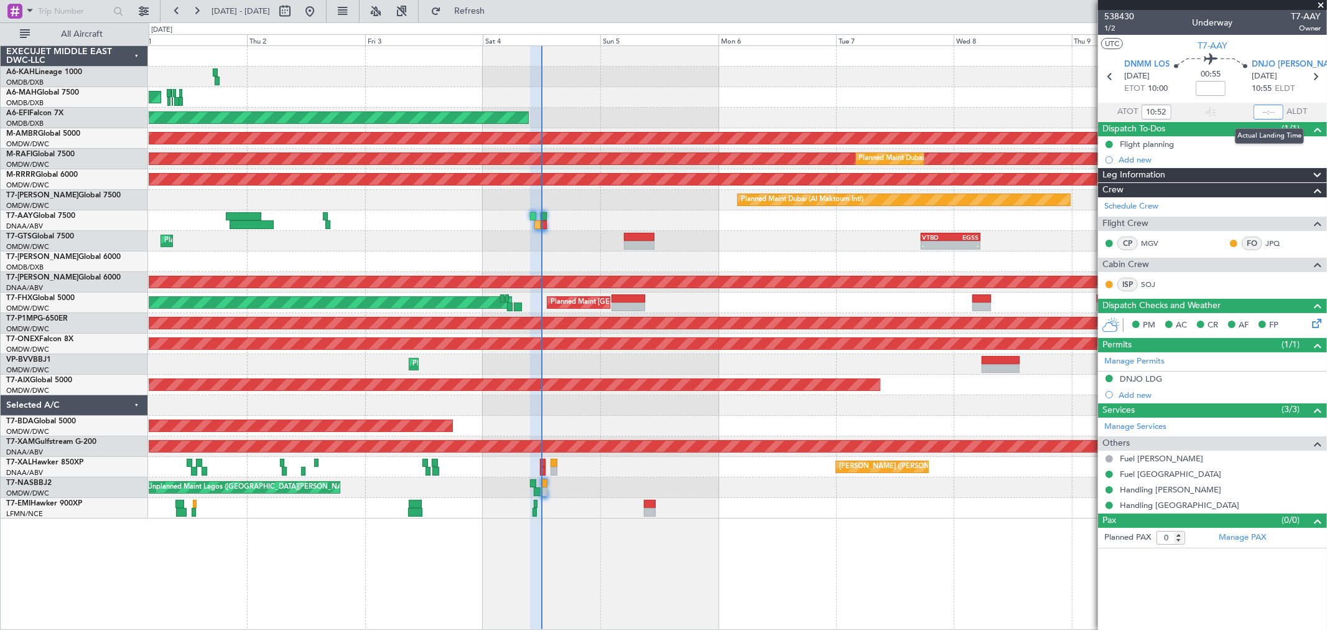
click at [1258, 113] on input "text" at bounding box center [1269, 112] width 30 height 15
type input "11:59"
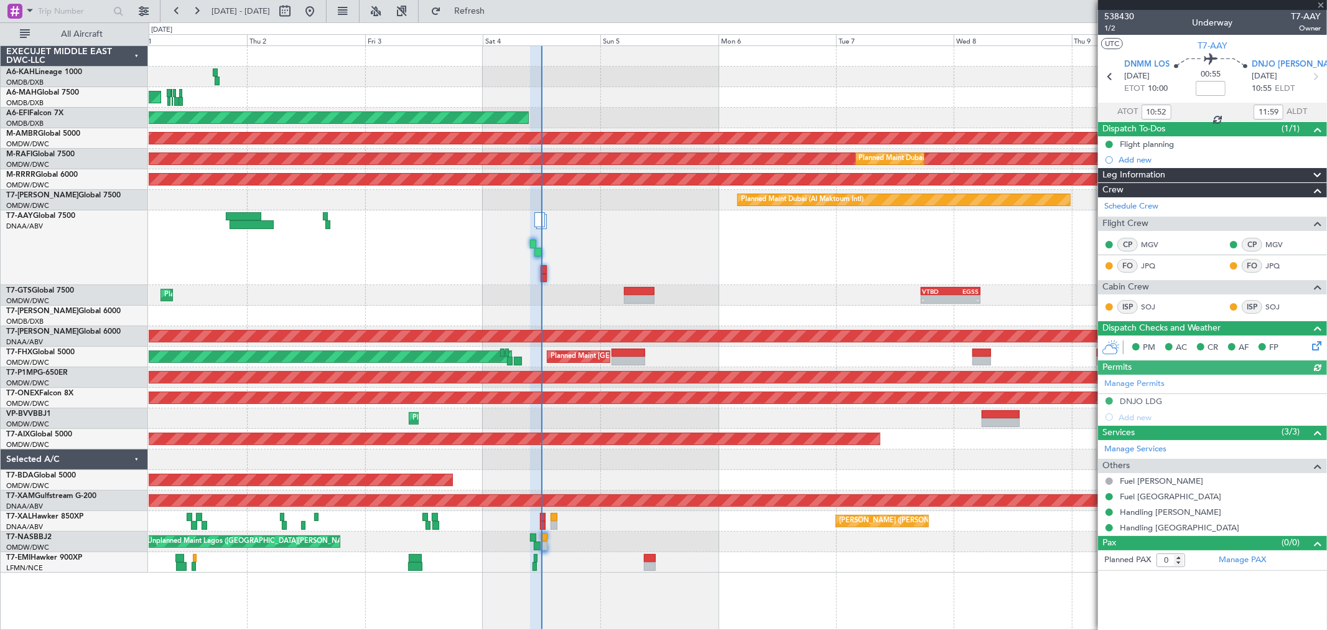
type input "Anita Mani (ANI)"
type input "7452"
click at [1322, 1] on span at bounding box center [1321, 5] width 12 height 11
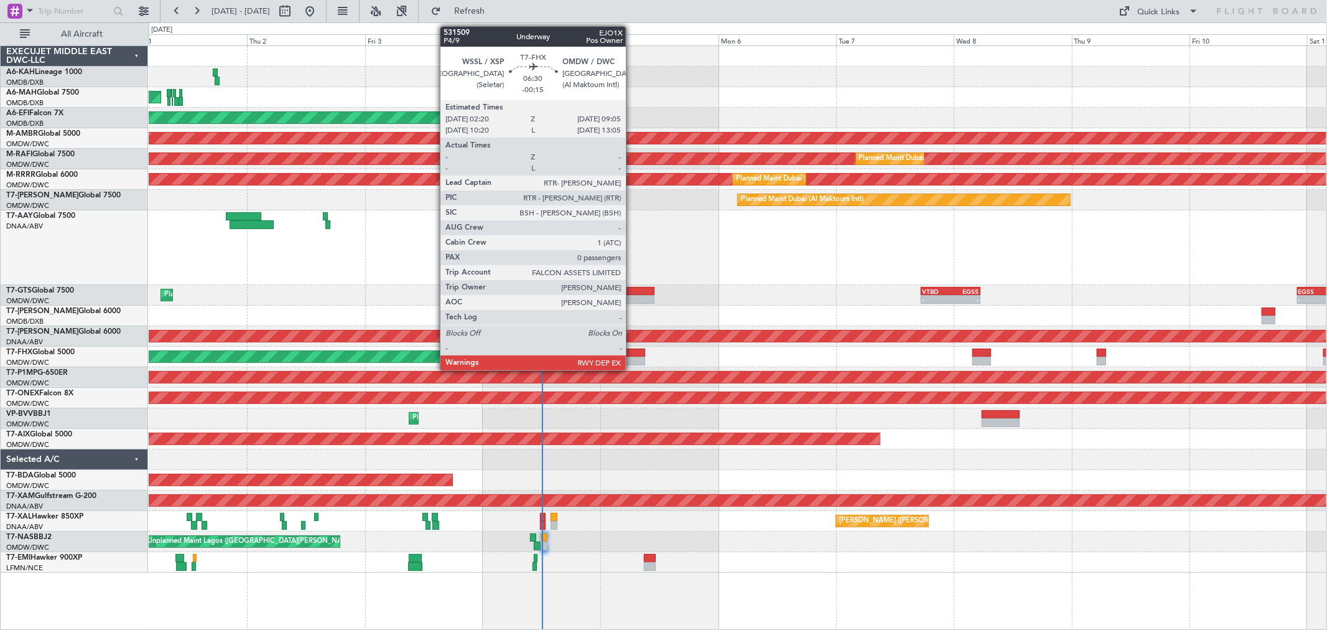
click at [632, 352] on div at bounding box center [629, 352] width 34 height 9
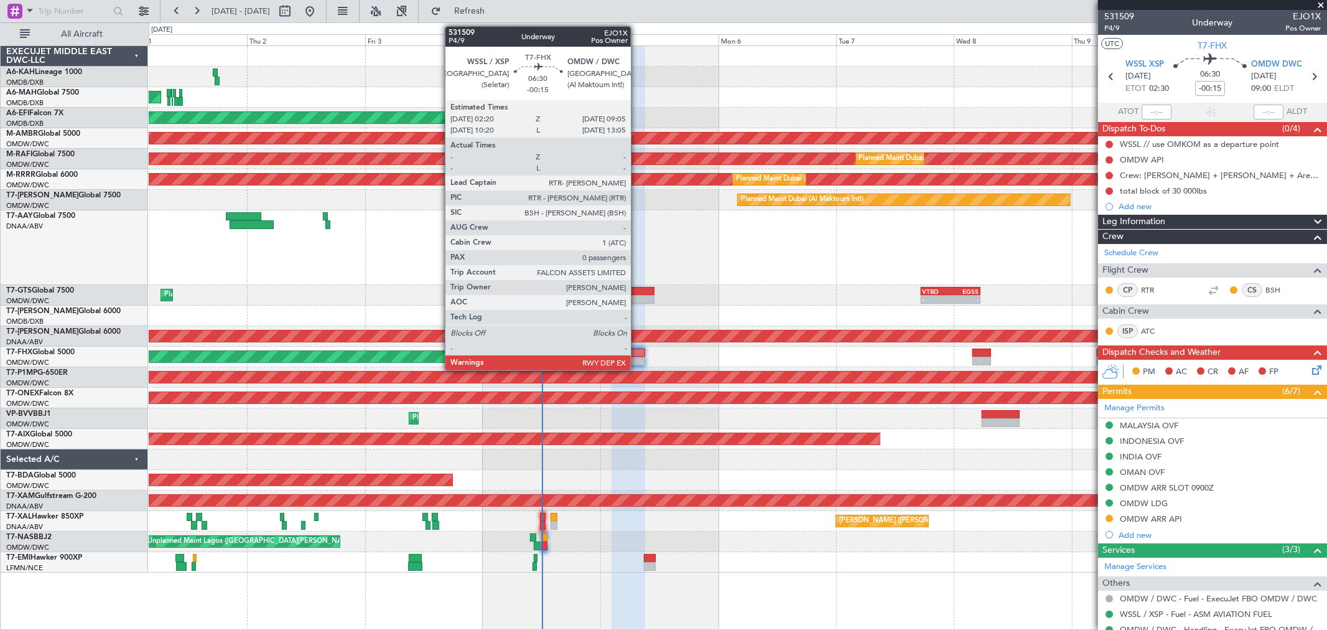
click at [637, 356] on div at bounding box center [629, 352] width 34 height 9
click at [637, 355] on div at bounding box center [629, 352] width 34 height 9
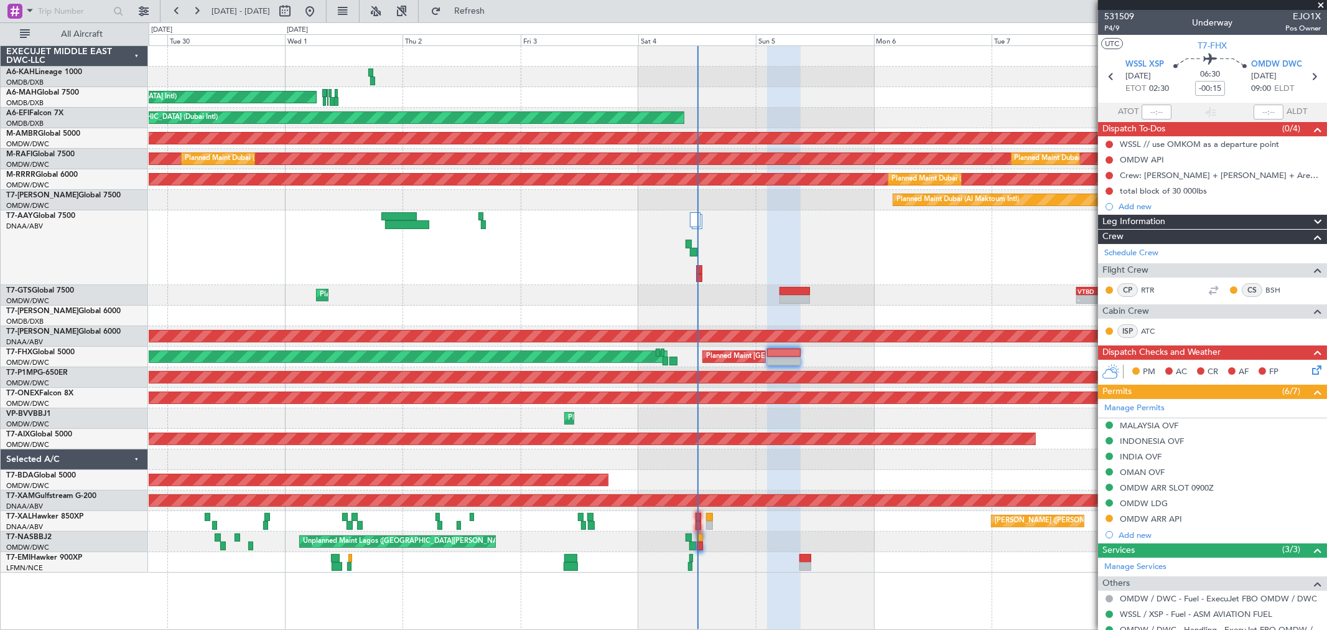
click at [572, 312] on div at bounding box center [738, 315] width 1178 height 21
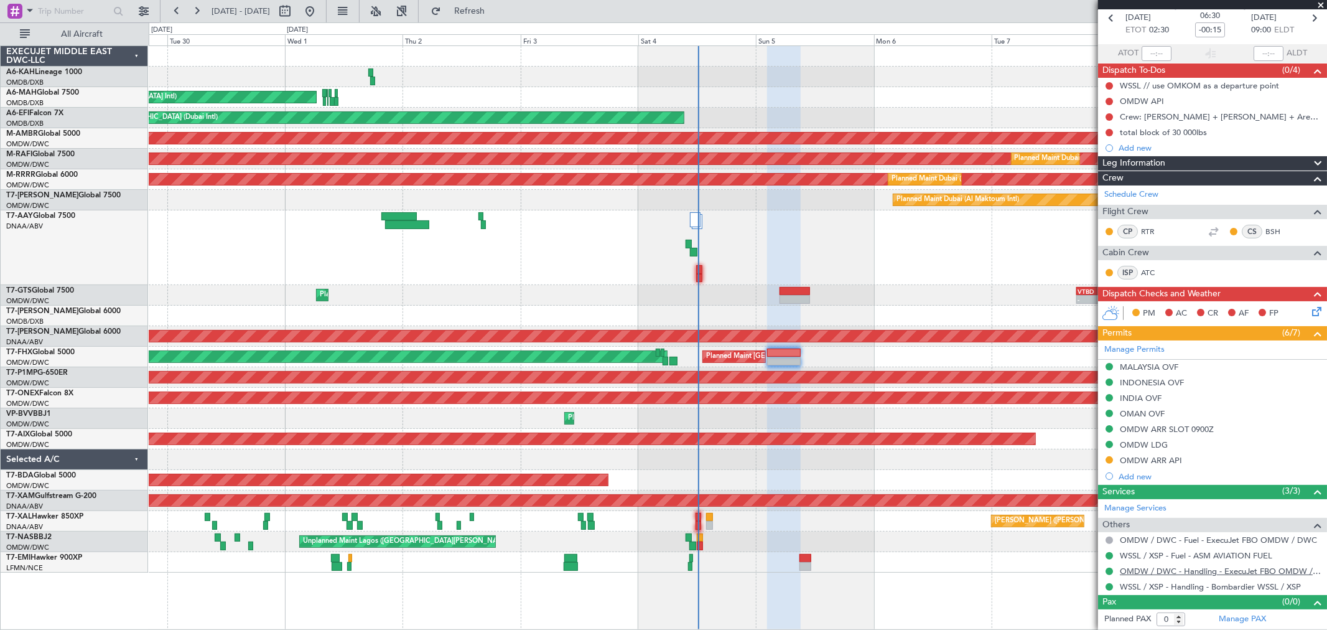
click at [1152, 569] on link "OMDW / DWC - Handling - ExecuJet FBO OMDW / DWC" at bounding box center [1220, 571] width 201 height 11
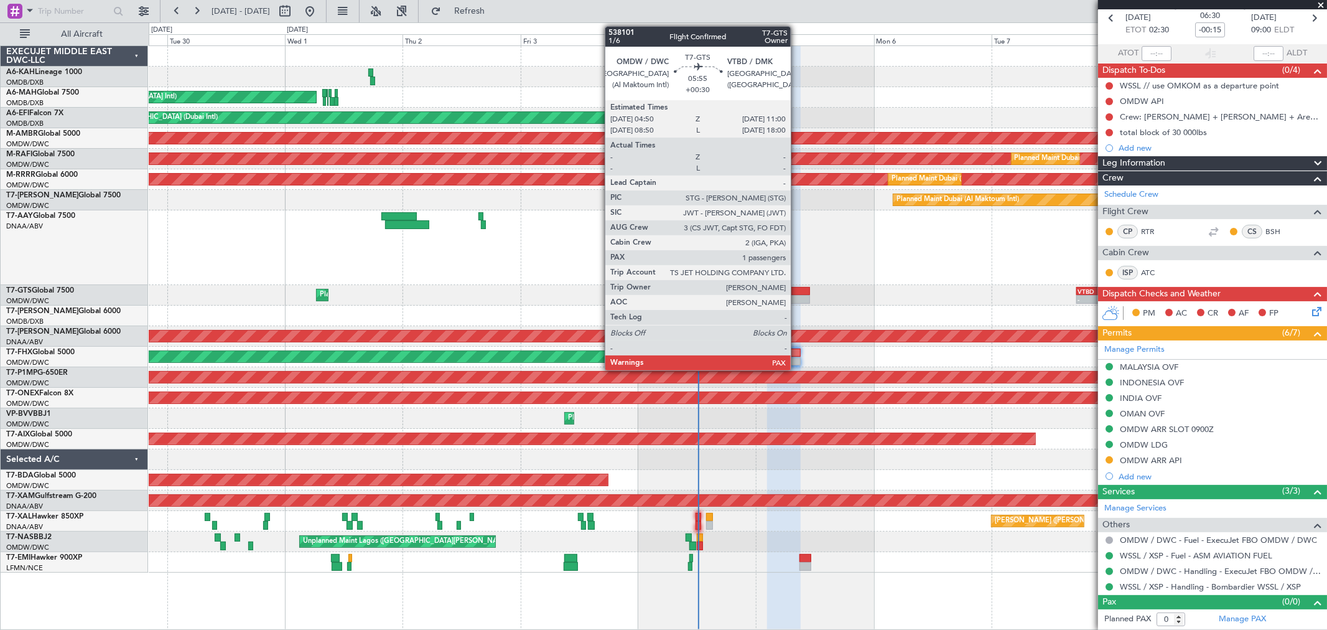
click at [797, 295] on div at bounding box center [795, 299] width 30 height 9
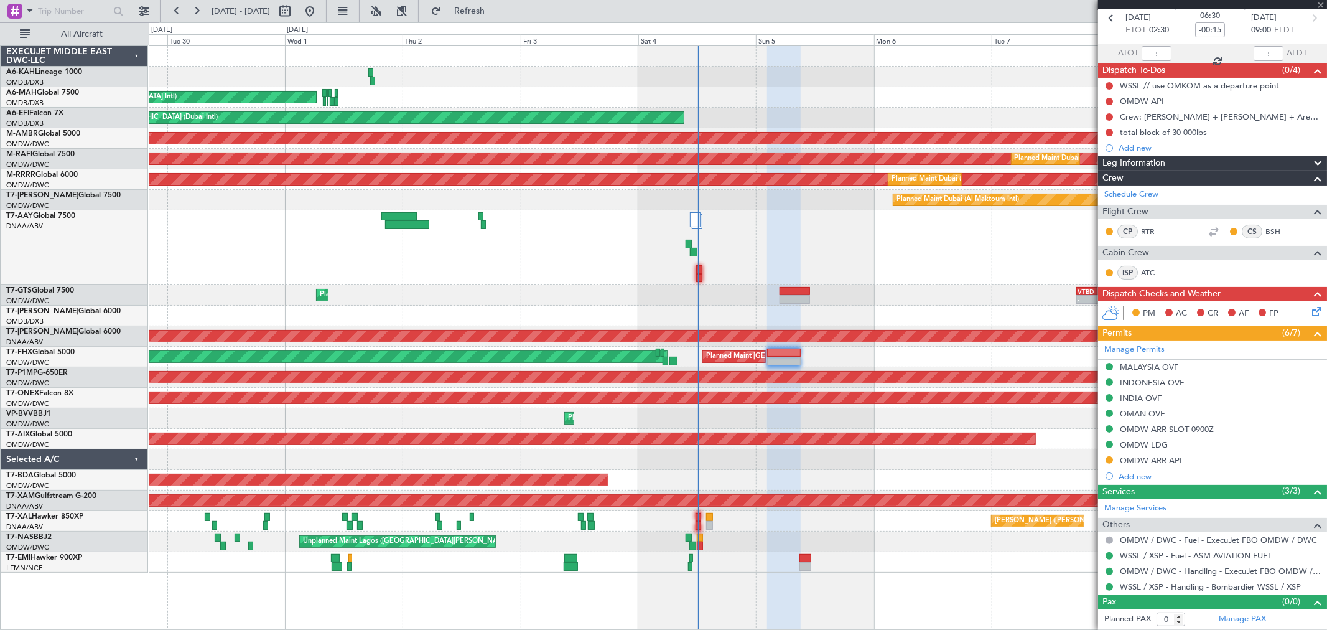
type input "+00:30"
type input "1"
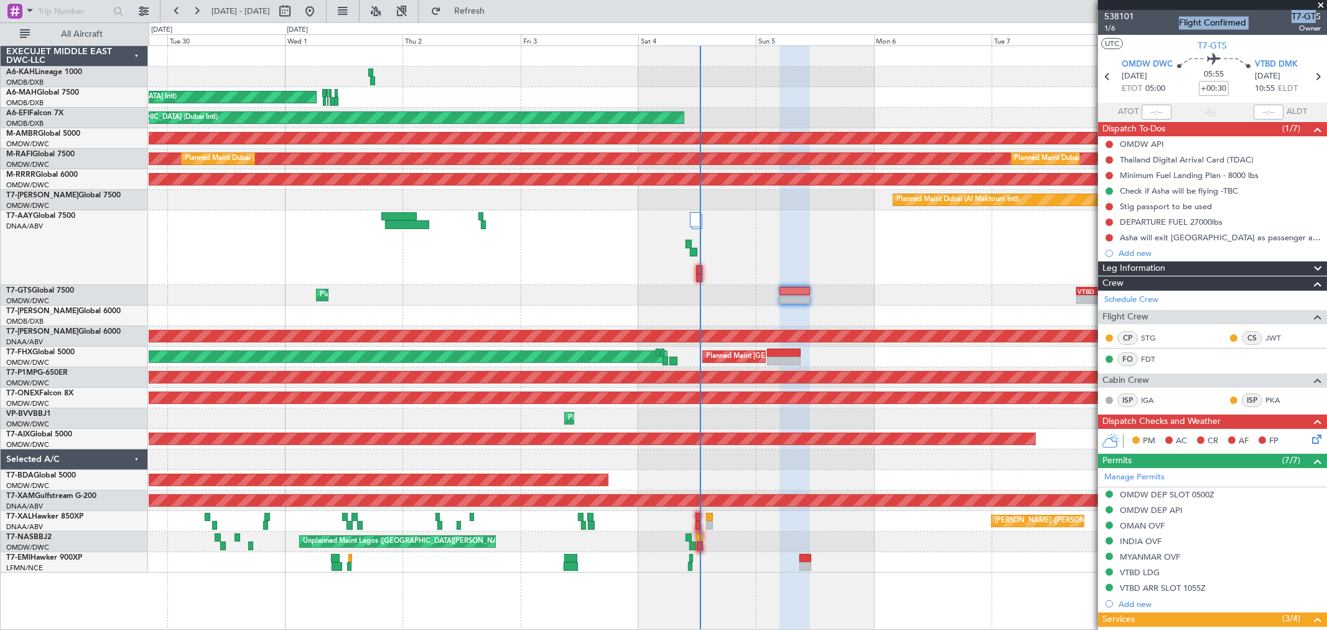
drag, startPoint x: 1322, startPoint y: 3, endPoint x: 1293, endPoint y: 21, distance: 34.0
click at [1297, 19] on section "538101 1/6 Flight Confirmed T7-GTS Owner UTC T7-GTS OMDW DWC 05/10/2025 ETOT 05…" at bounding box center [1212, 315] width 229 height 630
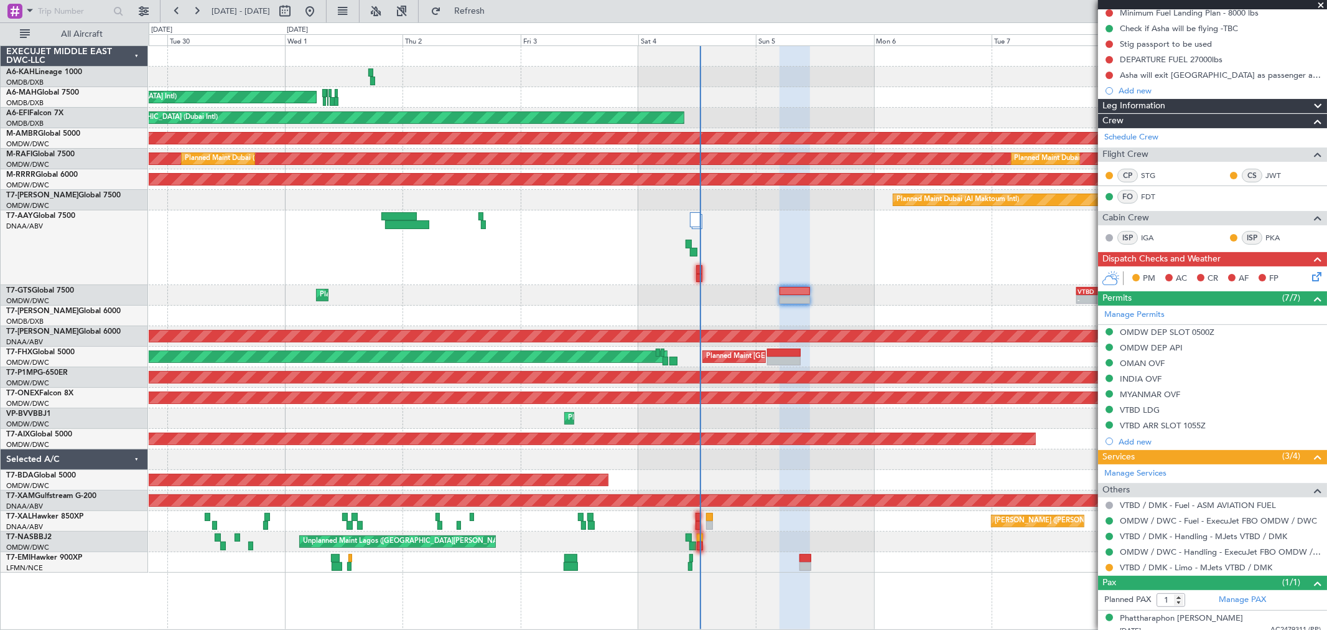
scroll to position [171, 0]
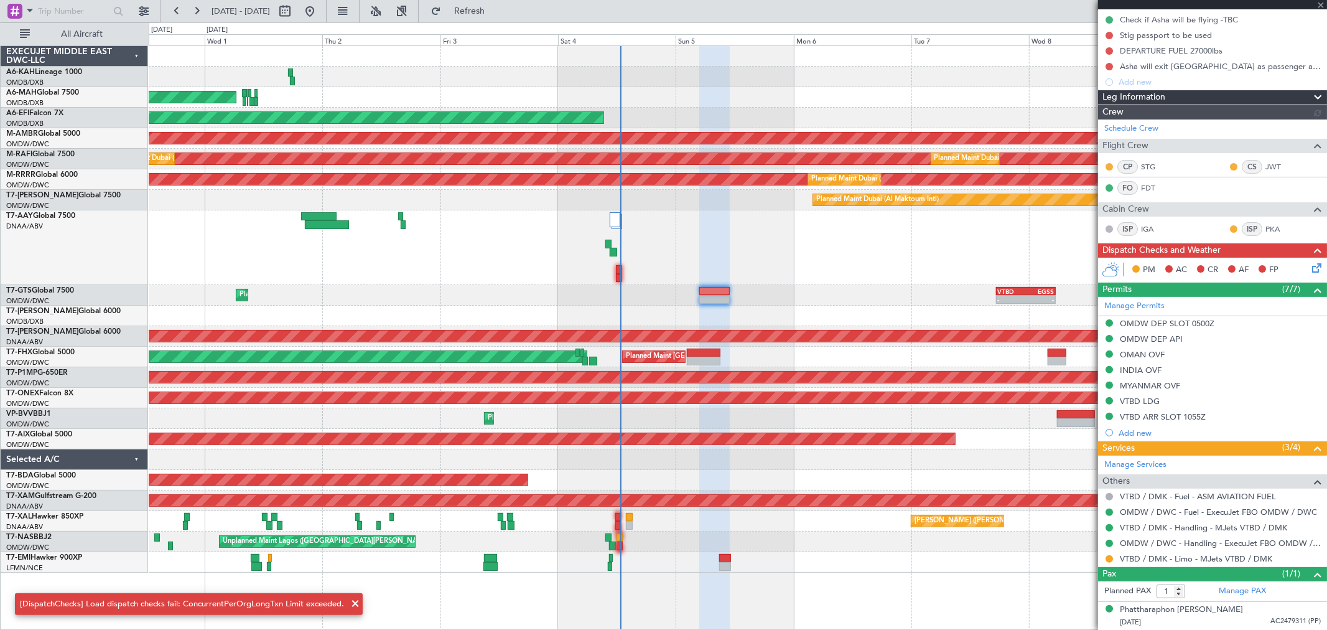
click at [210, 240] on div "Unplanned Maint [GEOGRAPHIC_DATA] (Al Maktoum Intl)" at bounding box center [738, 247] width 1178 height 75
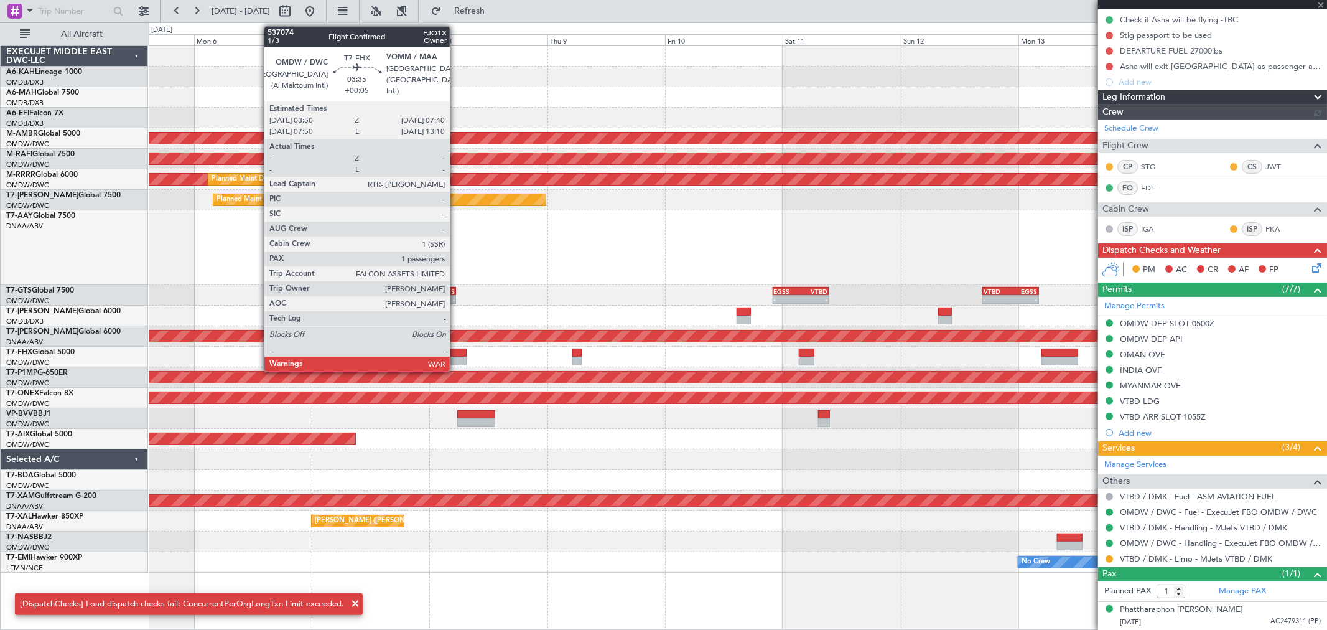
click at [456, 357] on div at bounding box center [457, 361] width 19 height 9
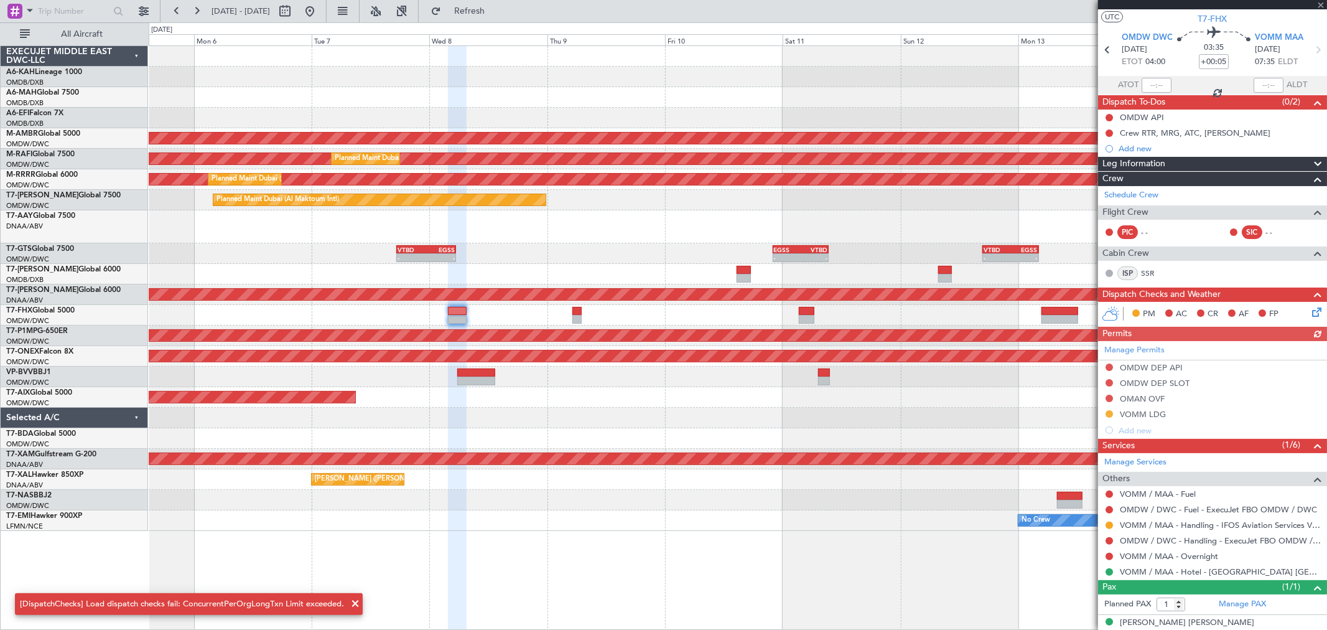
scroll to position [40, 0]
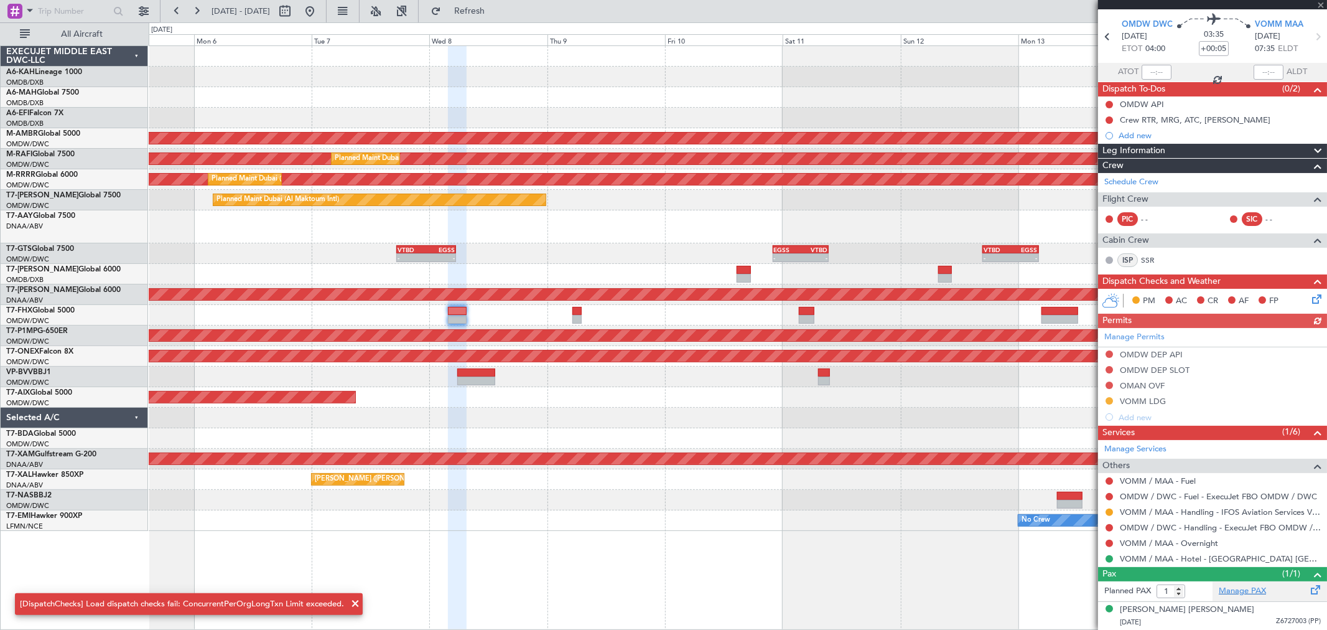
click at [1248, 585] on link "Manage PAX" at bounding box center [1242, 591] width 47 height 12
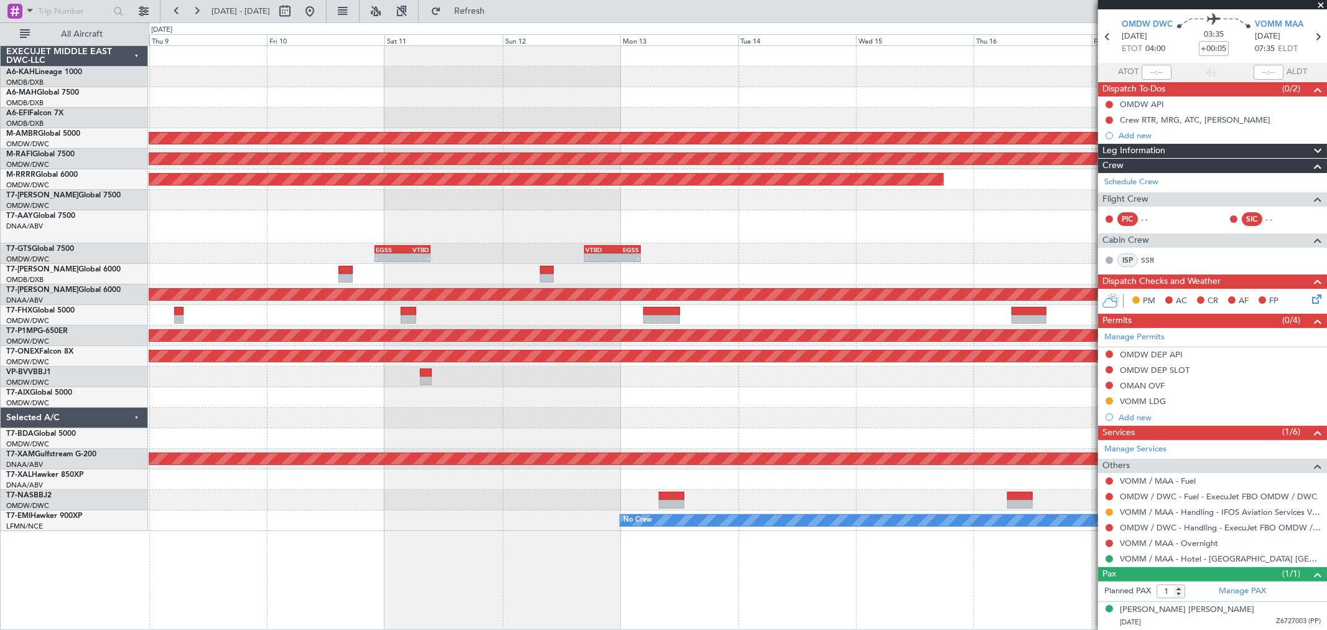
click at [349, 373] on div "Planned Maint Singapore (Seletar) Planned Maint Dubai (Al Maktoum Intl) Planned…" at bounding box center [738, 288] width 1178 height 485
click at [657, 314] on div at bounding box center [661, 311] width 36 height 9
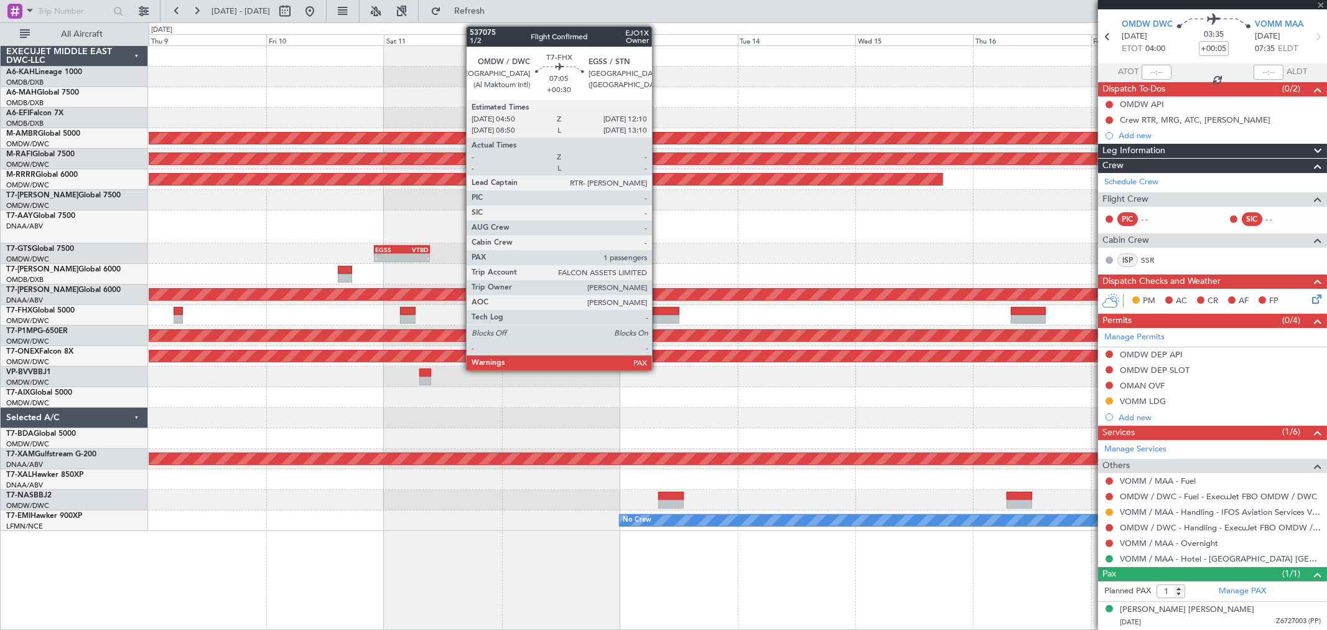
click at [658, 315] on div at bounding box center [661, 319] width 36 height 9
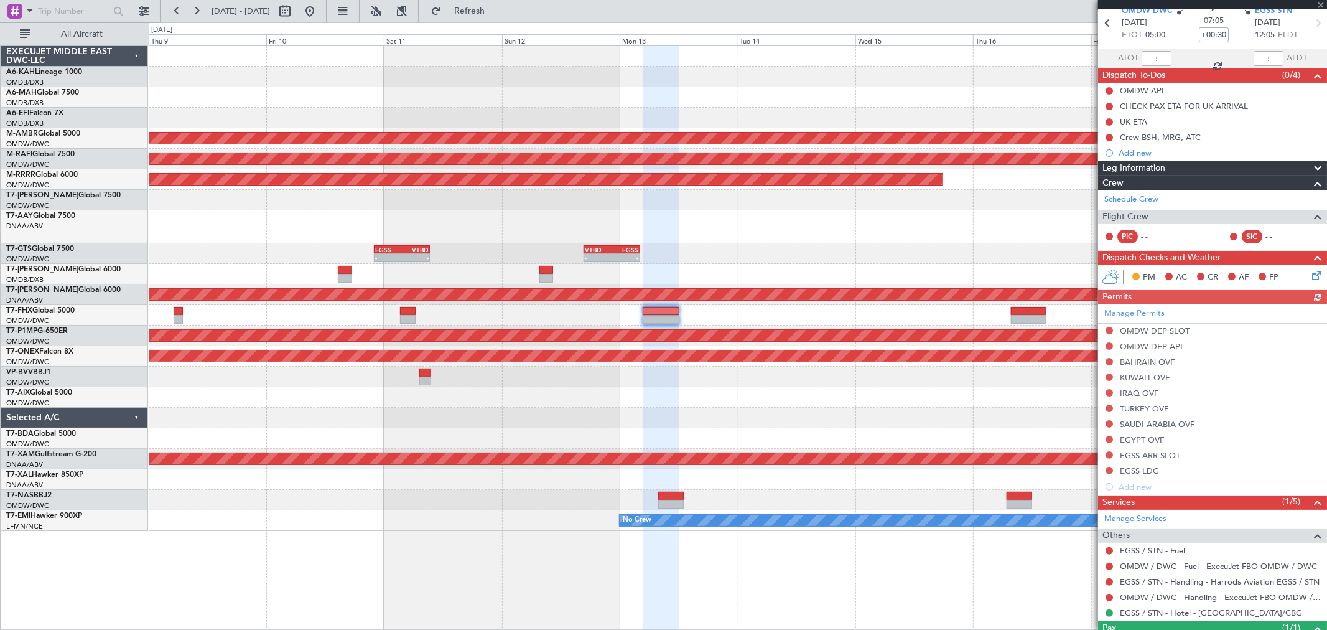
scroll to position [108, 0]
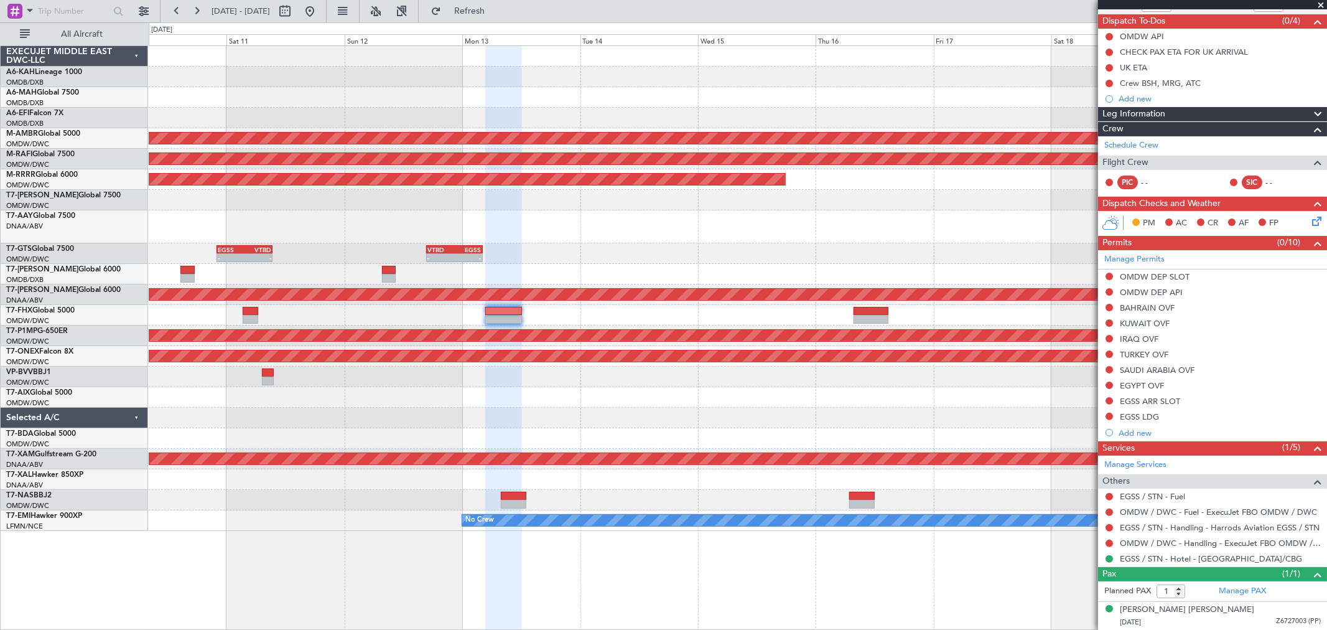
click at [638, 228] on div at bounding box center [738, 226] width 1178 height 33
click at [852, 308] on div at bounding box center [738, 315] width 1178 height 21
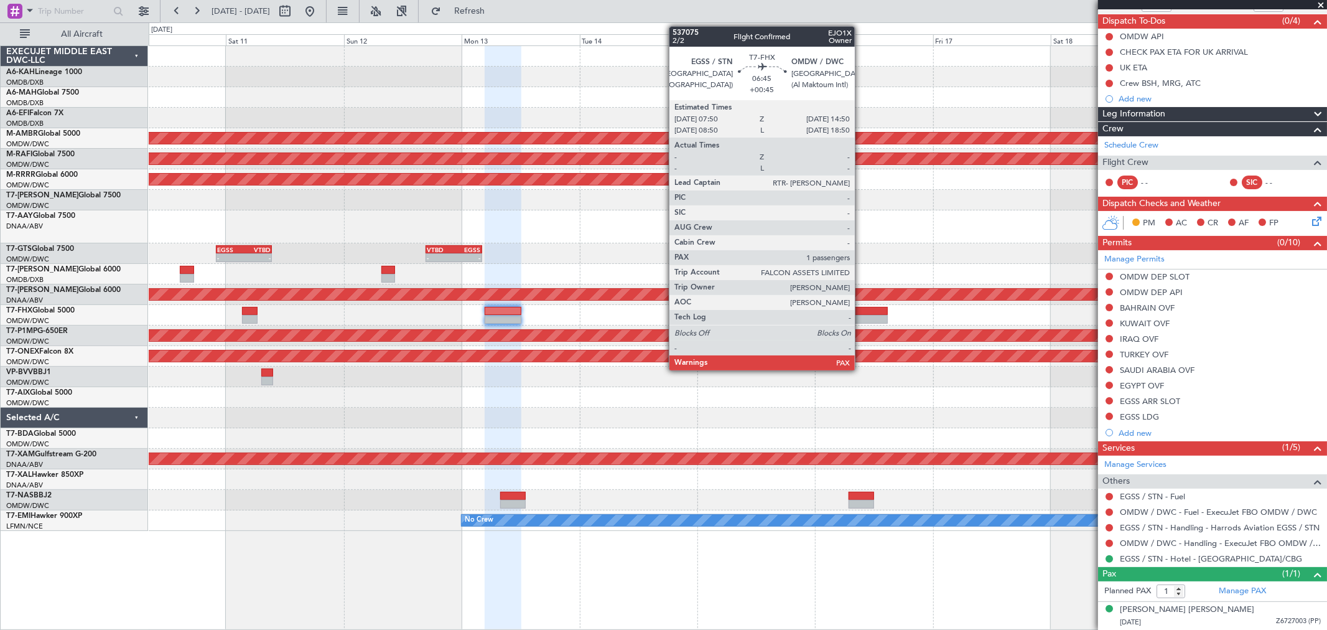
click at [861, 313] on div at bounding box center [870, 311] width 35 height 9
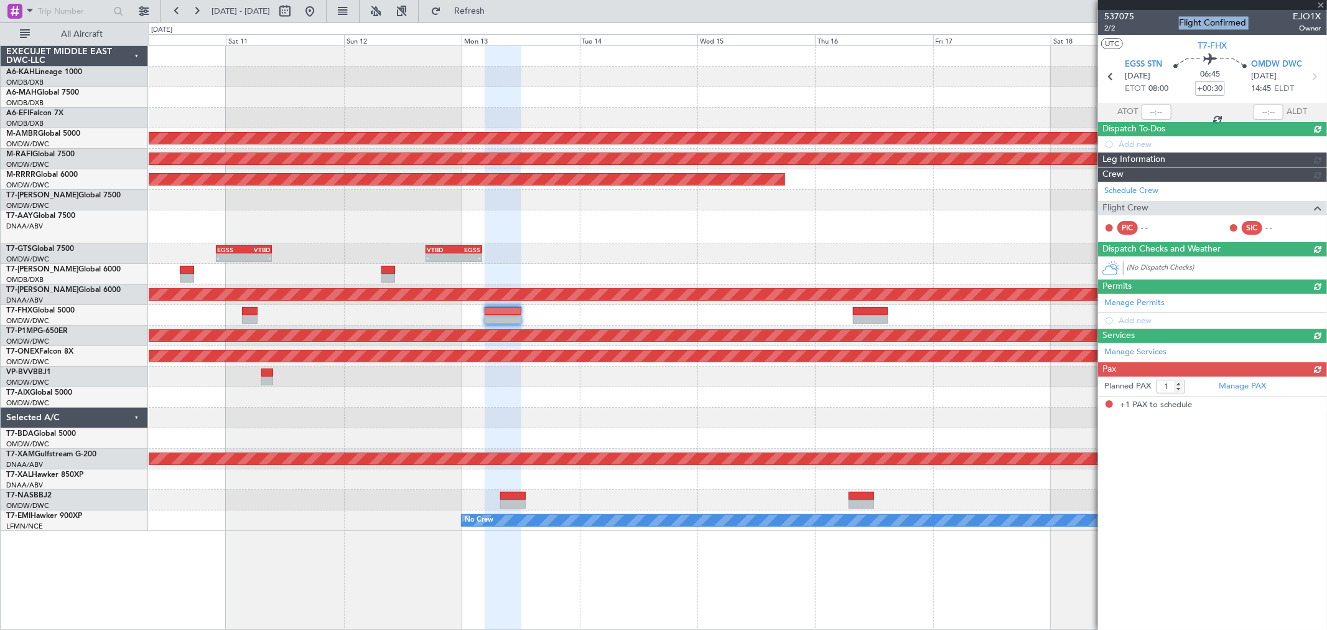
type input "+00:45"
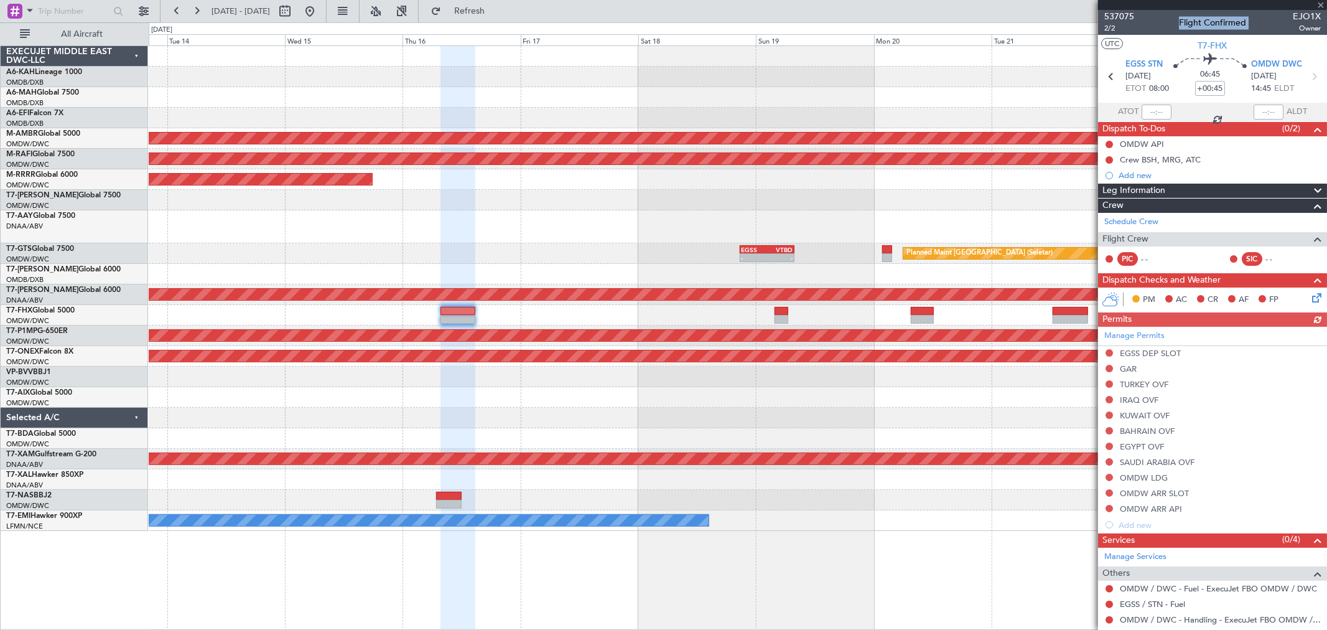
click at [463, 204] on div "Planned Maint Singapore (Seletar) Planned Maint Dubai (Al Maktoum Intl) Planned…" at bounding box center [738, 288] width 1178 height 485
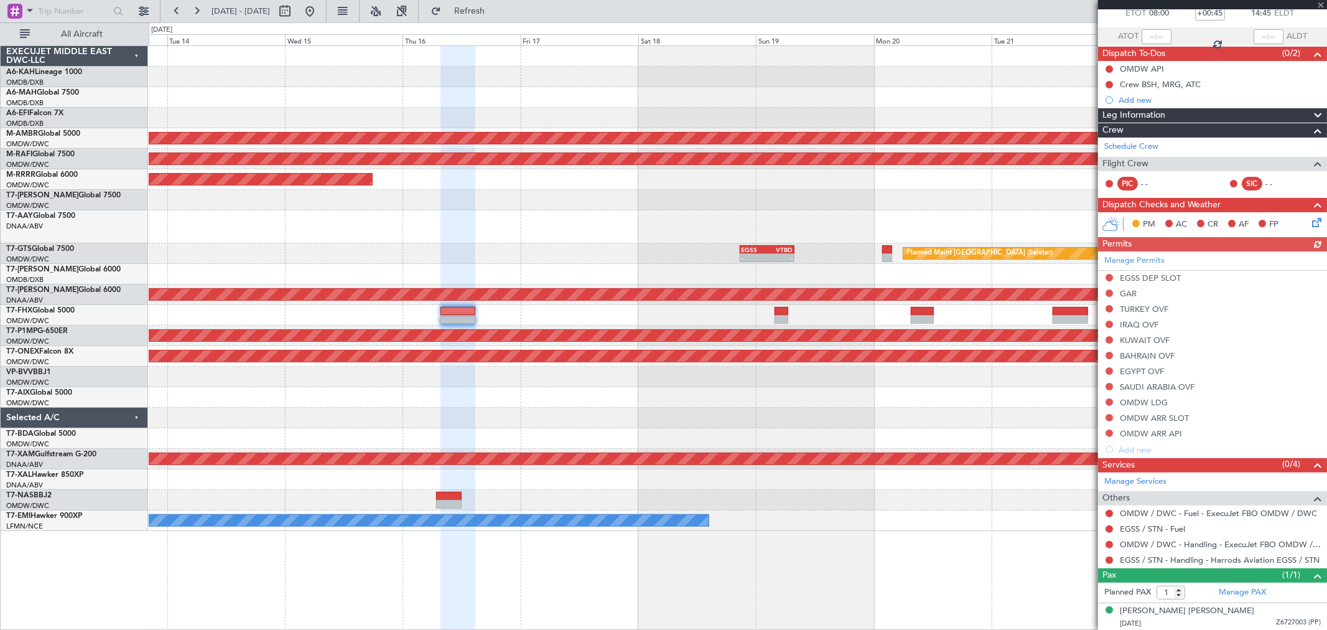
scroll to position [77, 0]
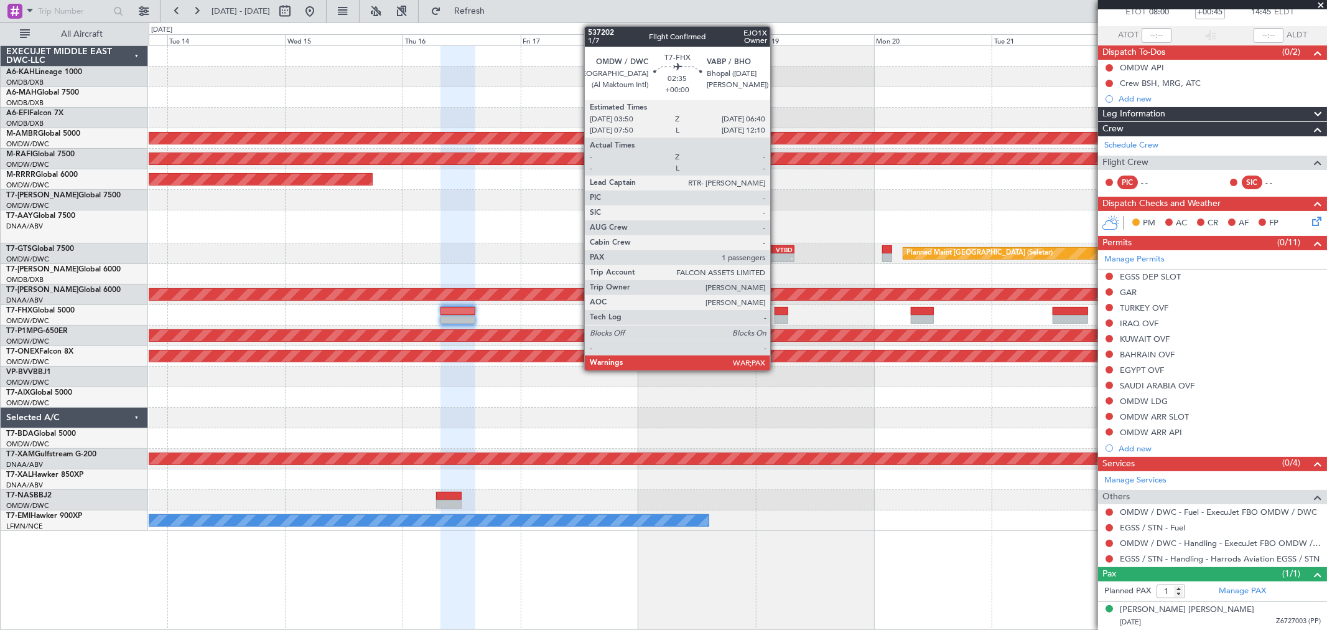
click at [776, 312] on div at bounding box center [782, 311] width 14 height 9
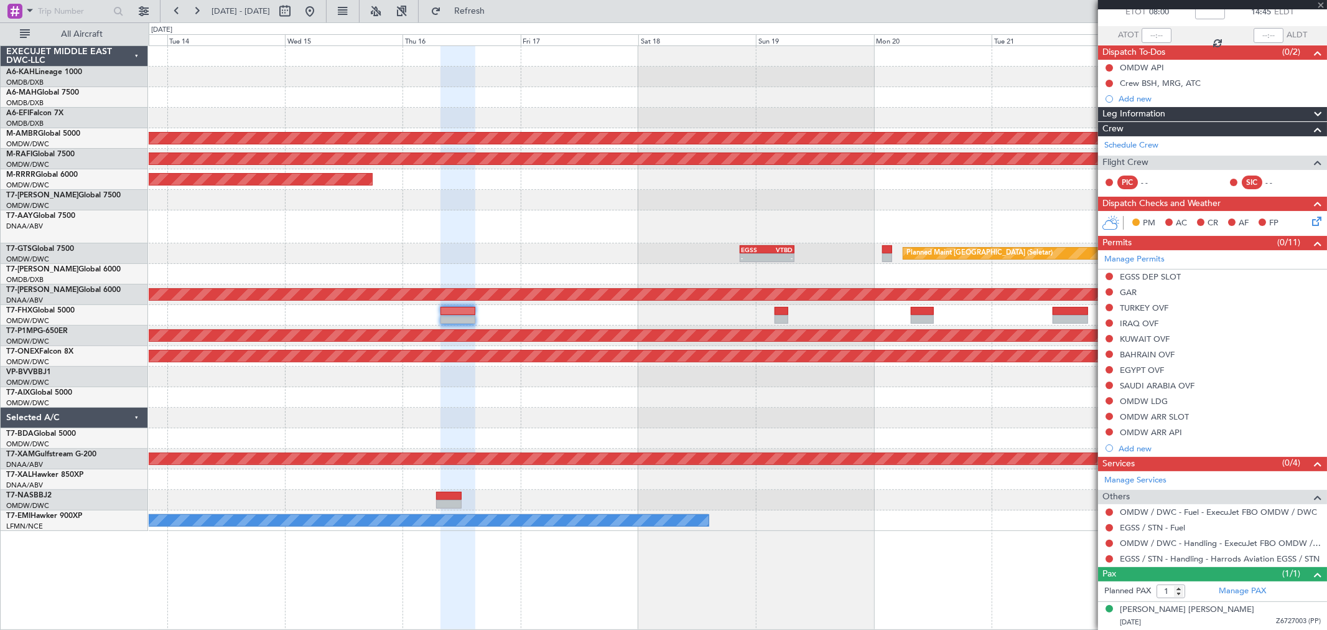
scroll to position [0, 0]
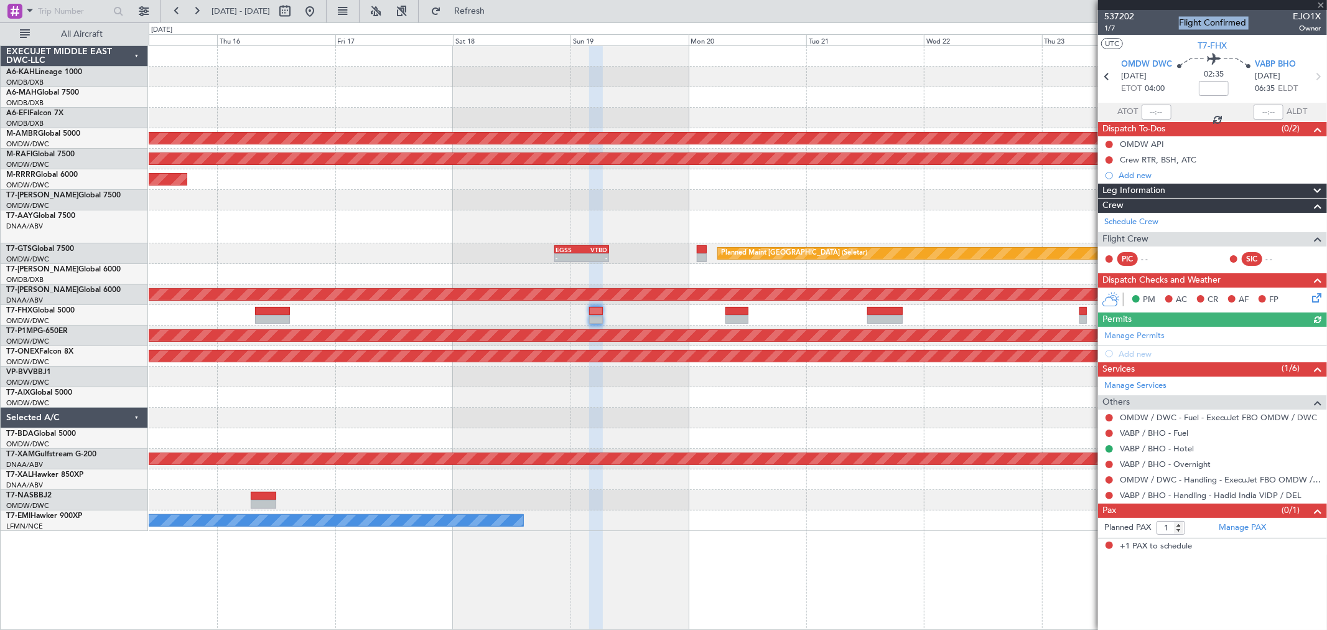
click at [403, 200] on div "Planned Maint Singapore (Seletar) Planned Maint Dubai (Al Maktoum Intl) Planned…" at bounding box center [738, 288] width 1178 height 485
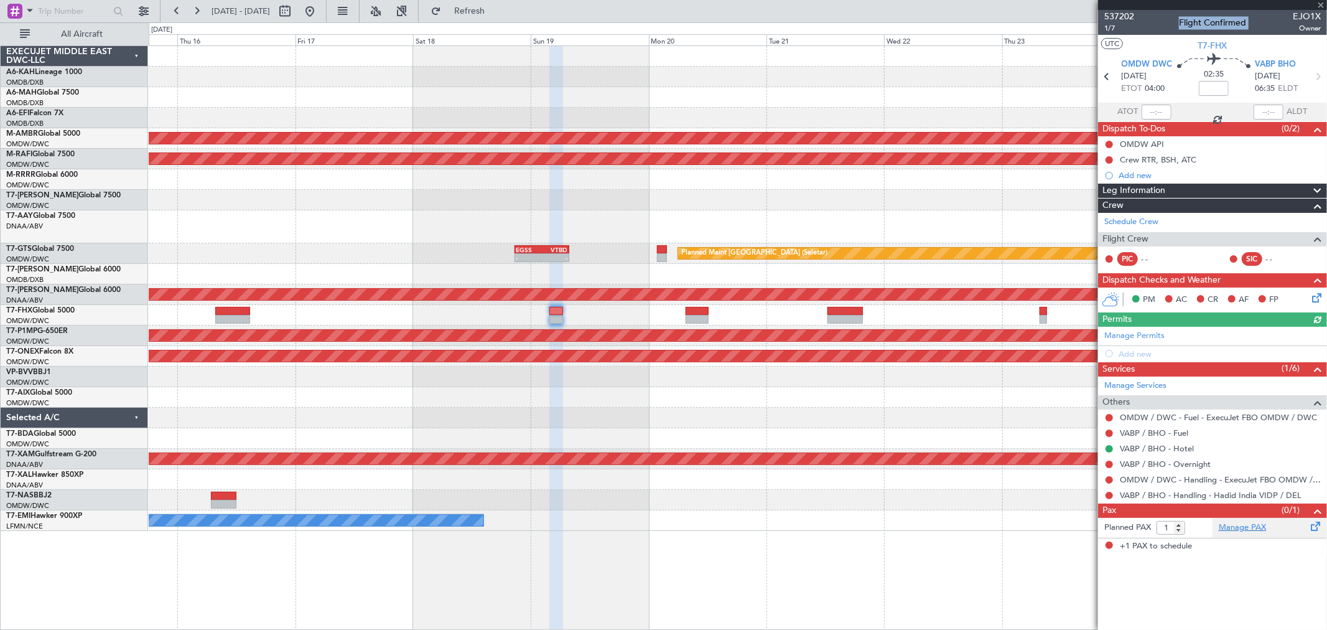
click at [1251, 525] on link "Manage PAX" at bounding box center [1242, 527] width 47 height 12
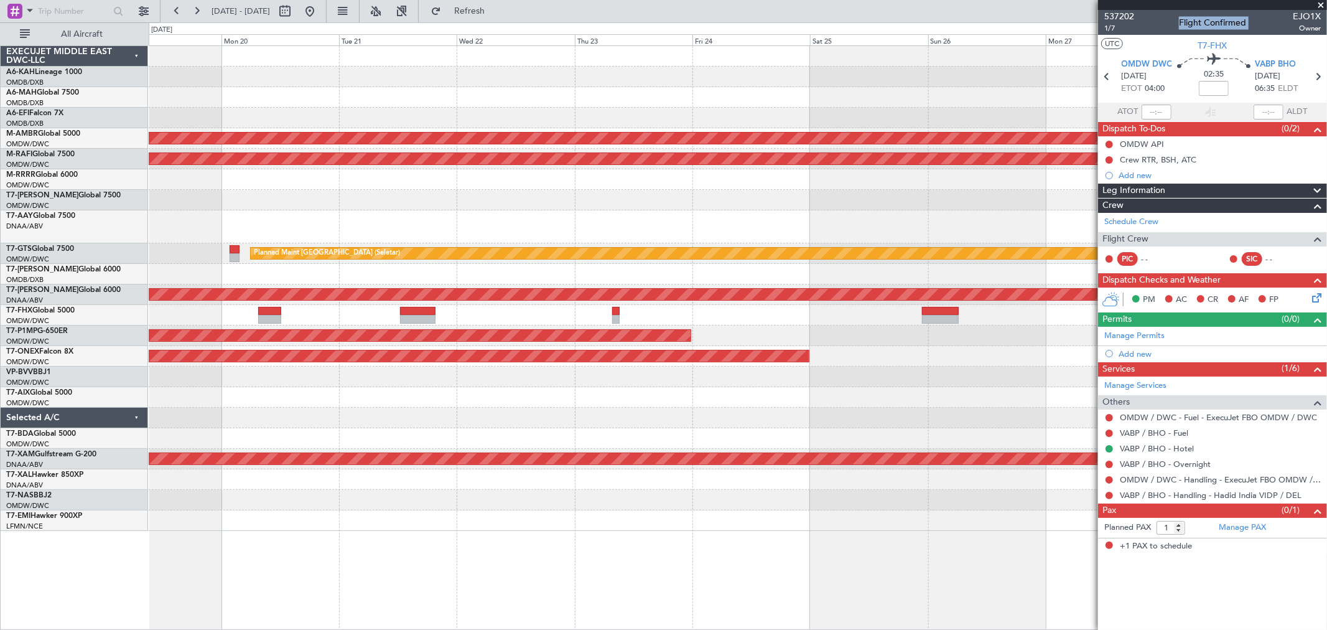
click at [430, 391] on div "Planned Maint Singapore (Seletar) Planned Maint Dubai (Al Maktoum Intl) Planned…" at bounding box center [738, 288] width 1178 height 485
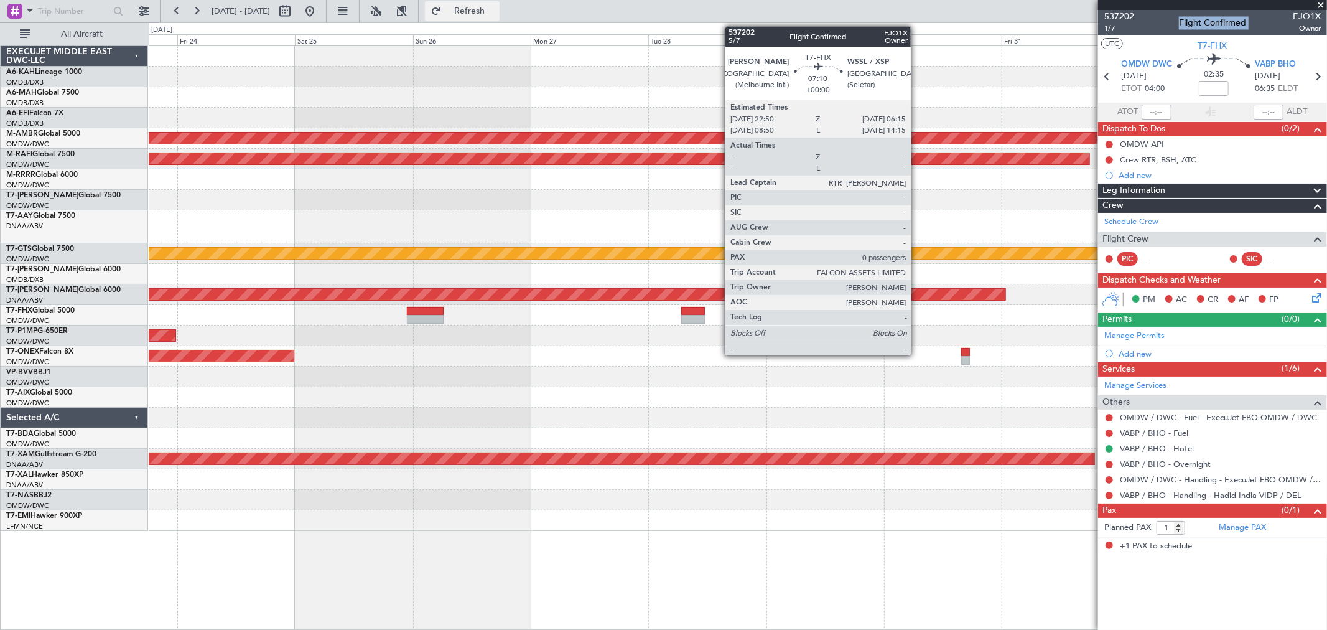
click at [539, 385] on div at bounding box center [738, 376] width 1178 height 21
click at [681, 320] on div at bounding box center [693, 319] width 24 height 9
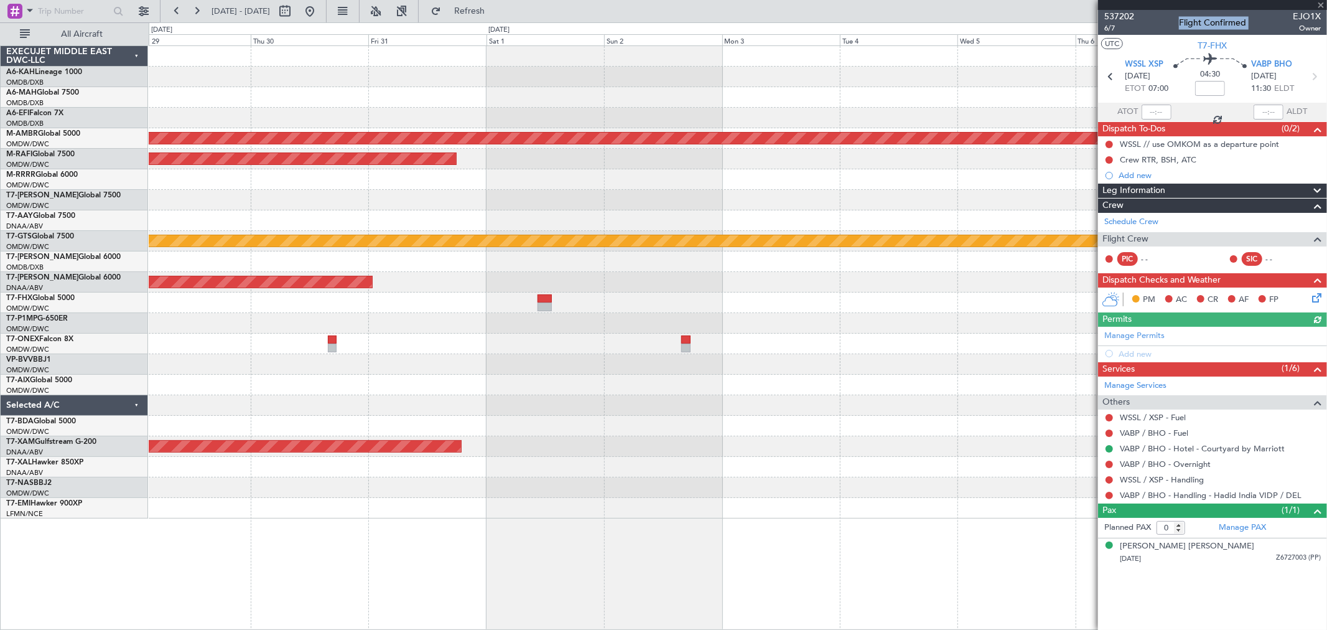
click at [408, 325] on div at bounding box center [738, 323] width 1178 height 21
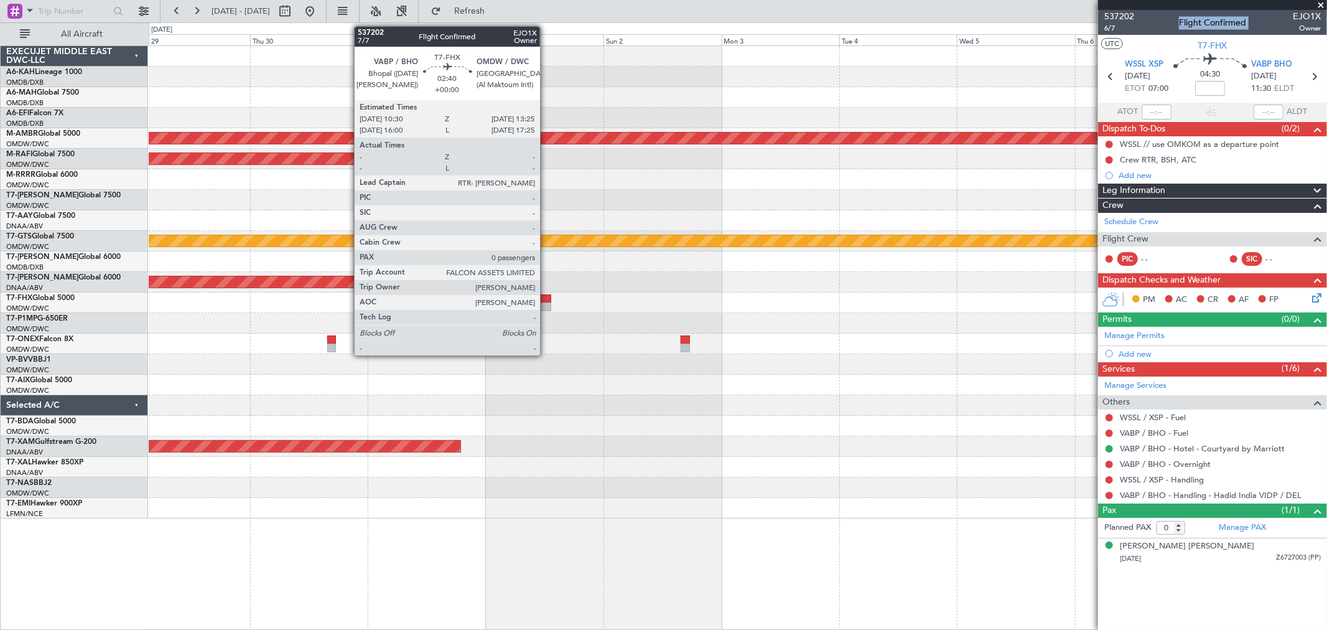
click at [546, 305] on div at bounding box center [544, 306] width 15 height 9
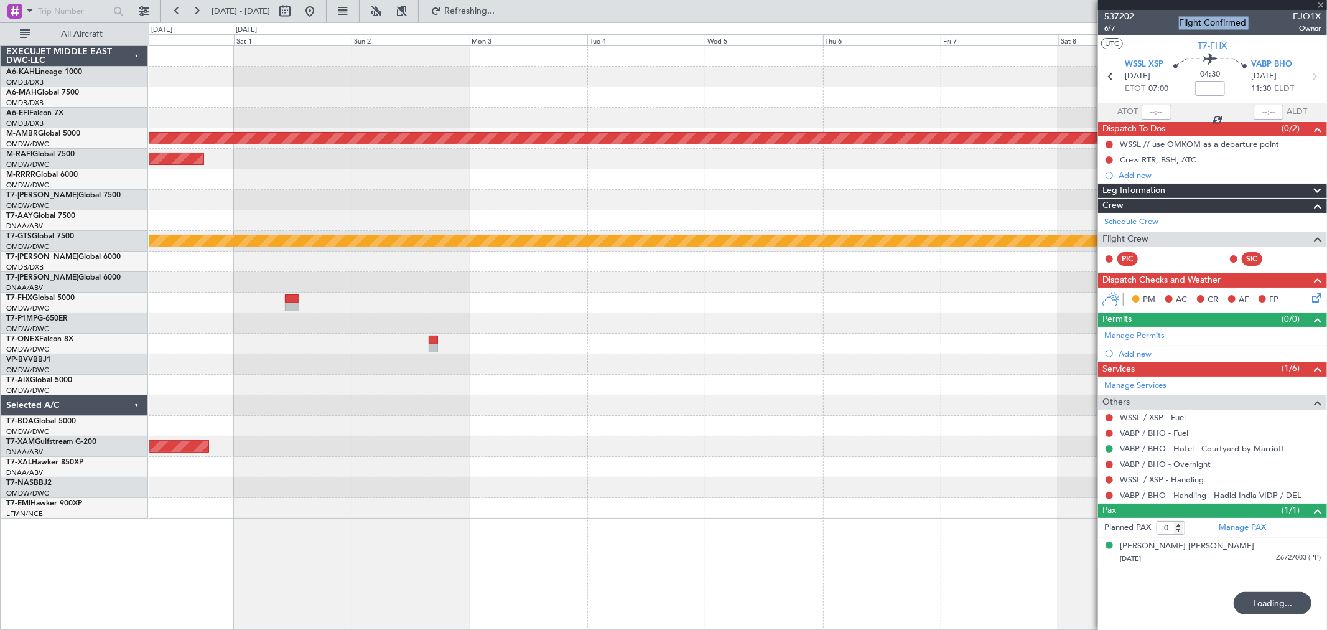
click at [438, 283] on div "Planned Maint Singapore (Seletar) Planned Maint Dubai (Al Maktoum Intl) Planned…" at bounding box center [738, 282] width 1178 height 472
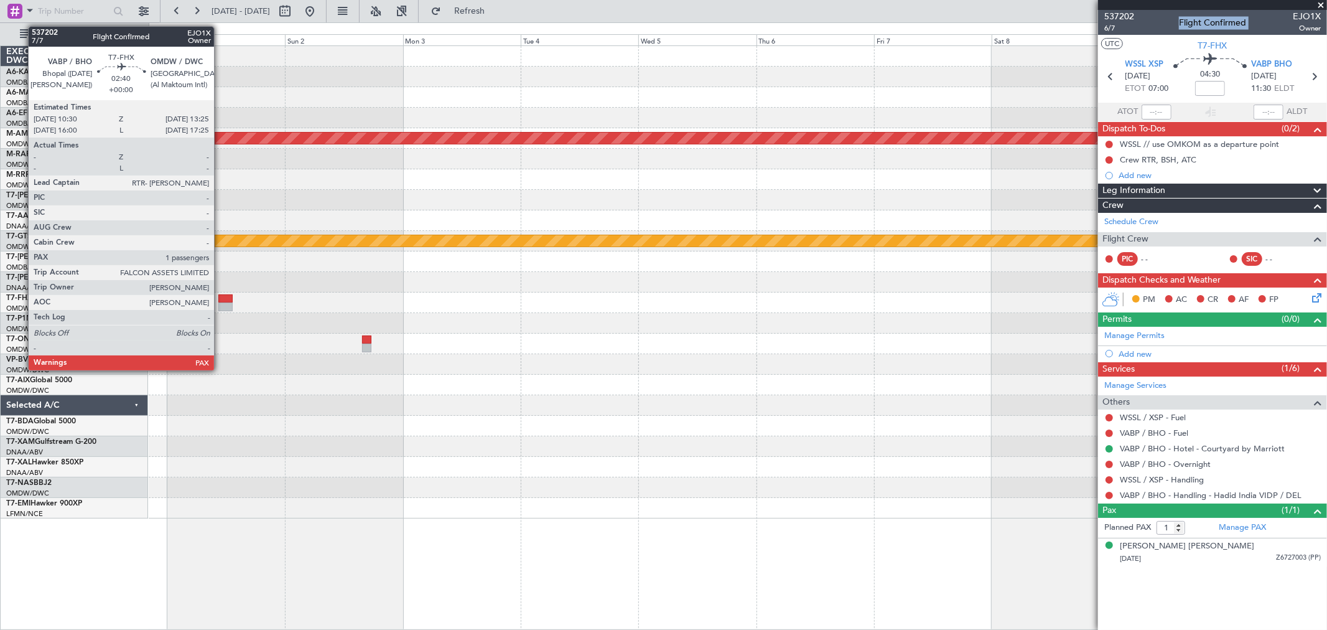
click at [220, 301] on div at bounding box center [225, 298] width 15 height 9
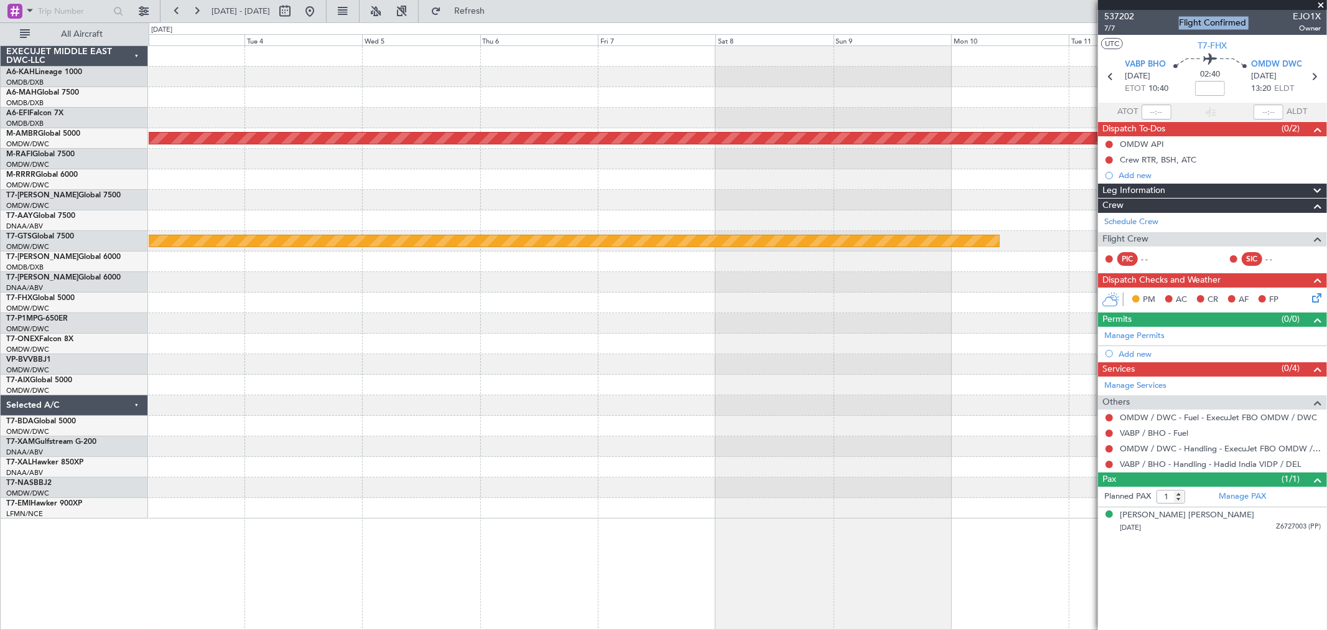
click at [307, 330] on div at bounding box center [738, 323] width 1178 height 21
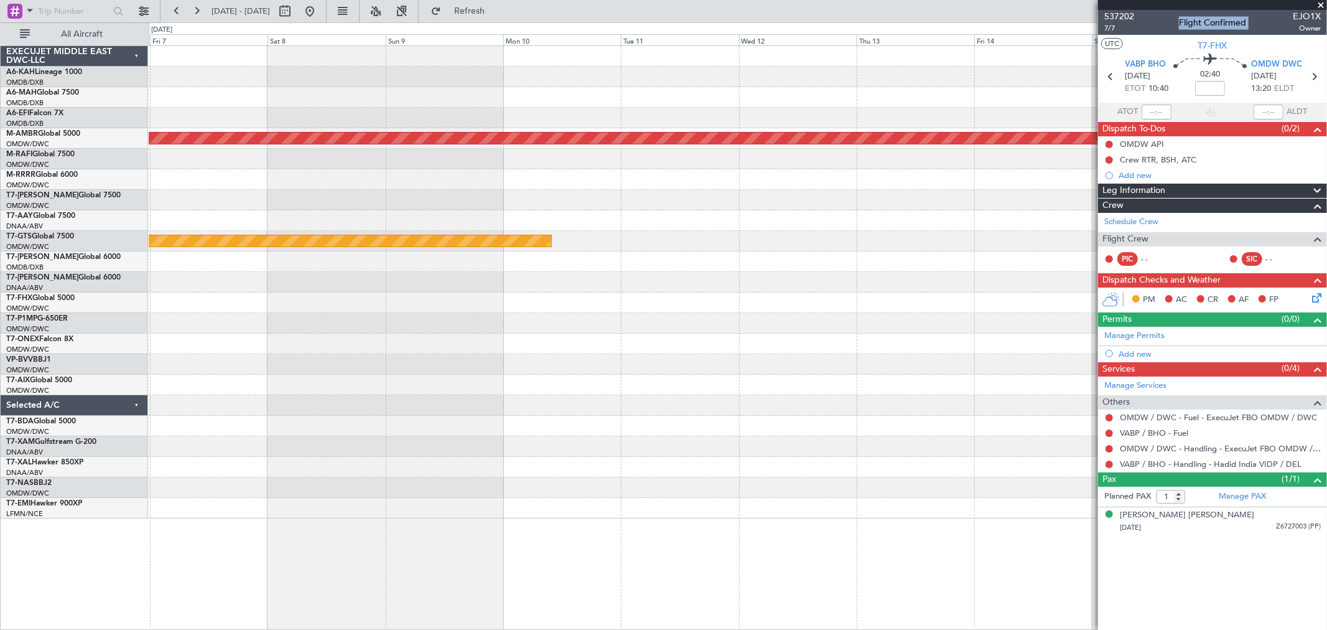
click at [296, 359] on div "Planned Maint Singapore (Seletar) Planned Maint Singapore (Seletar)" at bounding box center [738, 282] width 1178 height 472
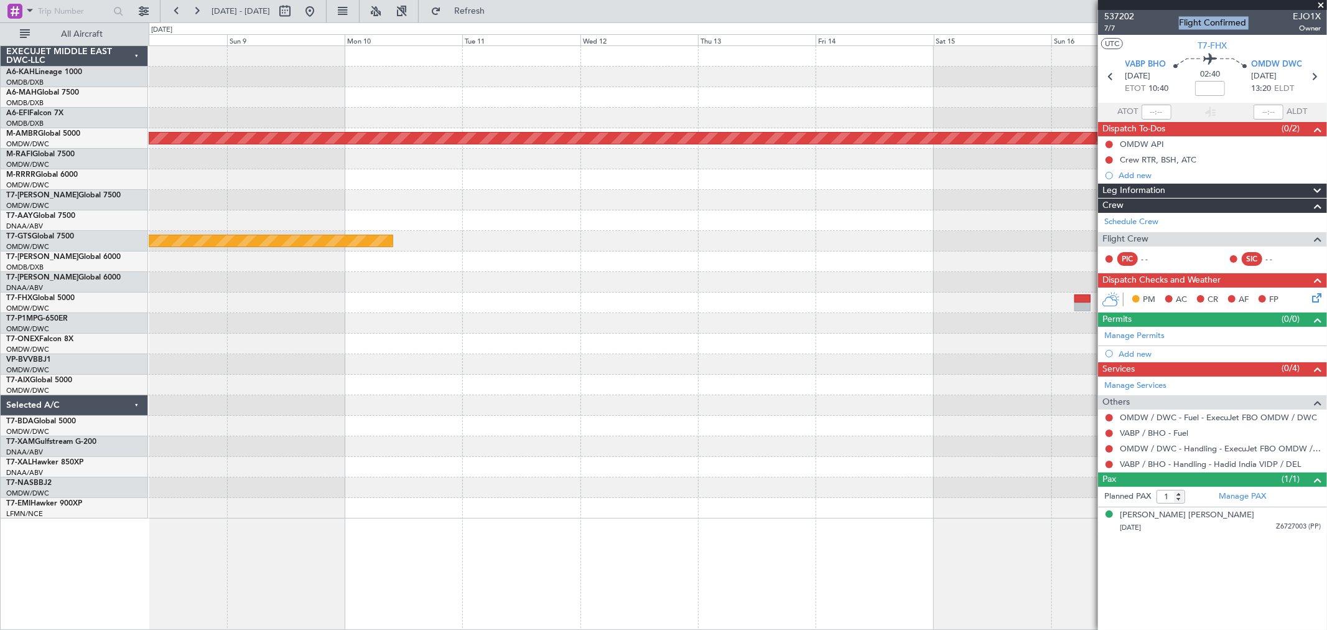
click at [463, 357] on div "Planned Maint Singapore (Seletar) Planned Maint Singapore (Seletar)" at bounding box center [738, 282] width 1178 height 472
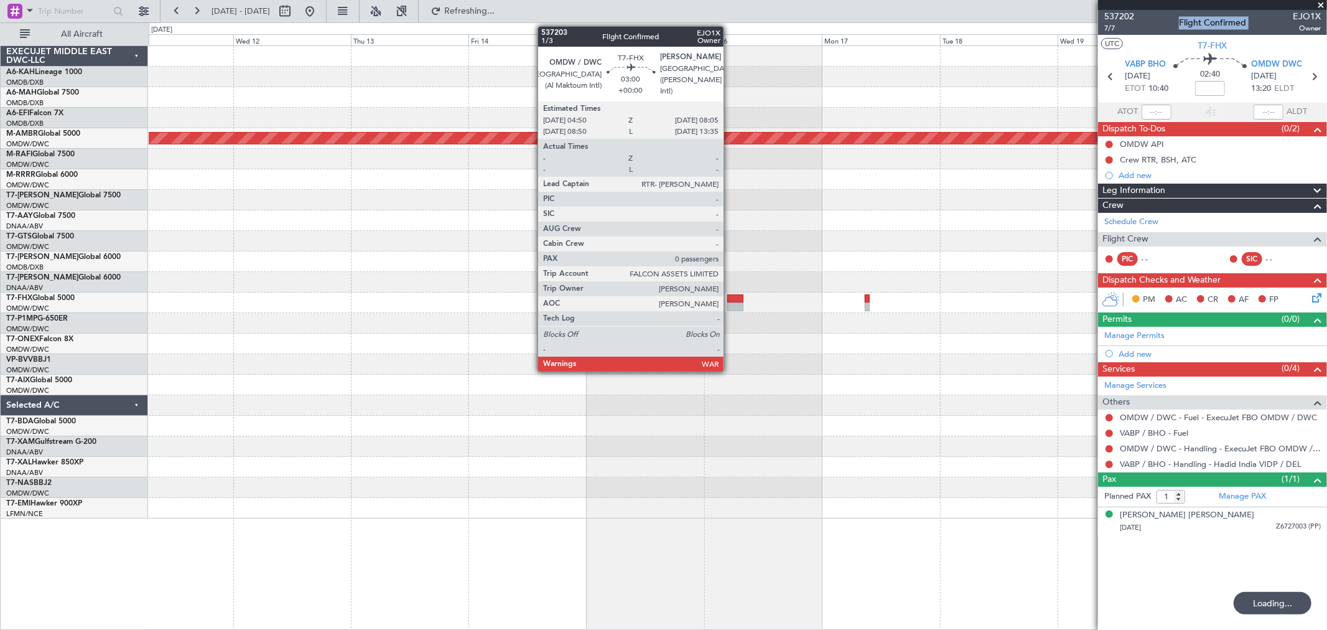
click at [730, 307] on div at bounding box center [735, 306] width 16 height 9
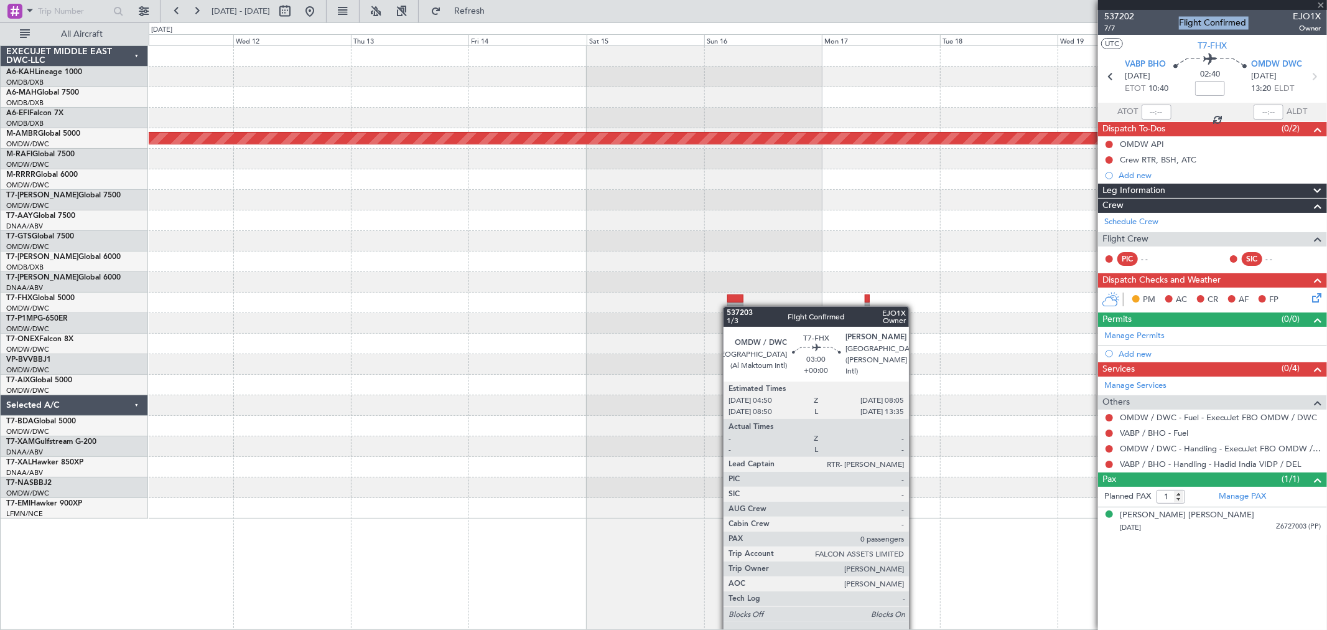
type input "0"
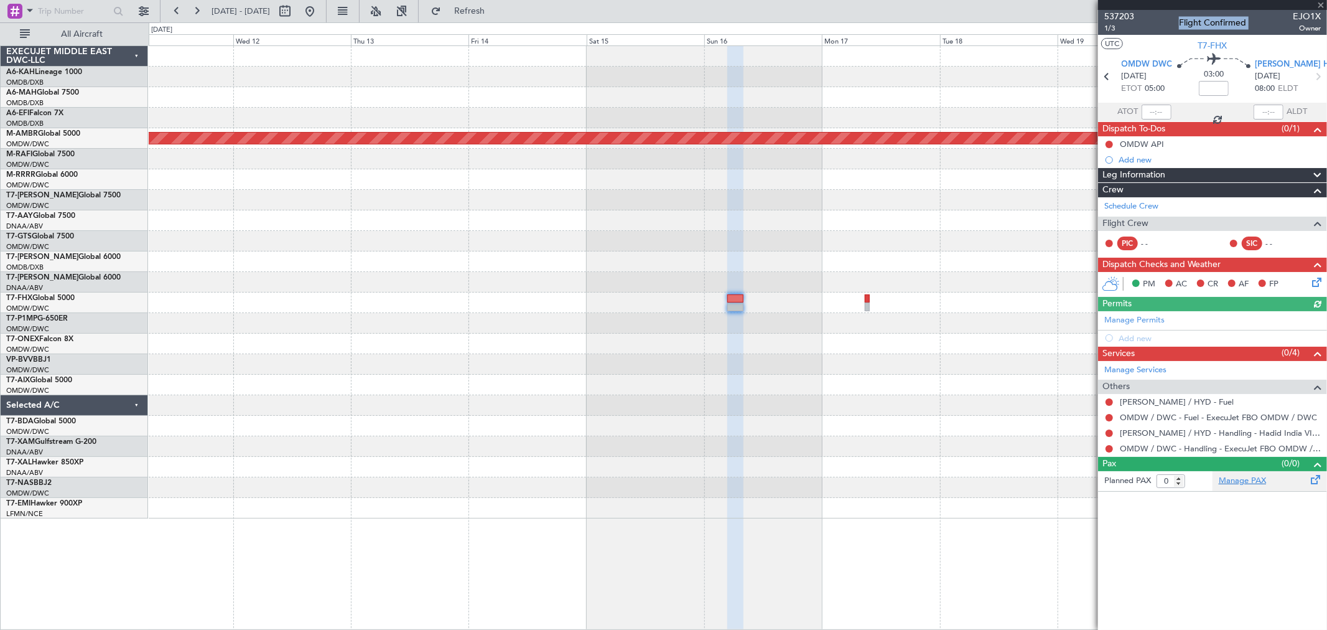
click at [1231, 480] on link "Manage PAX" at bounding box center [1242, 481] width 47 height 12
click at [320, 11] on button at bounding box center [310, 11] width 20 height 20
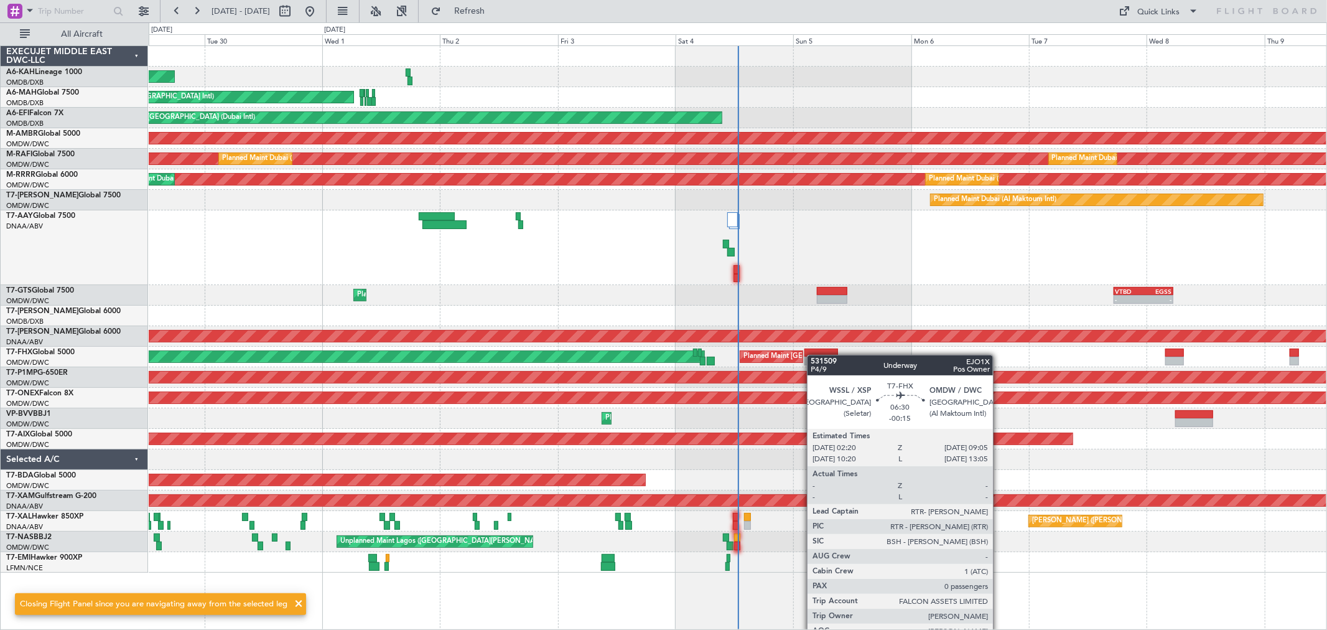
click at [814, 355] on div "Planned Maint Singapore (Changi) Planned Maint Singapore (Seletar)" at bounding box center [738, 357] width 1178 height 21
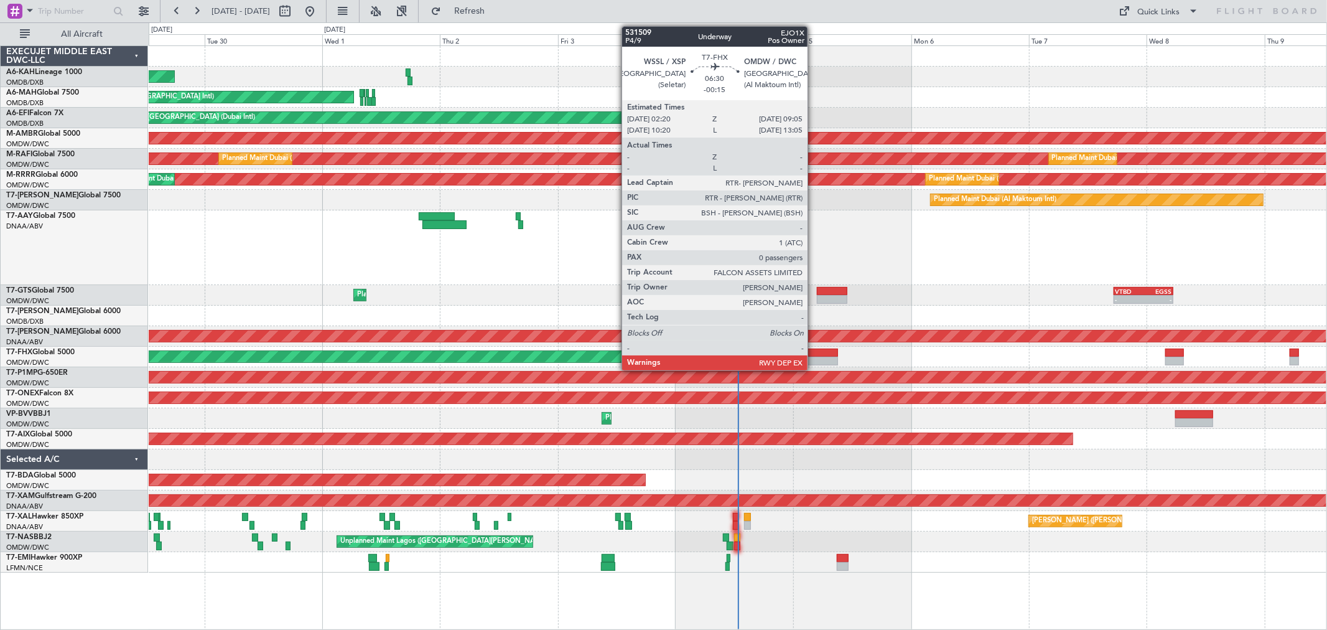
click at [814, 353] on div at bounding box center [821, 352] width 34 height 9
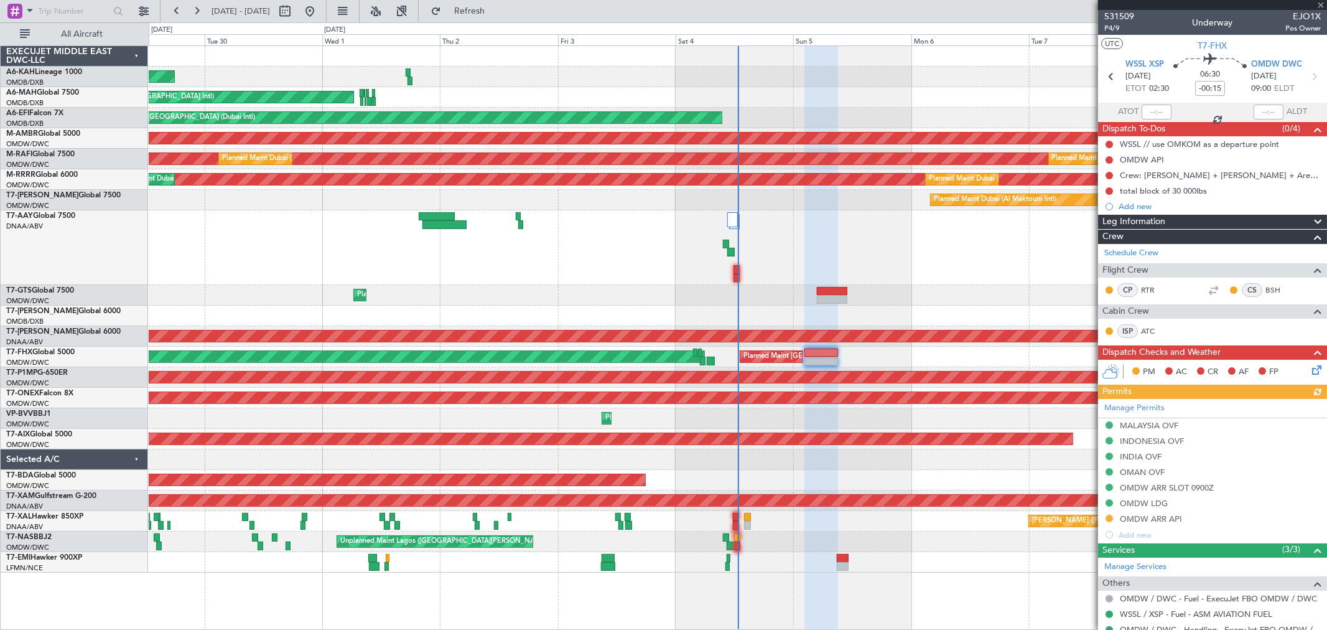
click at [1157, 523] on div "Manage Permits MALAYSIA OVF INDONESIA OVF INDIA OVF OMAN OVF OMDW ARR SLOT 0900…" at bounding box center [1212, 471] width 229 height 144
click at [1178, 520] on div "OMDW ARR API" at bounding box center [1151, 518] width 62 height 11
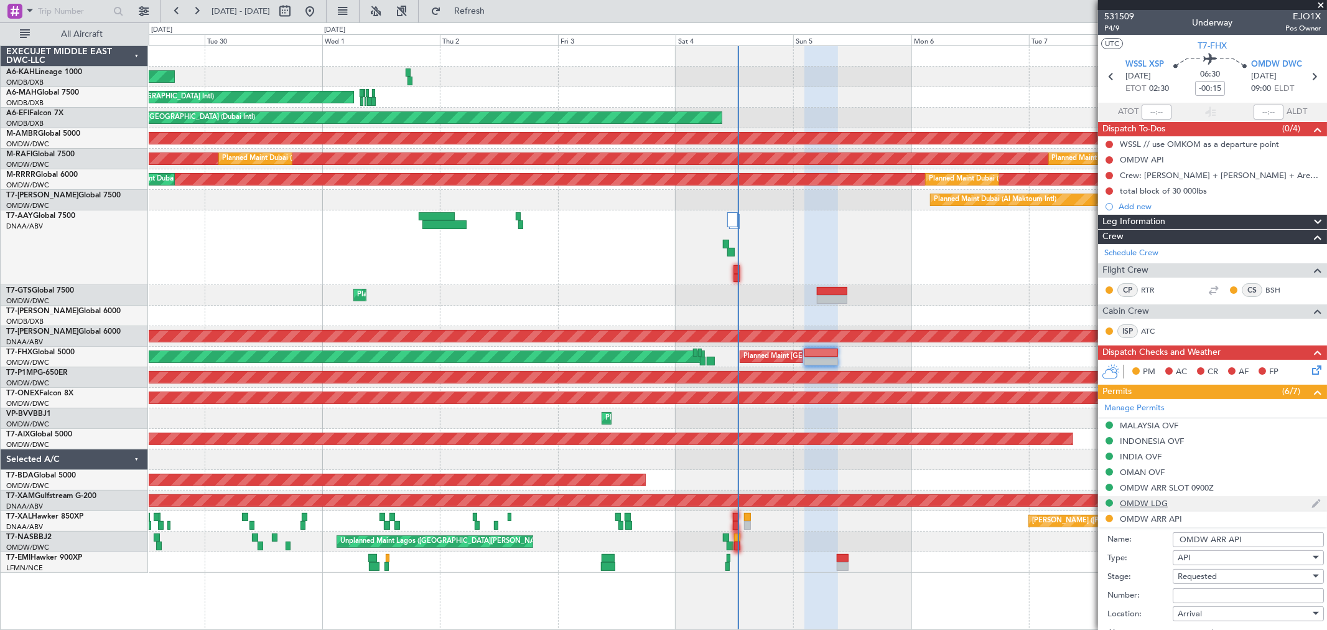
scroll to position [138, 0]
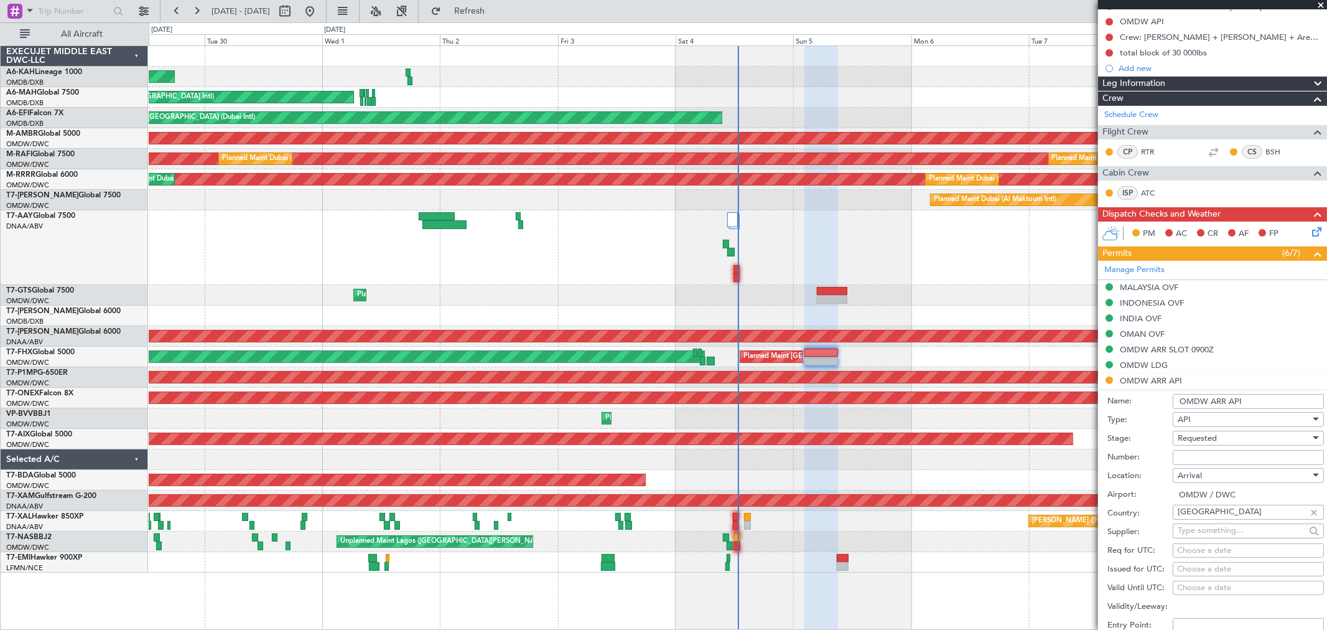
click at [1201, 457] on input "Number:" at bounding box center [1248, 457] width 151 height 15
type input "FILED AND SAVED IN LAN"
click at [1216, 445] on div "Requested" at bounding box center [1244, 438] width 133 height 19
click at [1211, 526] on span "Received OK" at bounding box center [1242, 533] width 129 height 19
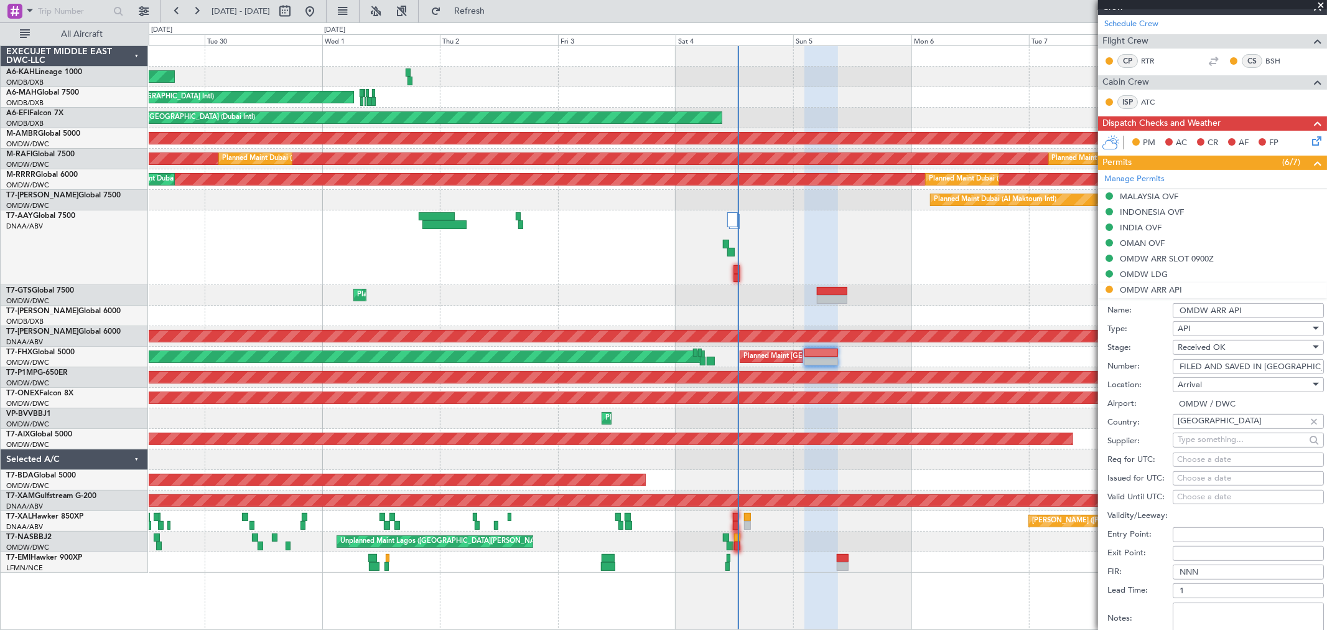
scroll to position [345, 0]
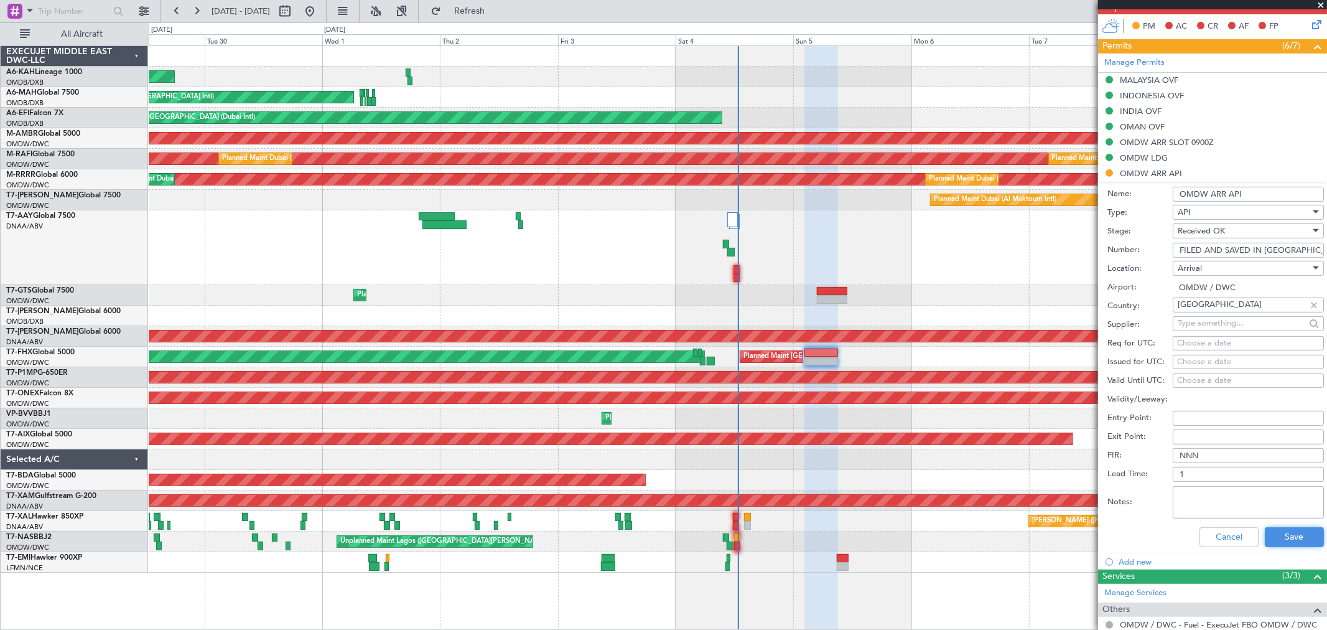
drag, startPoint x: 1282, startPoint y: 537, endPoint x: 1009, endPoint y: 328, distance: 343.5
click at [1280, 537] on button "Save" at bounding box center [1294, 537] width 59 height 20
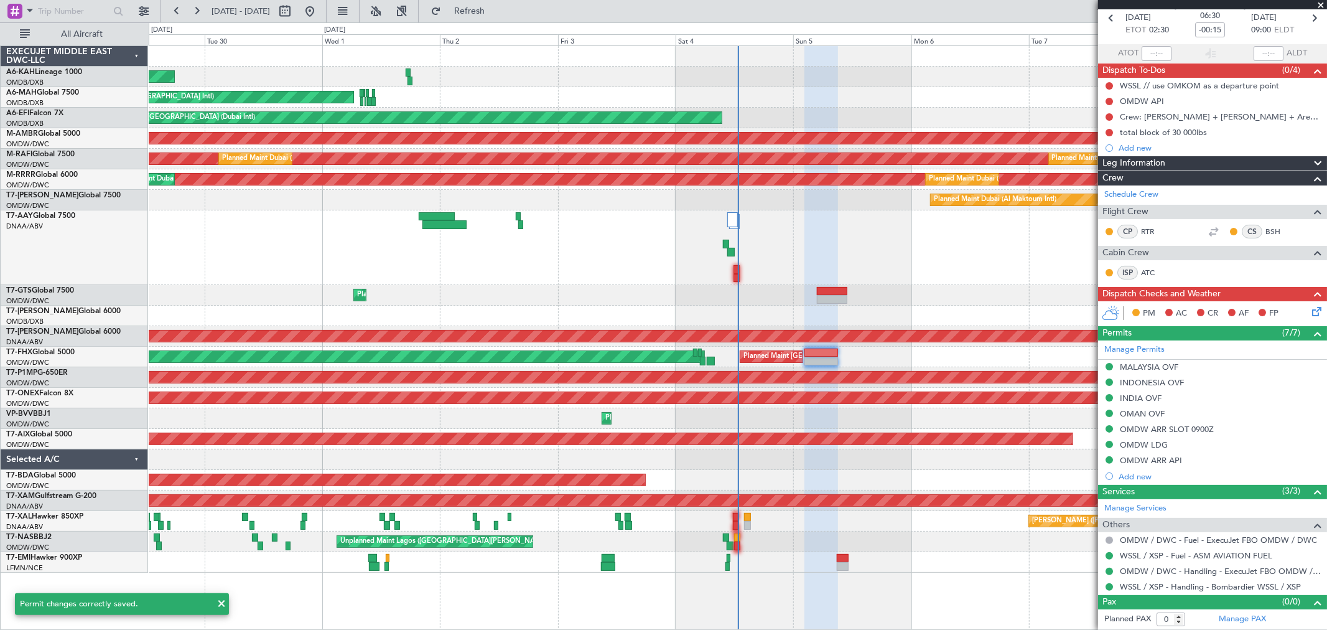
scroll to position [58, 0]
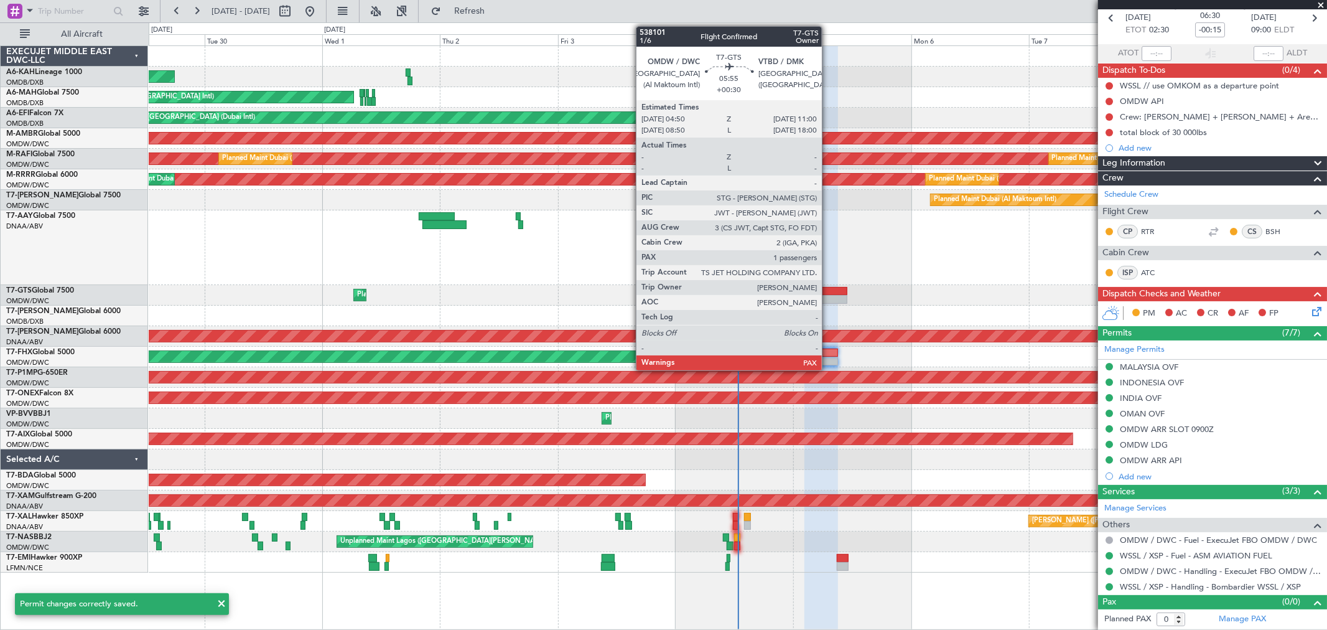
click at [828, 288] on div at bounding box center [832, 291] width 30 height 9
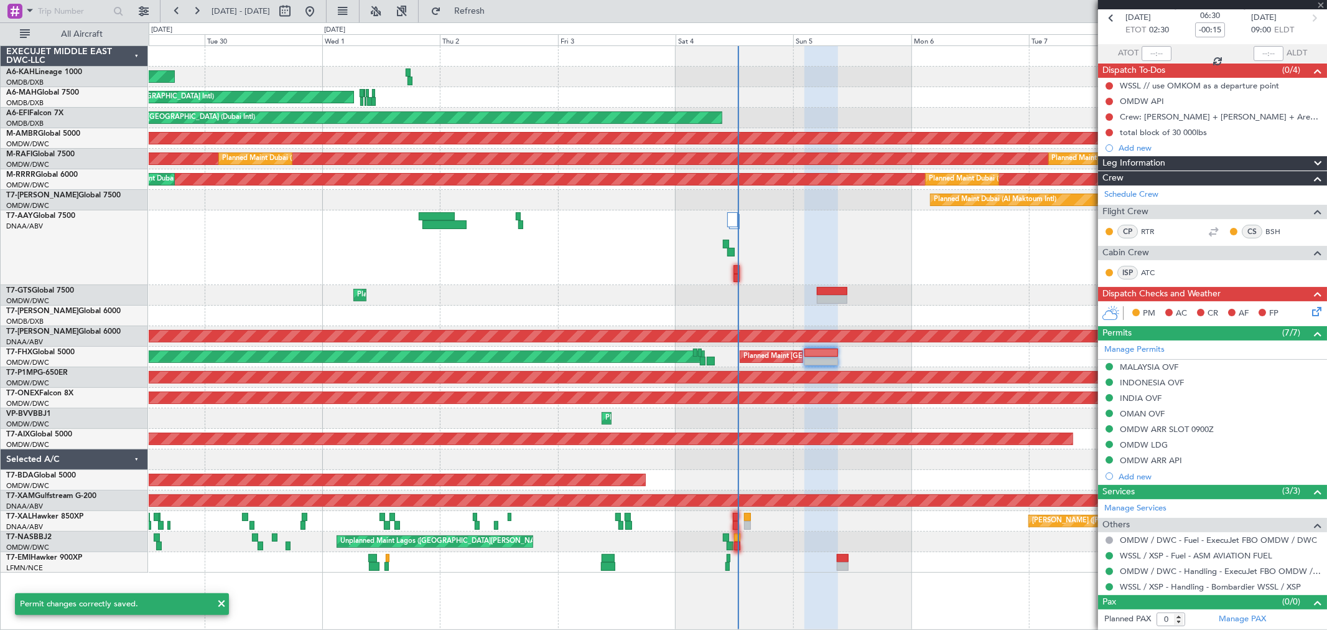
type input "+00:30"
type input "1"
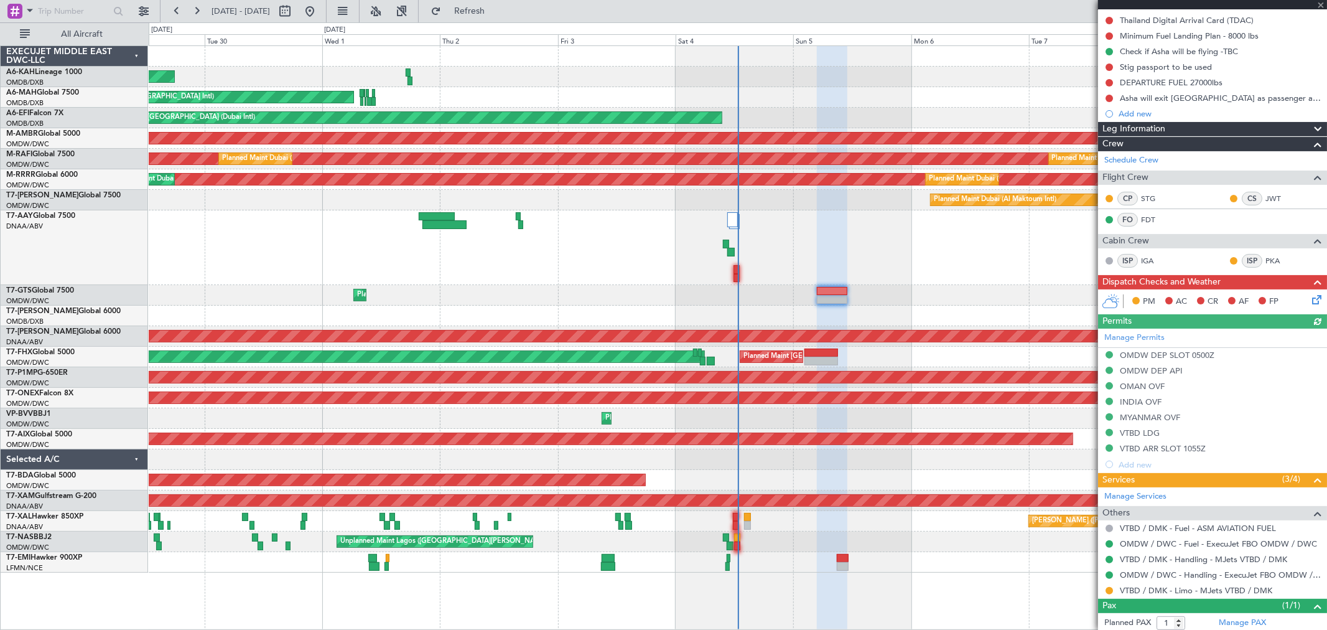
scroll to position [171, 0]
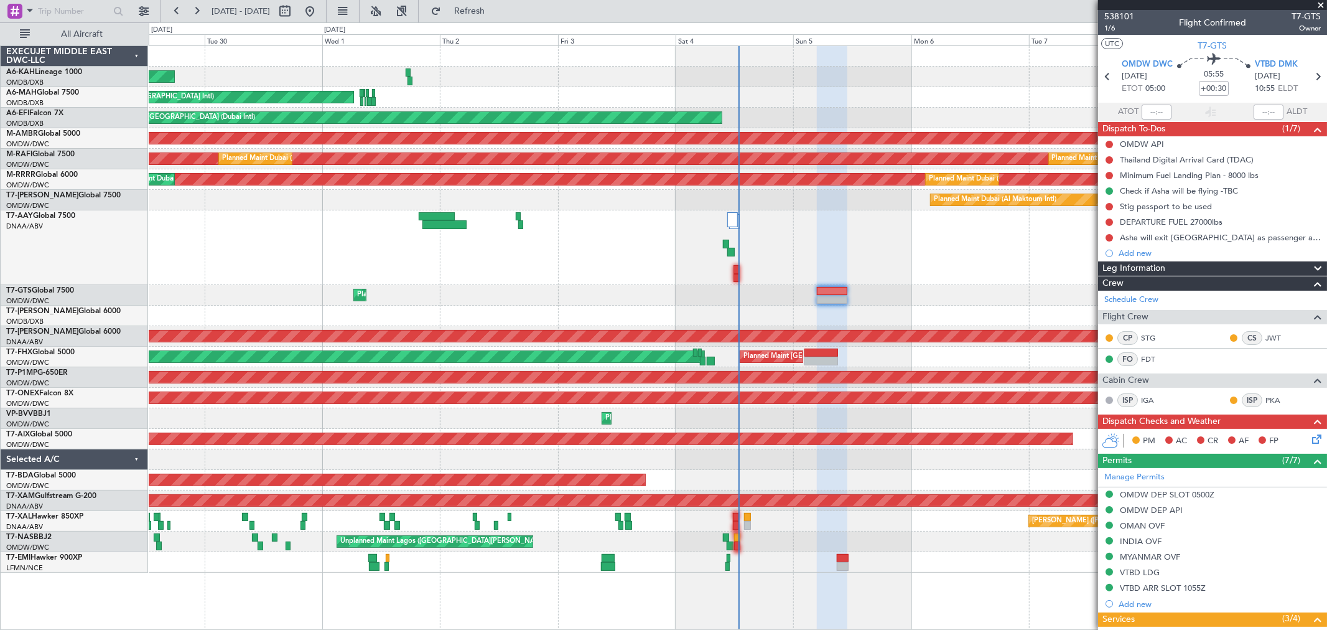
scroll to position [171, 0]
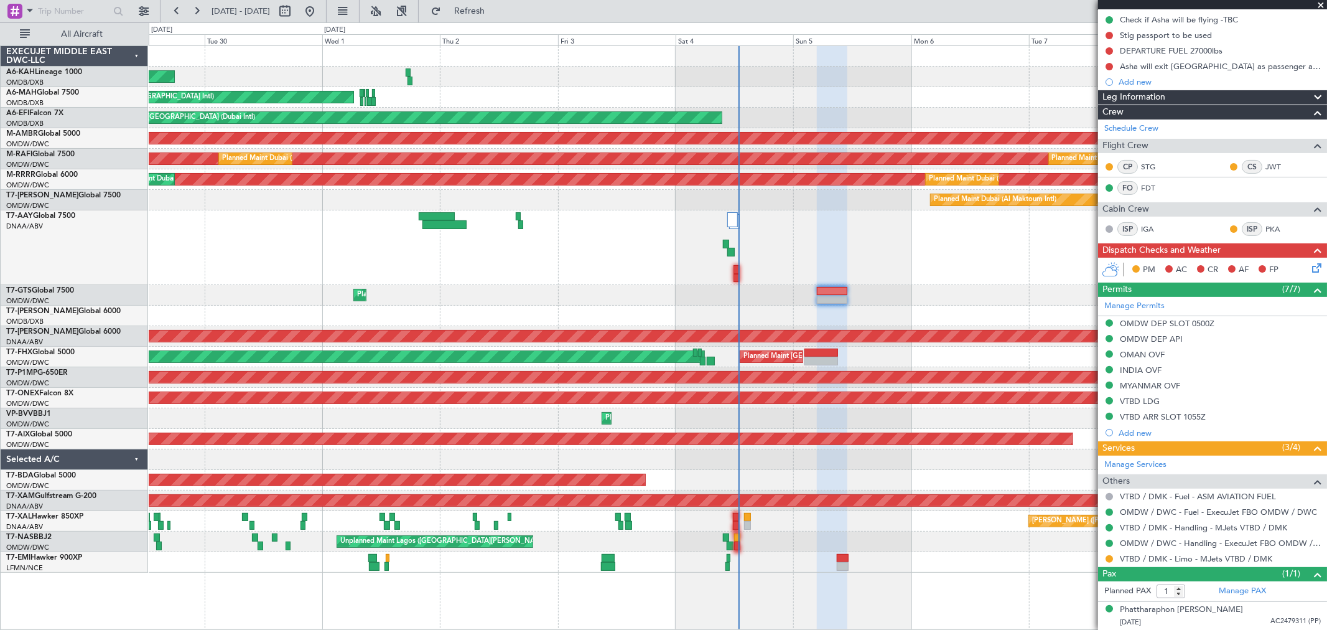
drag, startPoint x: 1318, startPoint y: 6, endPoint x: 1226, endPoint y: 4, distance: 91.5
click at [1318, 7] on span at bounding box center [1321, 5] width 12 height 11
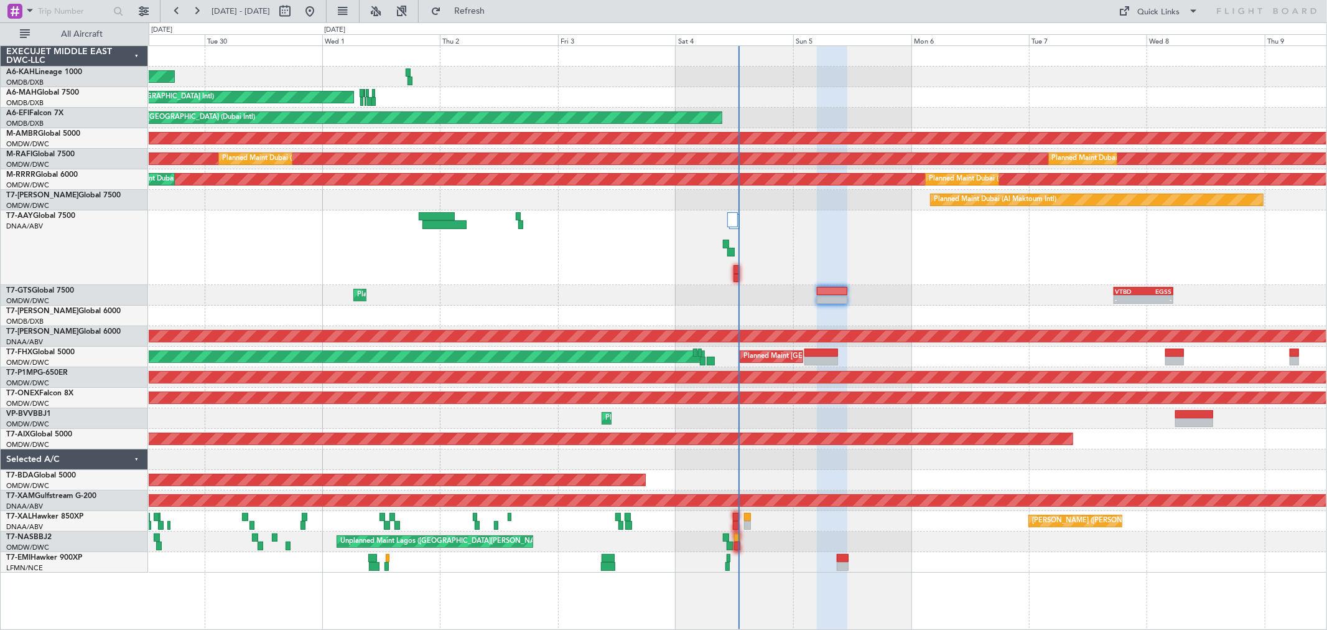
type input "0"
